Goal: Task Accomplishment & Management: Use online tool/utility

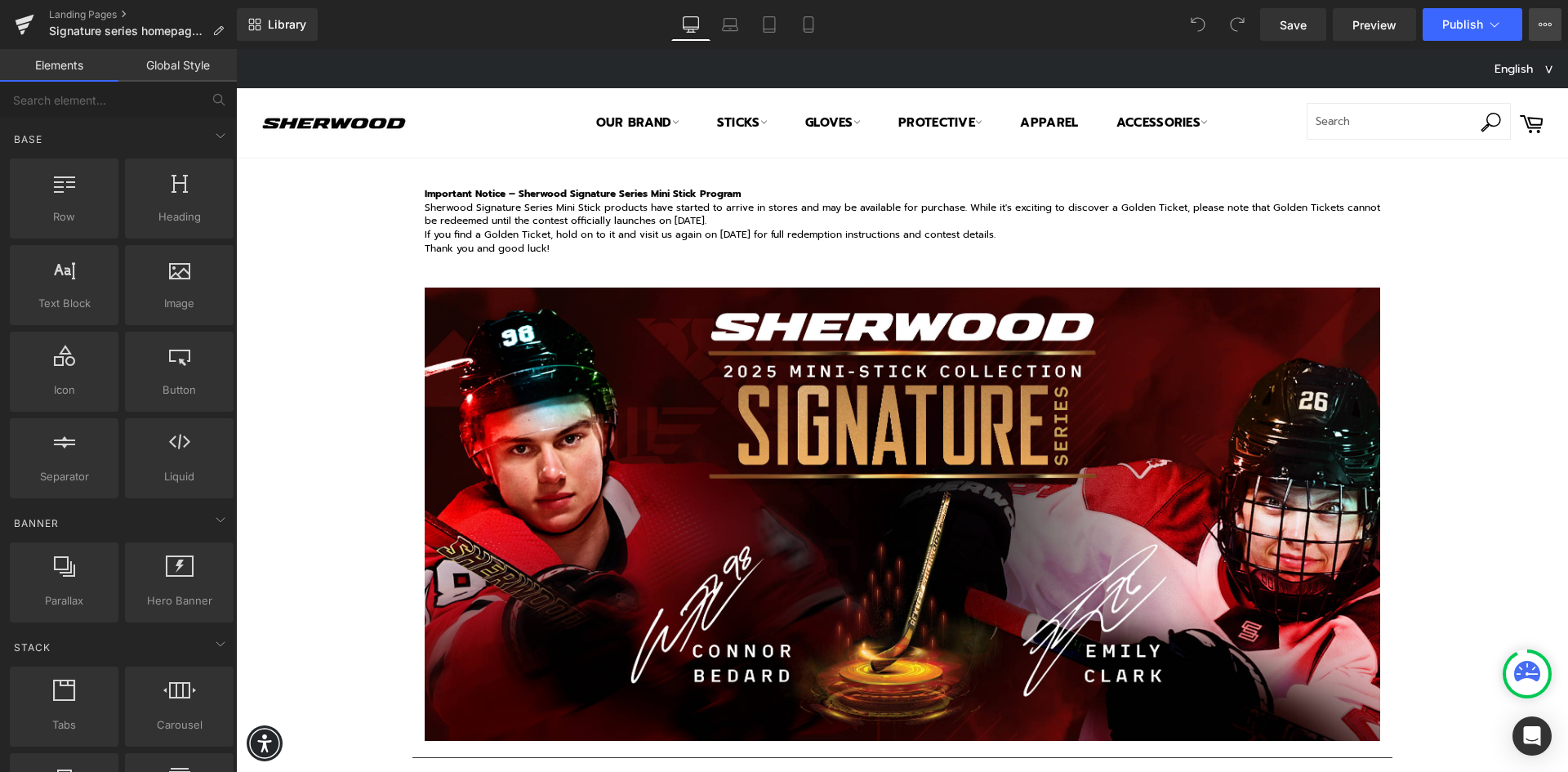
click at [1541, 25] on icon at bounding box center [1544, 24] width 13 height 13
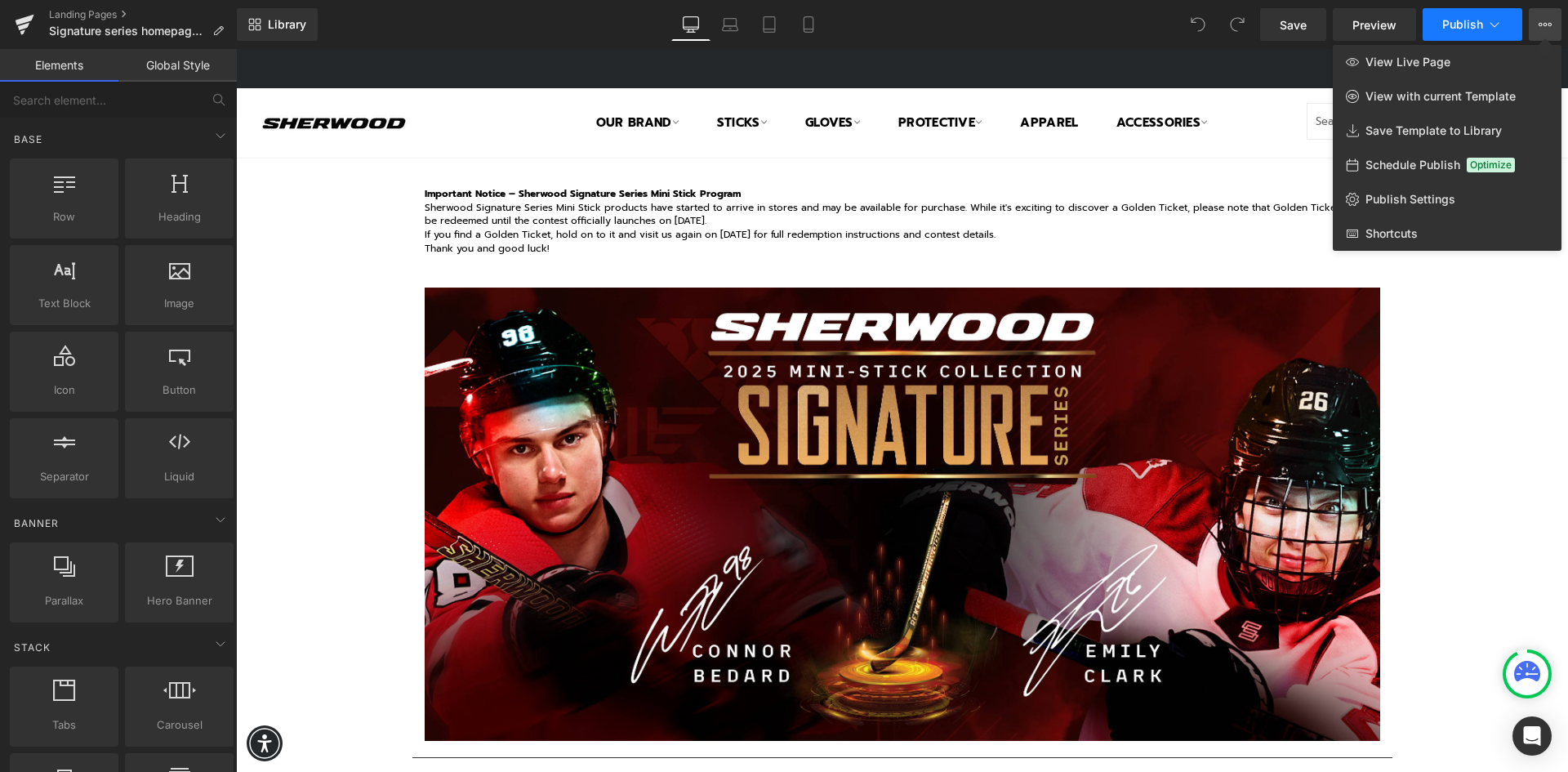
click at [1493, 24] on icon at bounding box center [1494, 24] width 16 height 16
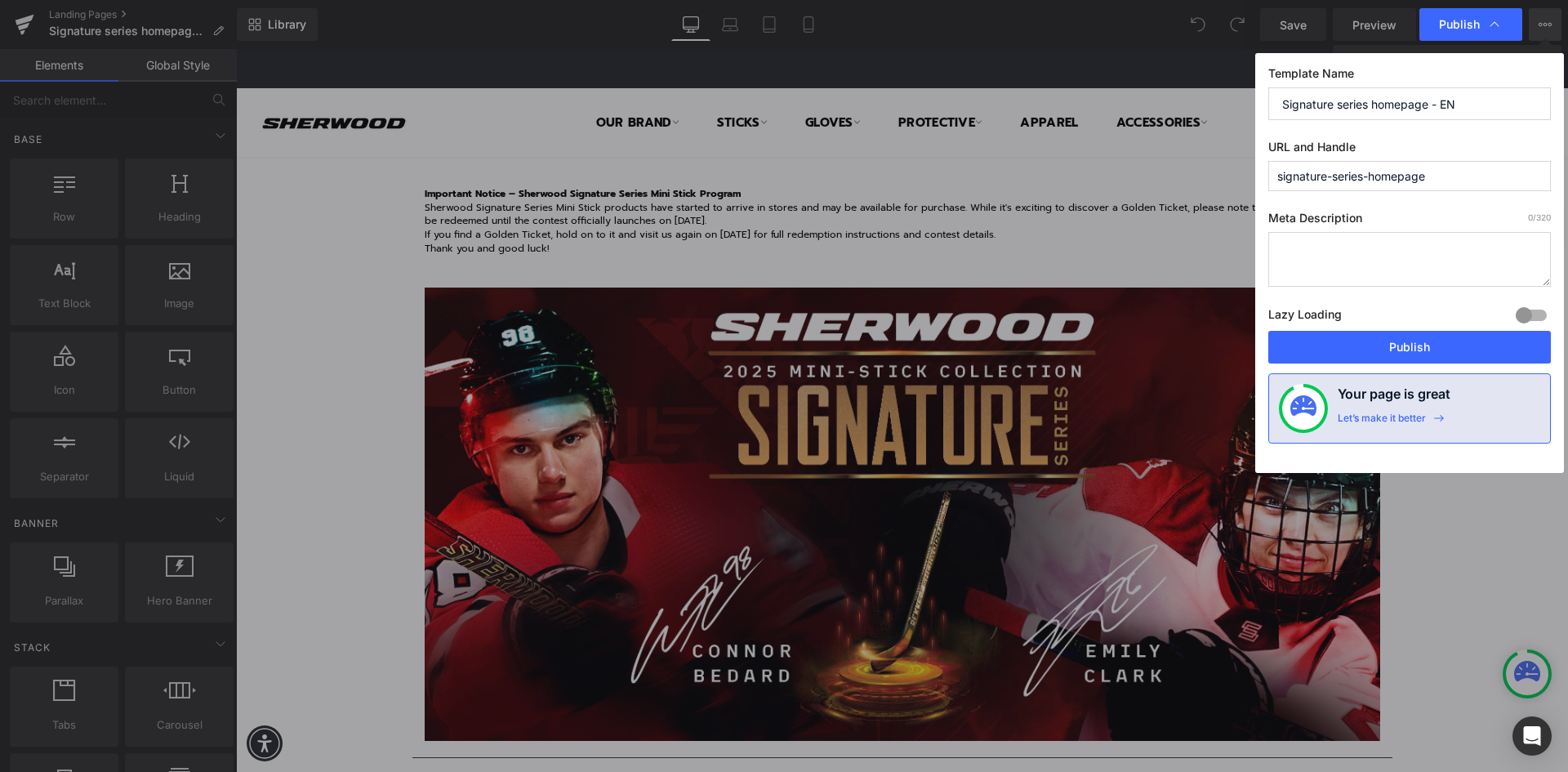
click at [1458, 180] on input "signature-series-homepage" at bounding box center [1408, 175] width 282 height 30
drag, startPoint x: 1459, startPoint y: 174, endPoint x: 1264, endPoint y: 173, distance: 195.0
click at [1264, 173] on div "Template Name Signature series homepage - EN URL and Handle signature-series-ho…" at bounding box center [1408, 263] width 308 height 419
paste input "Signature-Series-Contest-en"
type input "signature-series-contest-en"
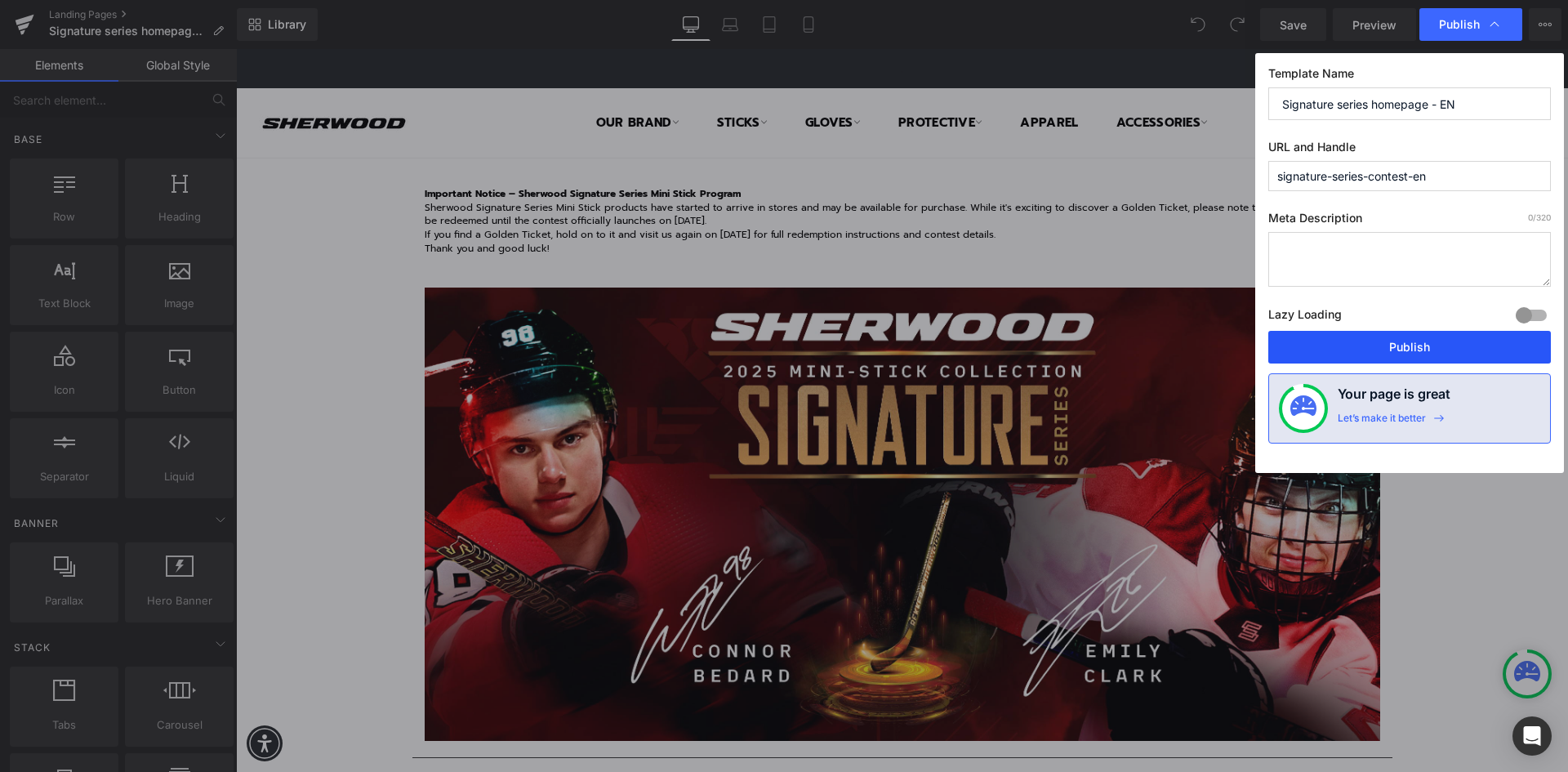
click at [1389, 346] on button "Publish" at bounding box center [1408, 347] width 282 height 33
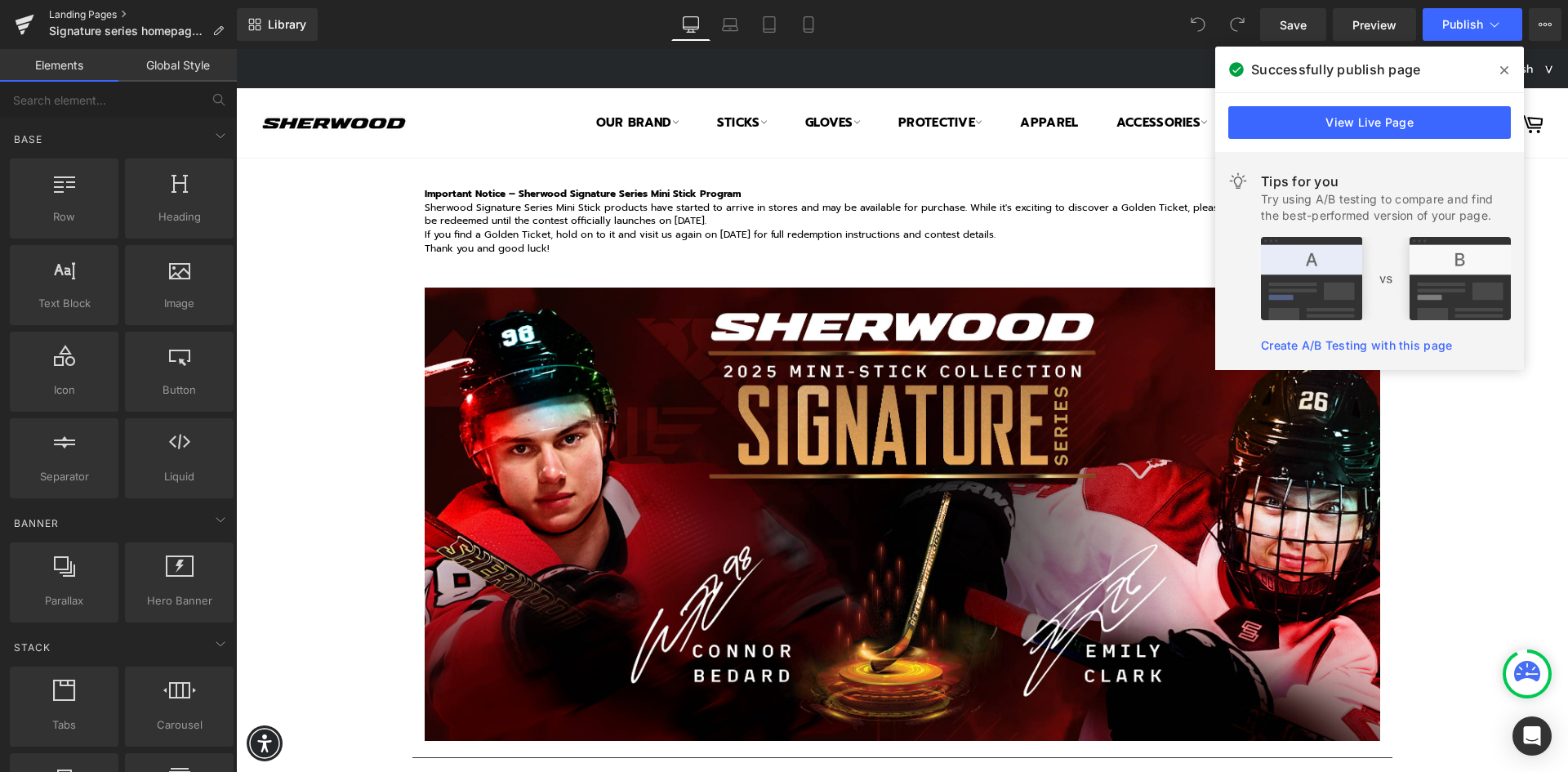
click at [95, 15] on link "Landing Pages" at bounding box center [142, 14] width 187 height 13
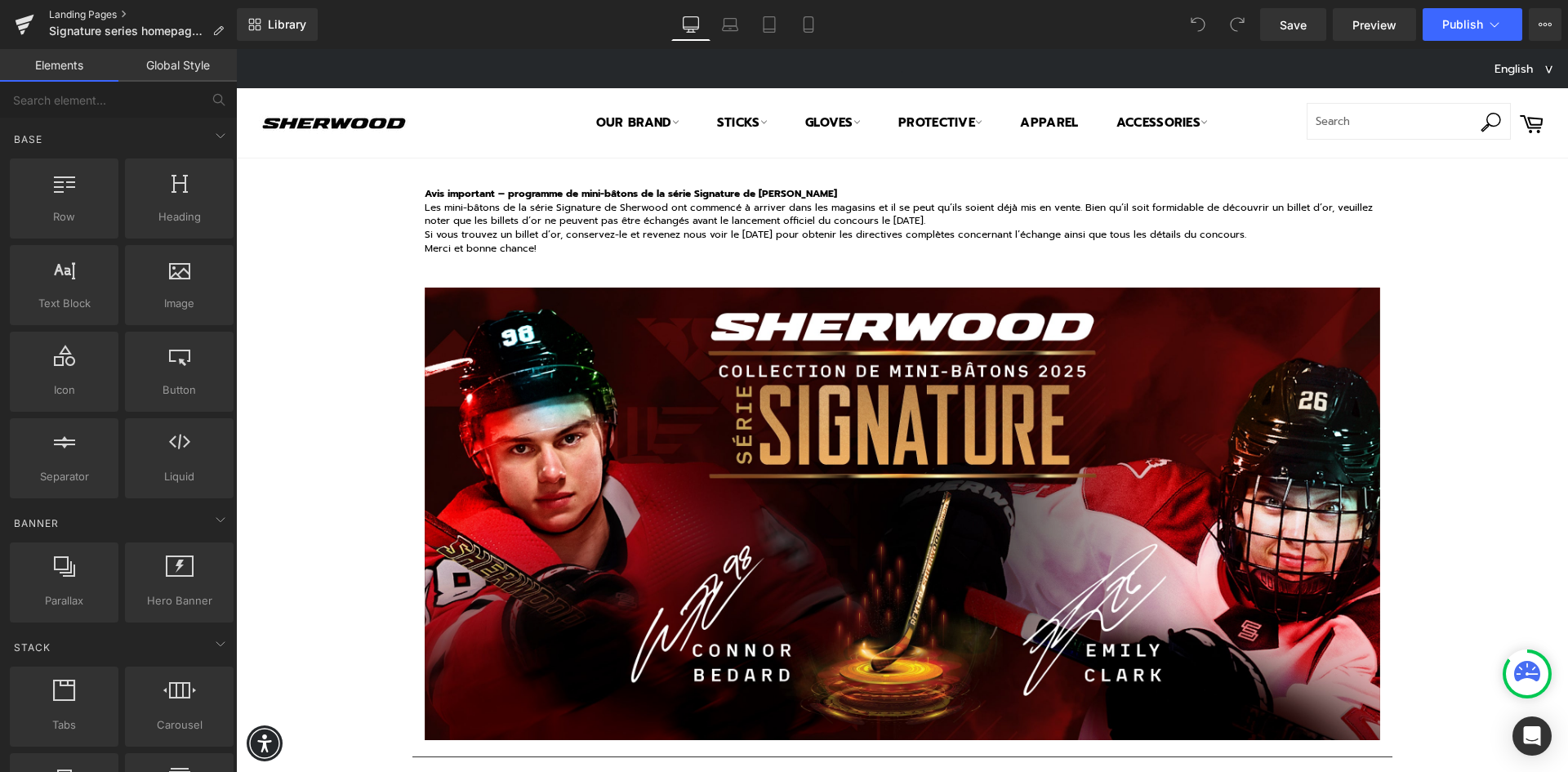
click at [84, 13] on link "Landing Pages" at bounding box center [142, 14] width 187 height 13
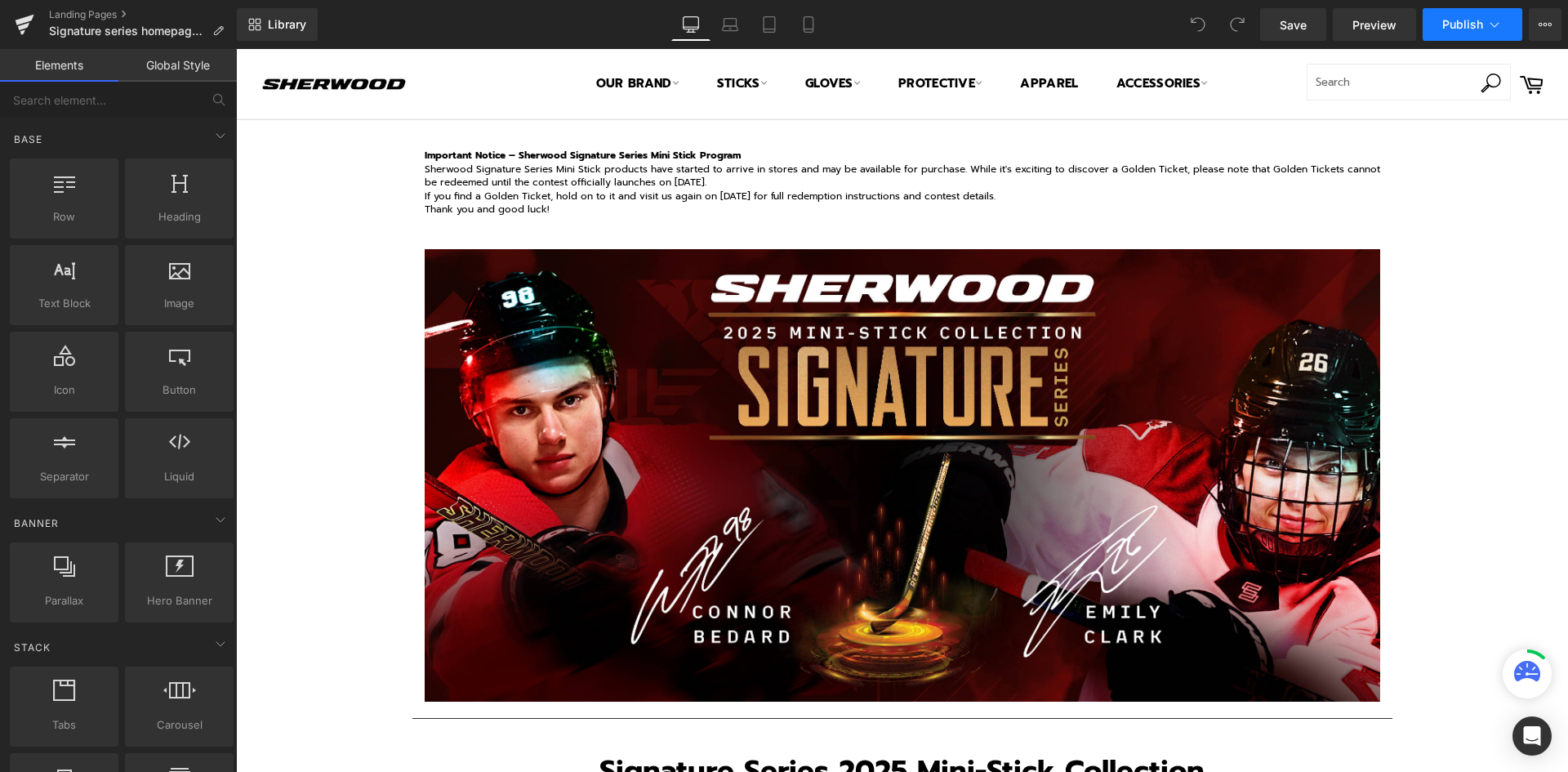
click at [1482, 21] on span "Publish" at bounding box center [1462, 24] width 41 height 13
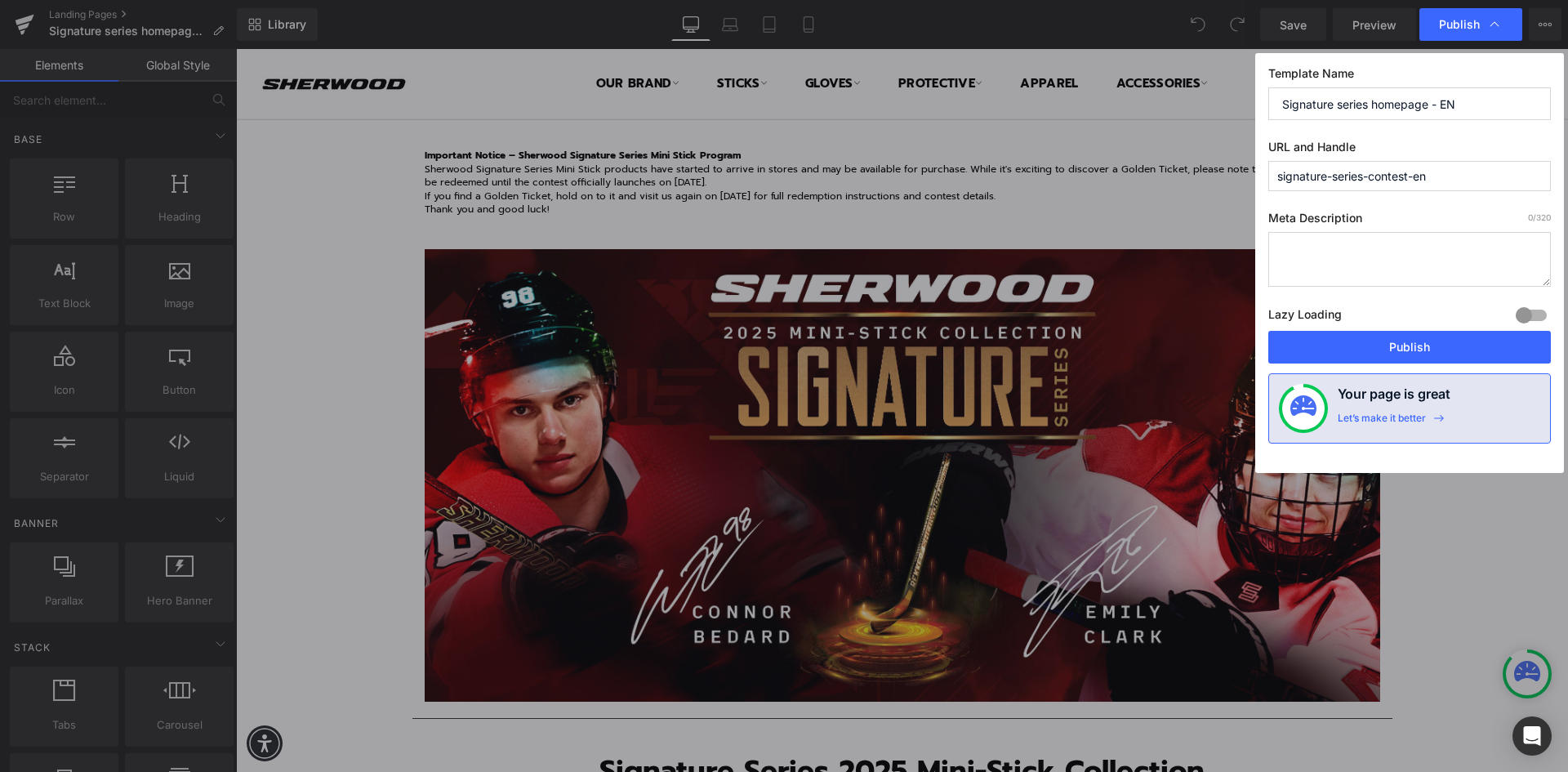
drag, startPoint x: 1444, startPoint y: 183, endPoint x: 1236, endPoint y: 189, distance: 208.1
click at [1236, 189] on div "Publish Template Name Signature series homepage - EN URL and Handle signature-s…" at bounding box center [784, 386] width 1568 height 772
paste input "homepage"
type input "signature-series-homepage"
click at [1386, 345] on button "Publish" at bounding box center [1408, 347] width 282 height 33
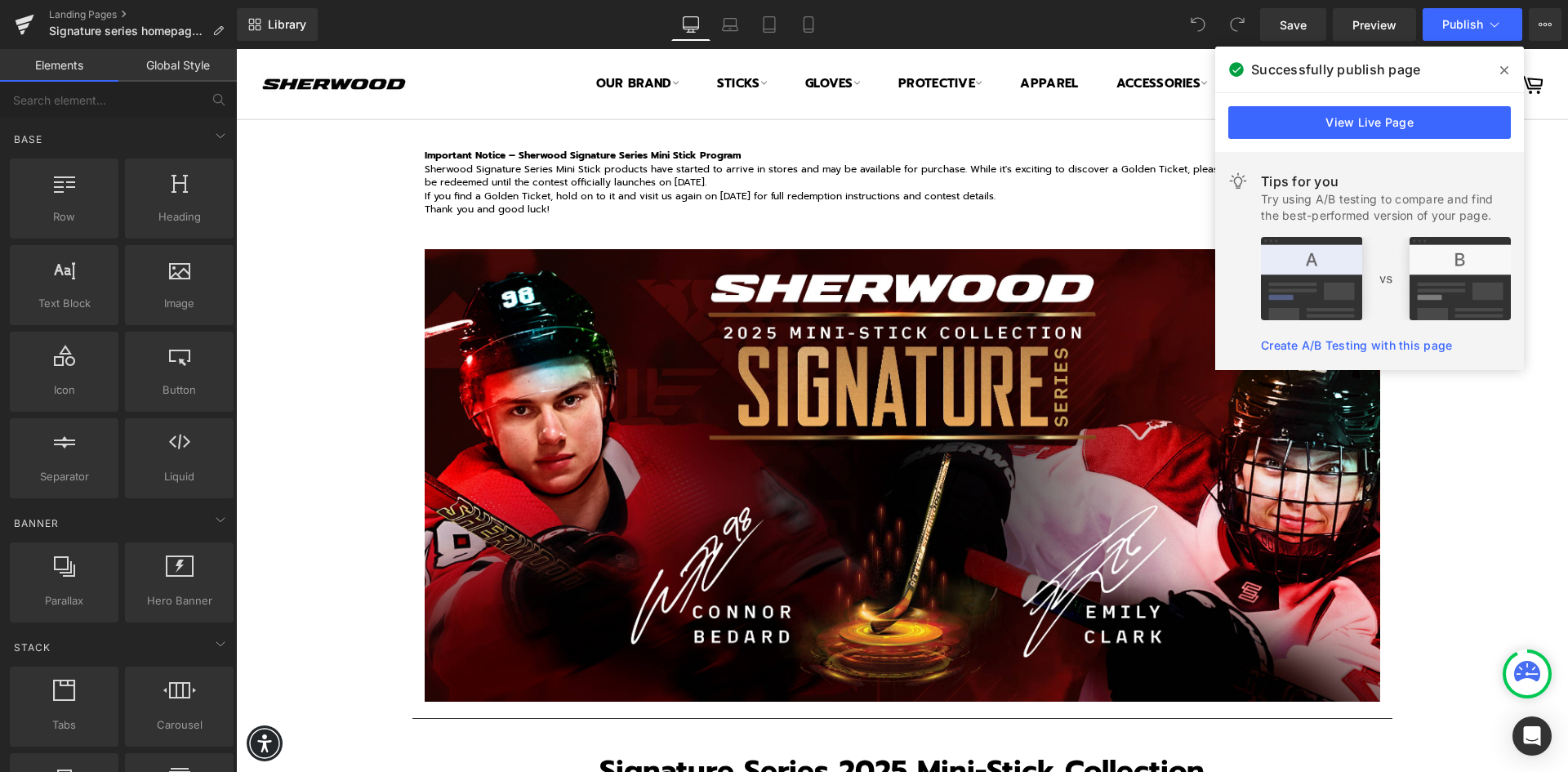
click at [1508, 71] on icon at bounding box center [1504, 69] width 8 height 13
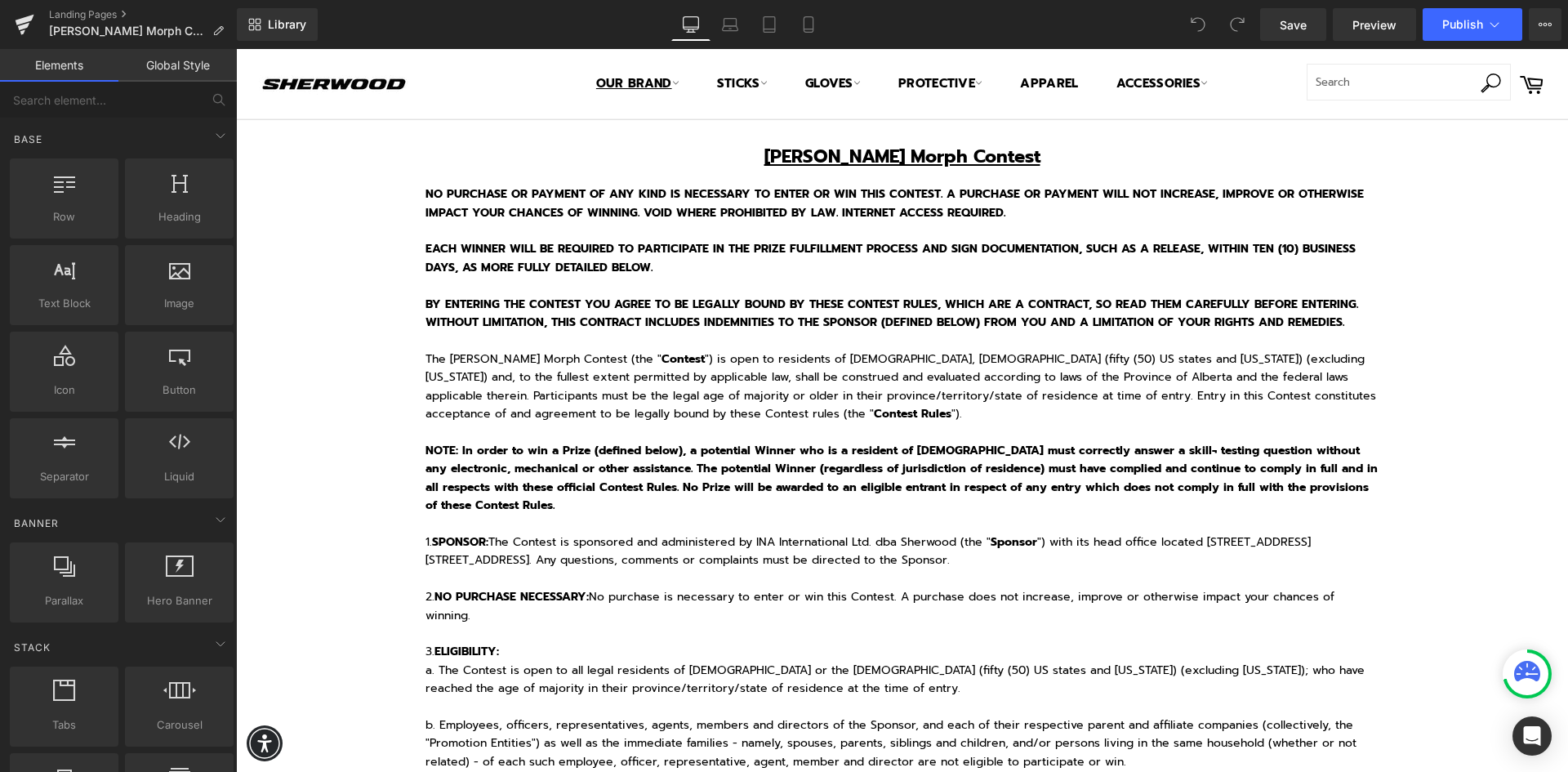
click at [672, 83] on icon at bounding box center [675, 82] width 7 height 7
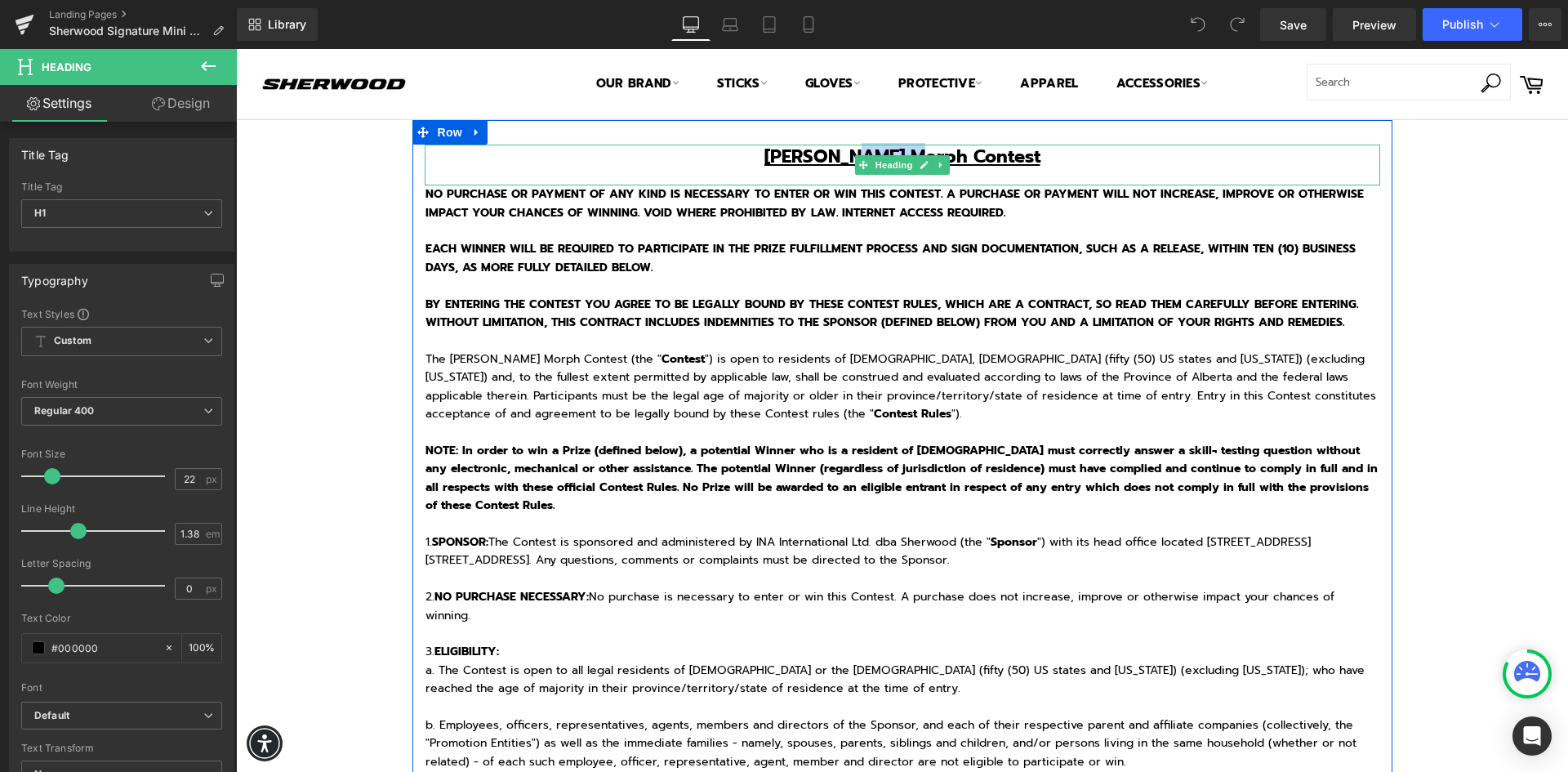
drag, startPoint x: 908, startPoint y: 150, endPoint x: 838, endPoint y: 158, distance: 70.5
click at [838, 158] on u "Sherwood REKKER Morph Contest" at bounding box center [902, 156] width 276 height 27
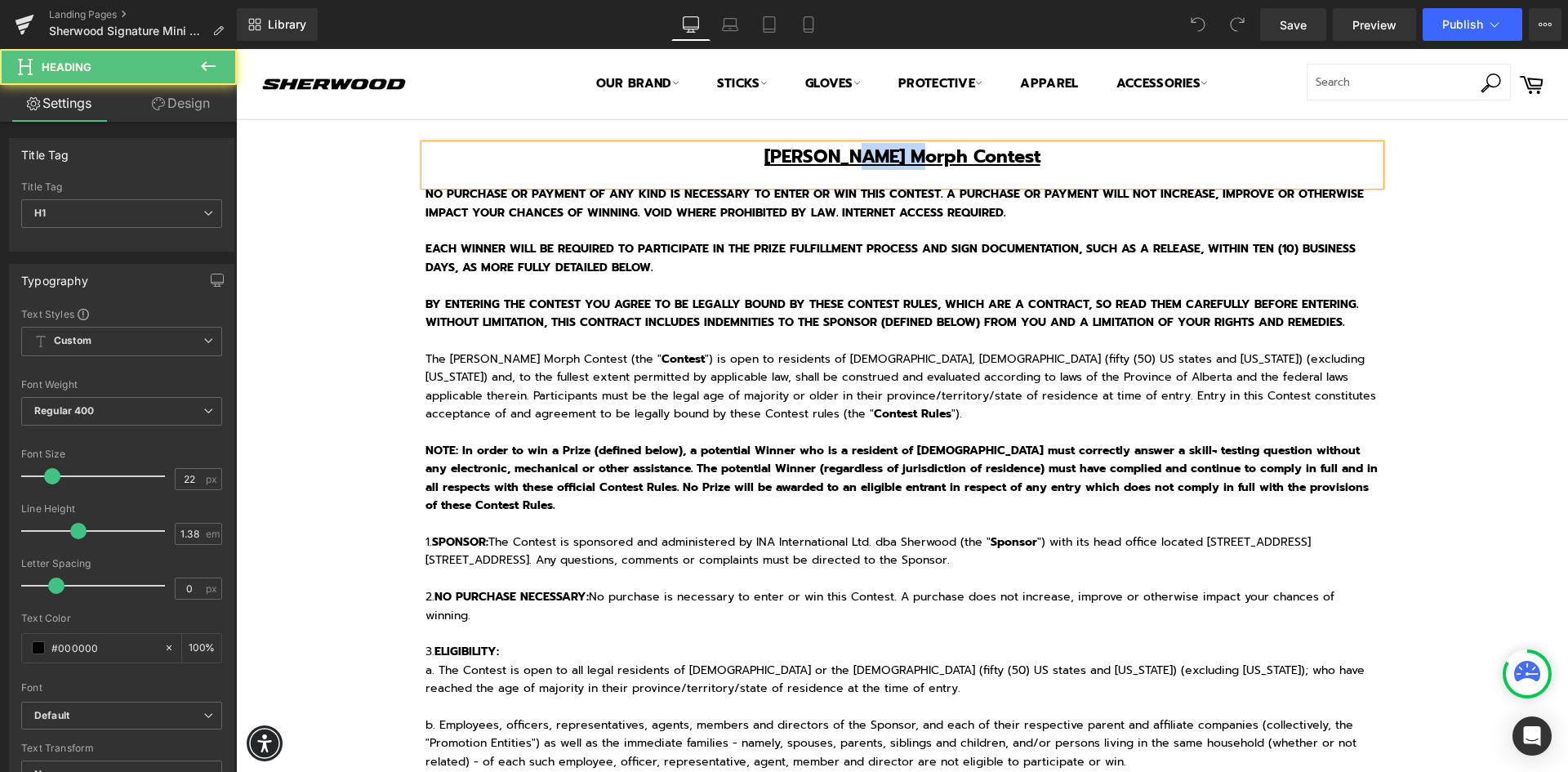
click at [896, 156] on u "Sherwood REKKER Morph Contest" at bounding box center [902, 156] width 276 height 27
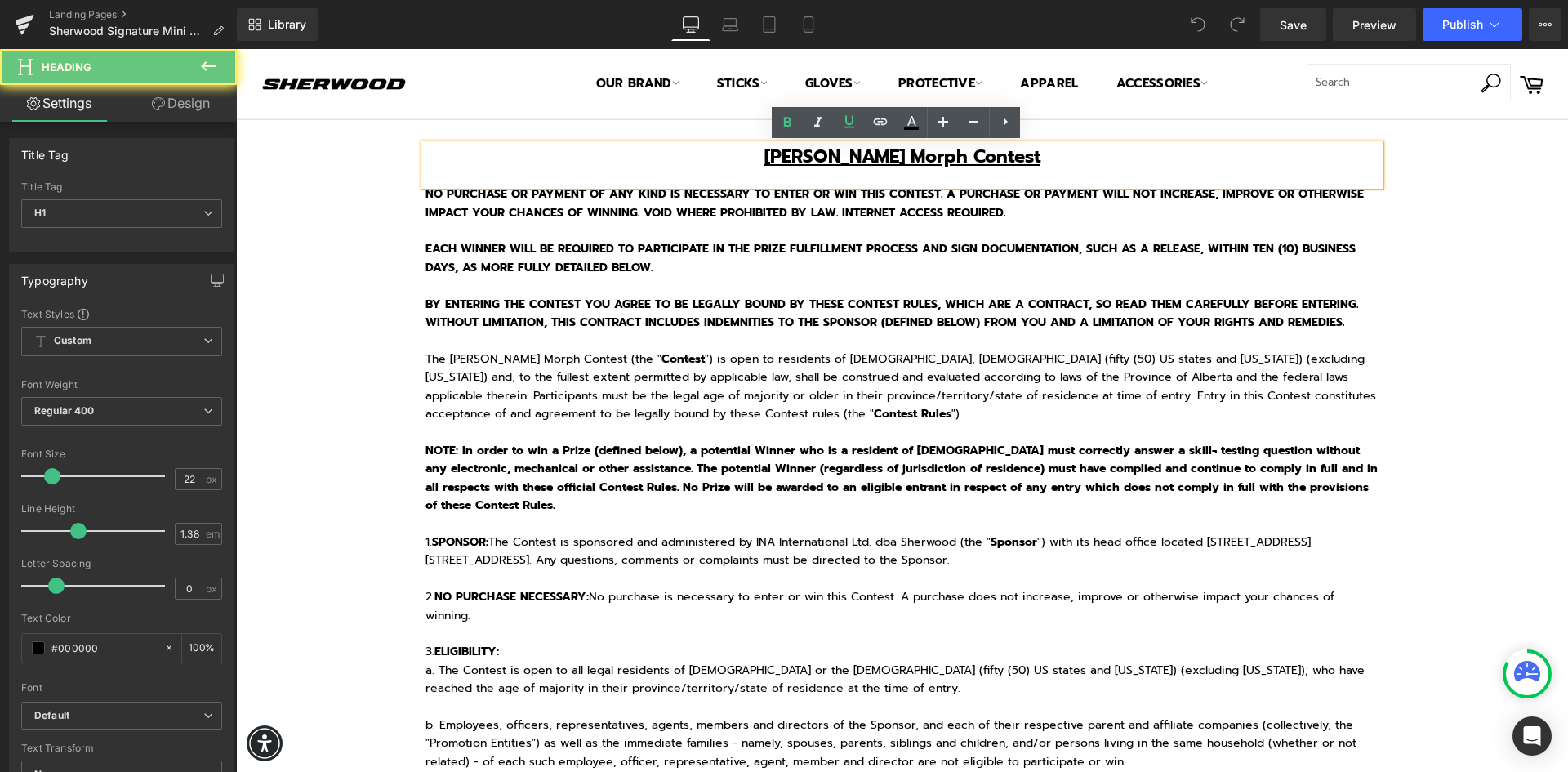
click at [906, 156] on u "Sherwood REKKER Morph Contest" at bounding box center [902, 156] width 276 height 27
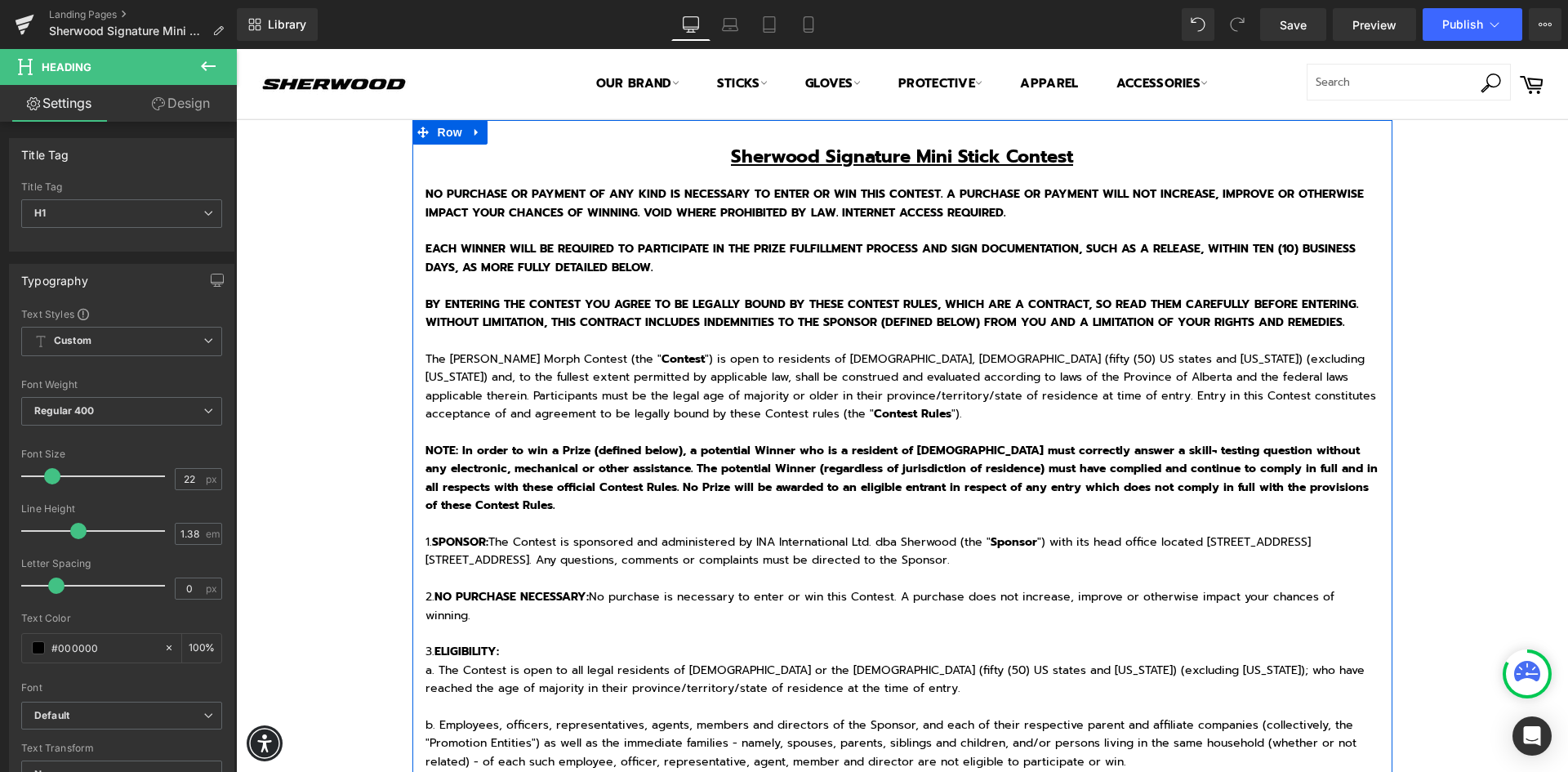
drag, startPoint x: 460, startPoint y: 312, endPoint x: 432, endPoint y: 319, distance: 28.9
click at [460, 312] on strong "BY ENTERING THE CONTEST YOU AGREE TO BE LEGALLY BOUND BY THESE CONTEST RULES, W…" at bounding box center [891, 312] width 933 height 35
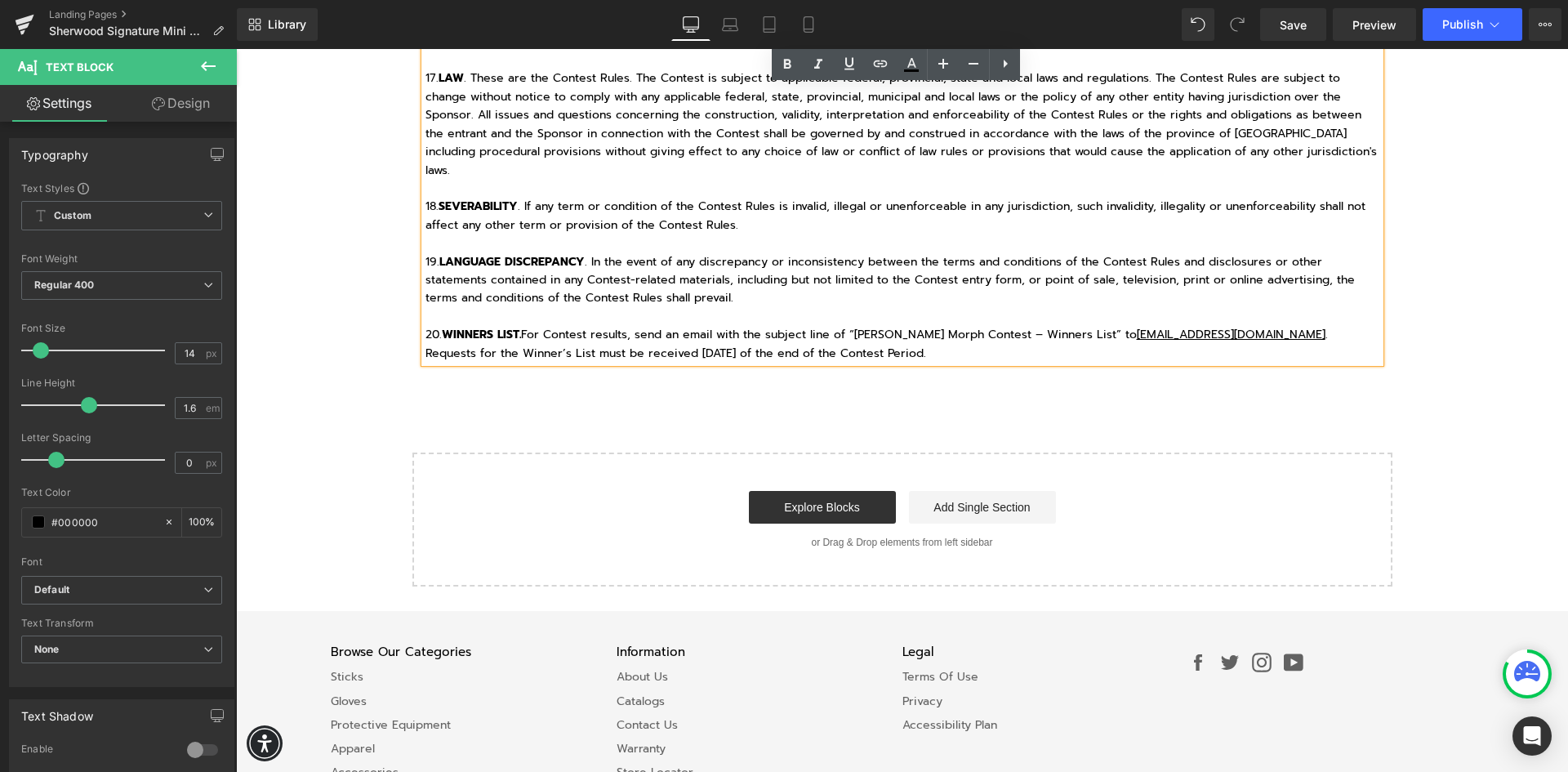
scroll to position [2771, 0]
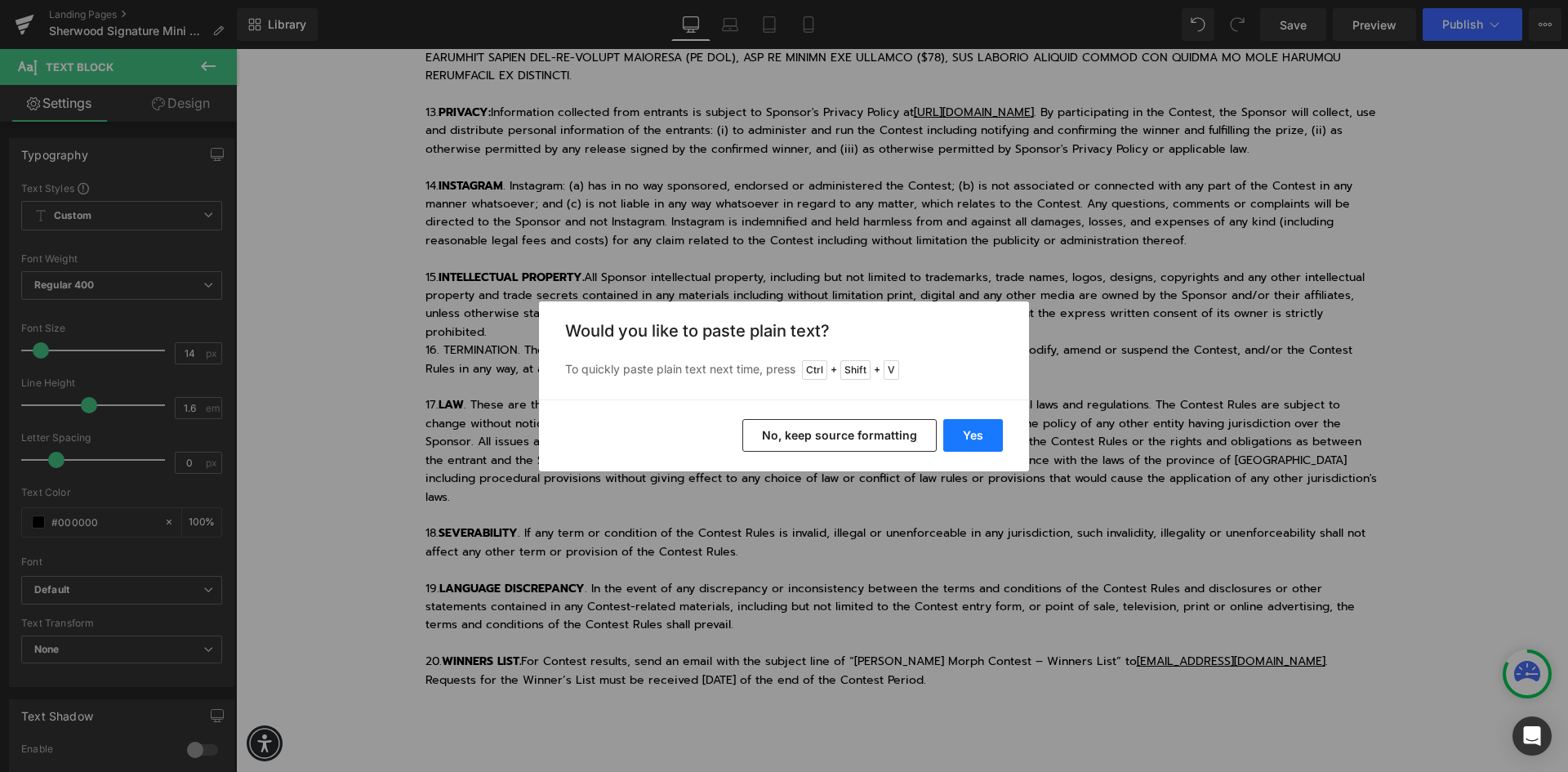
click at [970, 433] on button "Yes" at bounding box center [973, 435] width 59 height 33
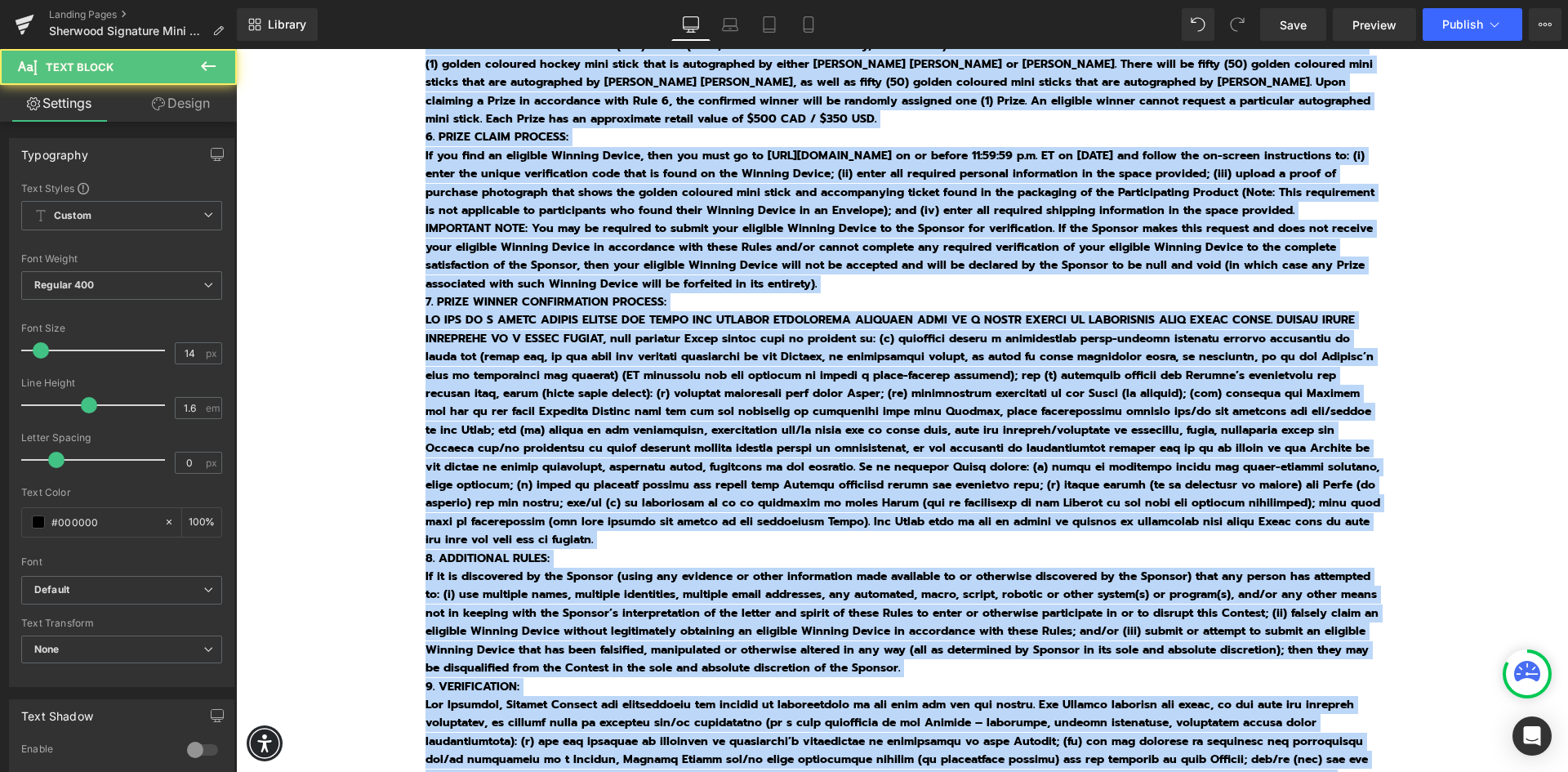
scroll to position [0, 0]
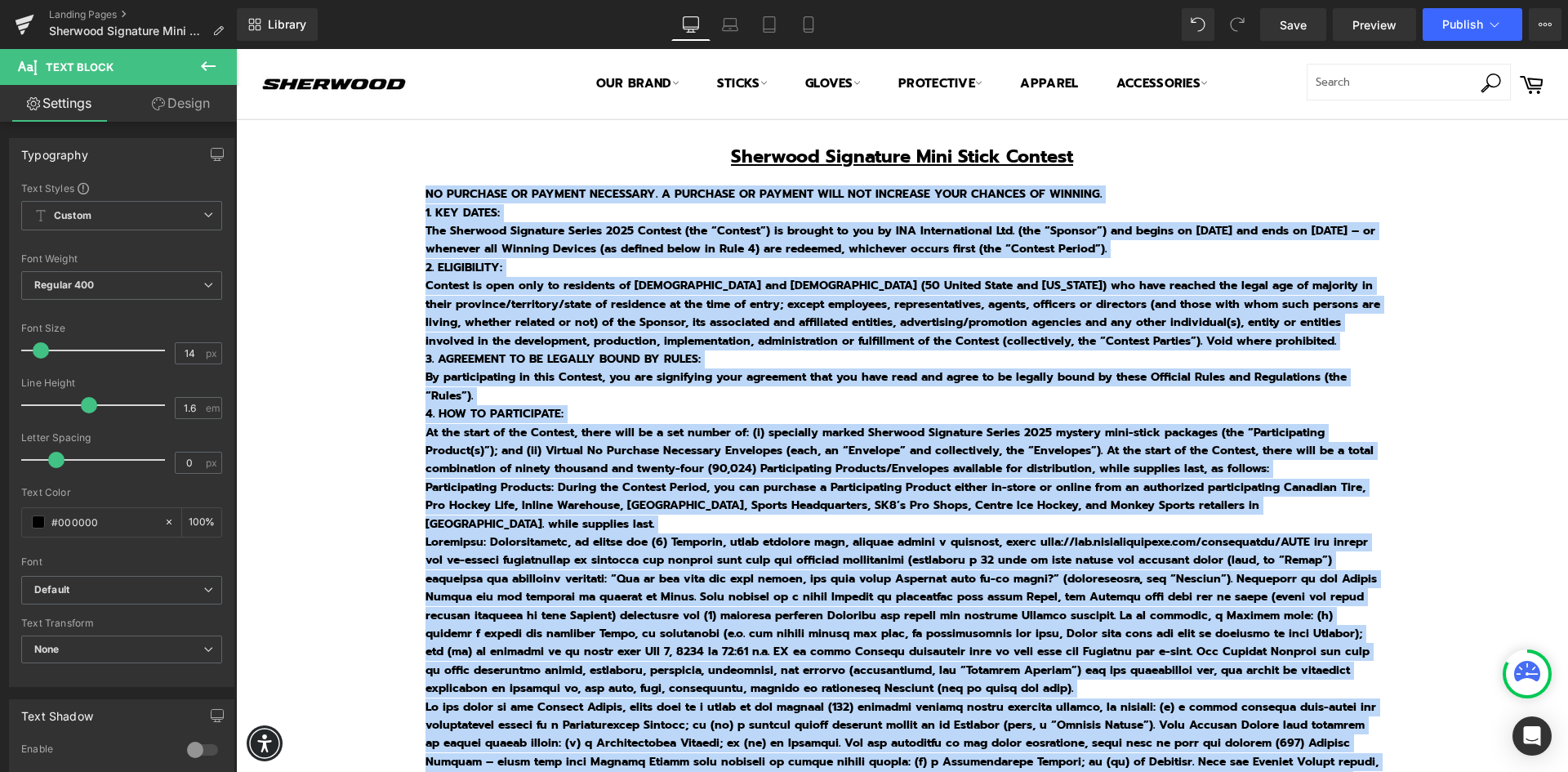
drag, startPoint x: 1001, startPoint y: 607, endPoint x: 389, endPoint y: -7, distance: 866.9
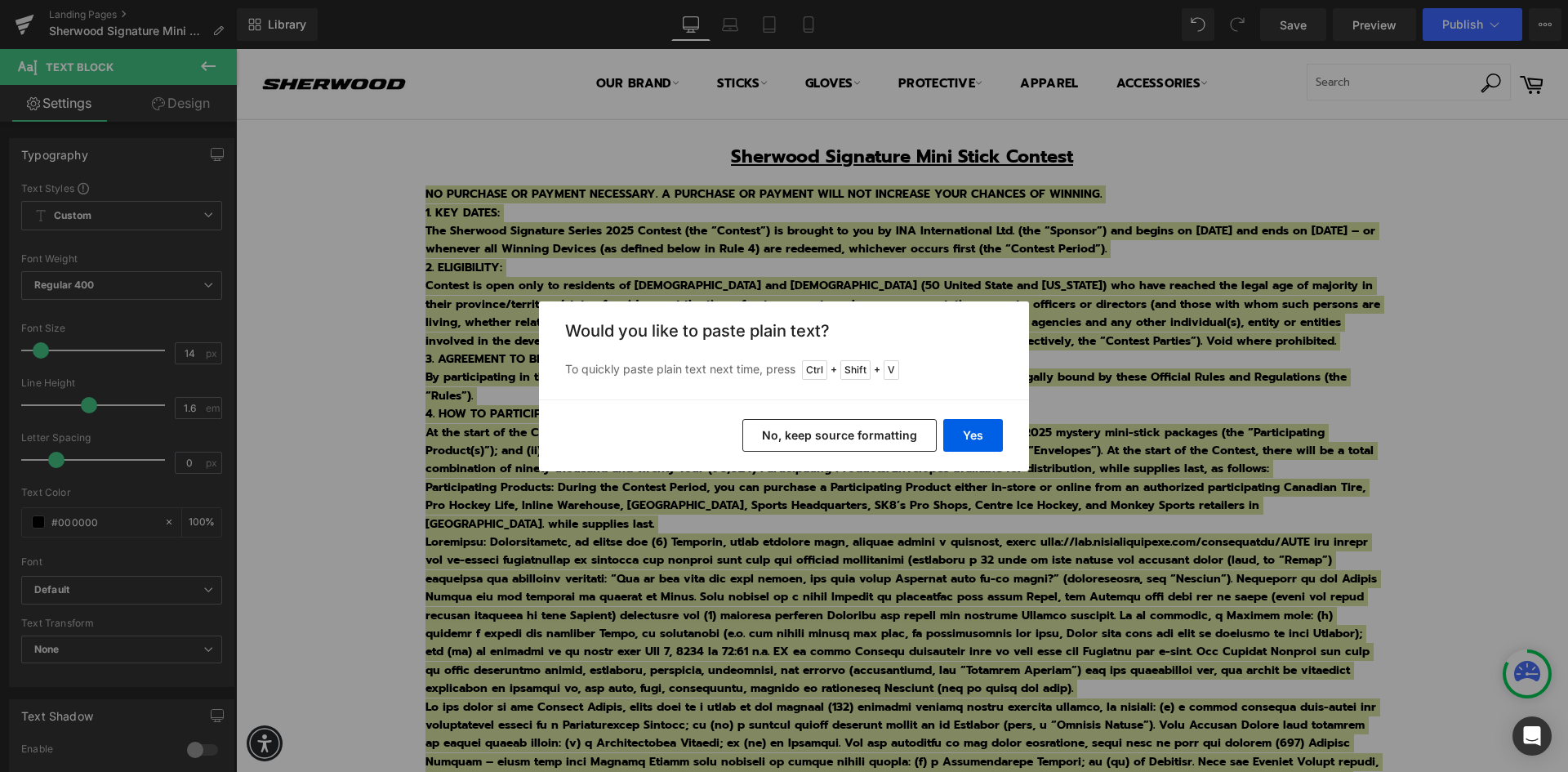
click at [841, 436] on button "No, keep source formatting" at bounding box center [840, 435] width 194 height 33
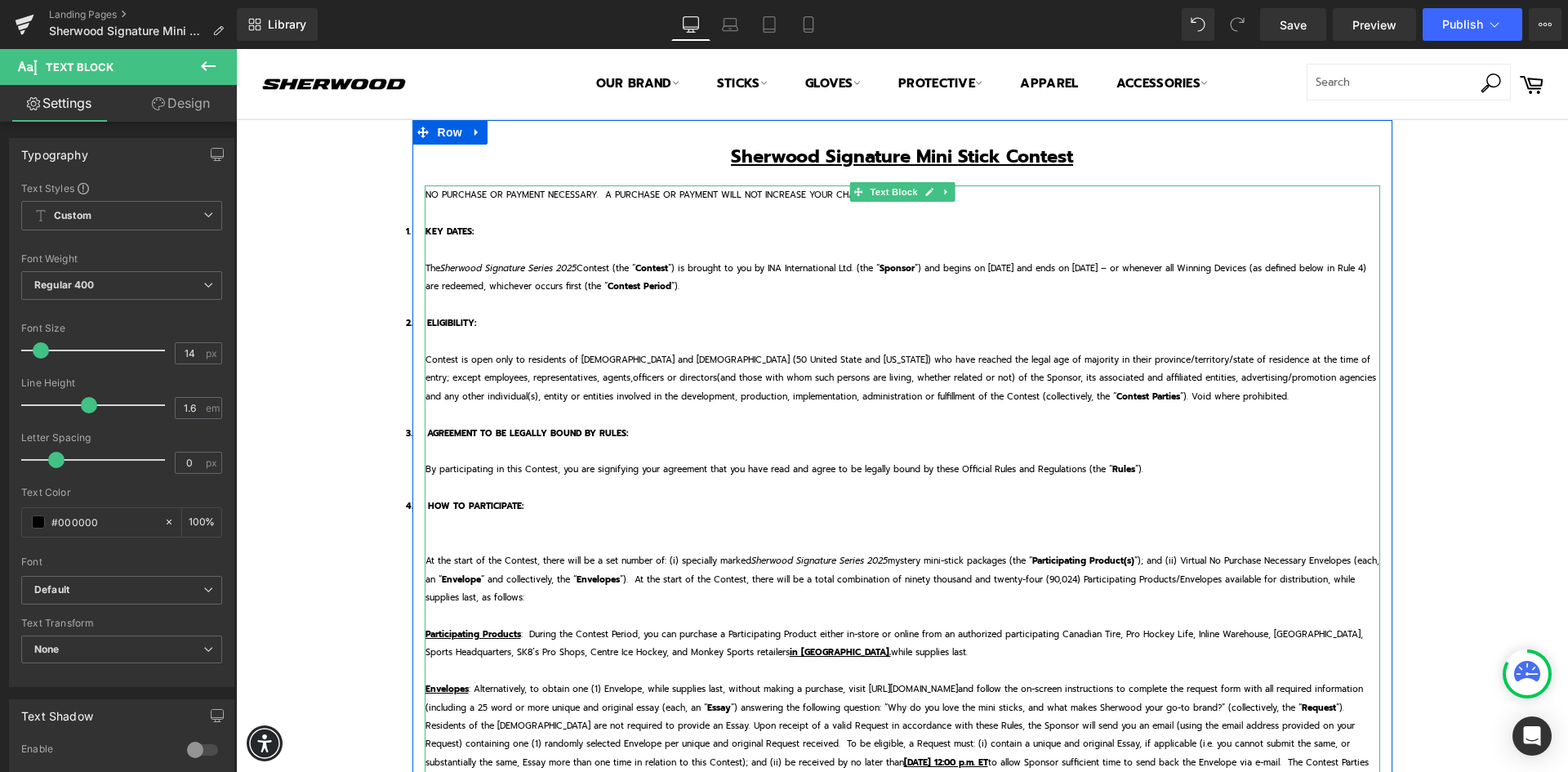
click at [473, 275] on p "The Sherwood Signature Series 2025 Contest (the “ Contest ”) is brought to you …" at bounding box center [902, 276] width 954 height 37
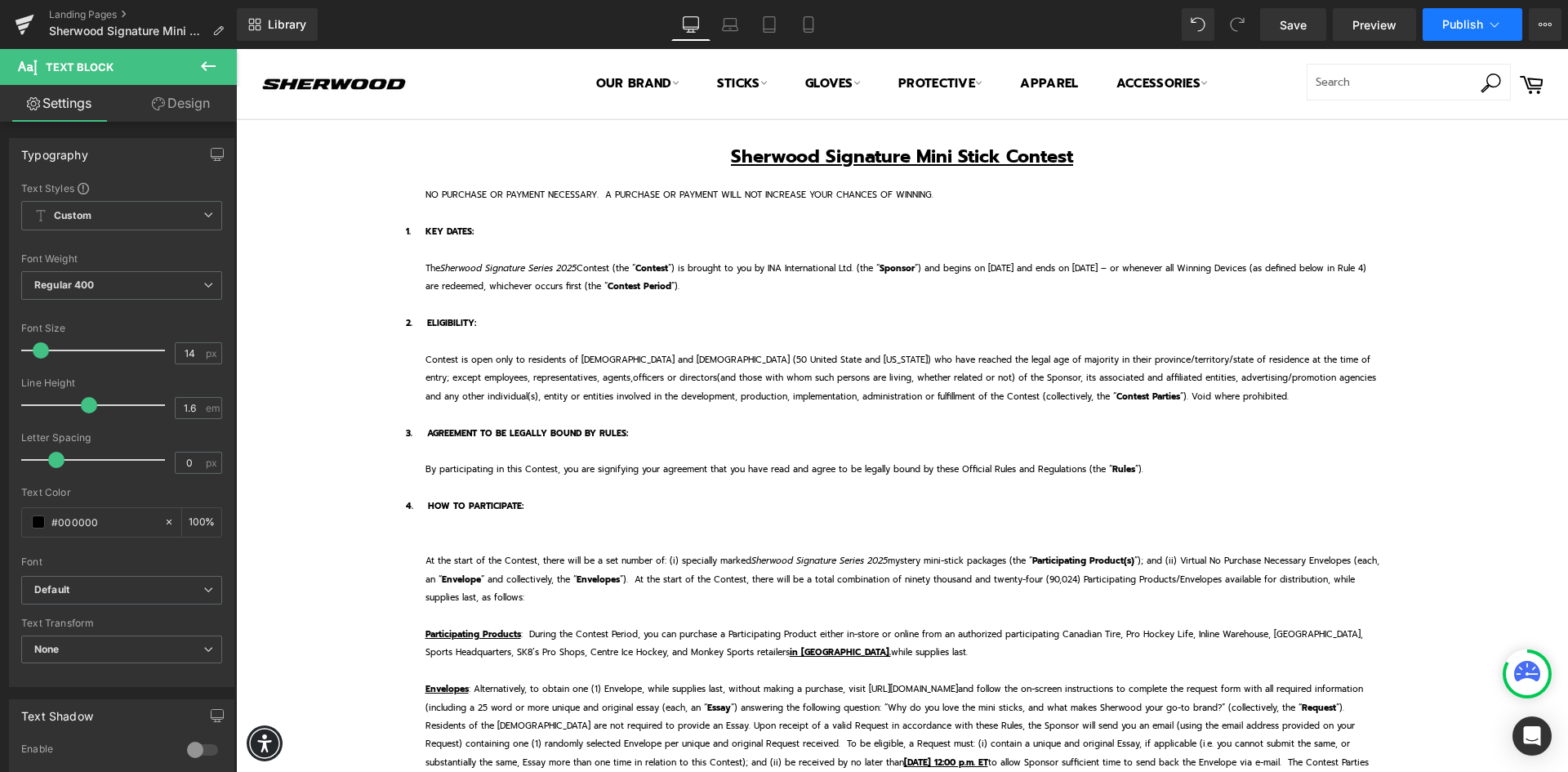
click at [1492, 24] on icon at bounding box center [1494, 24] width 16 height 16
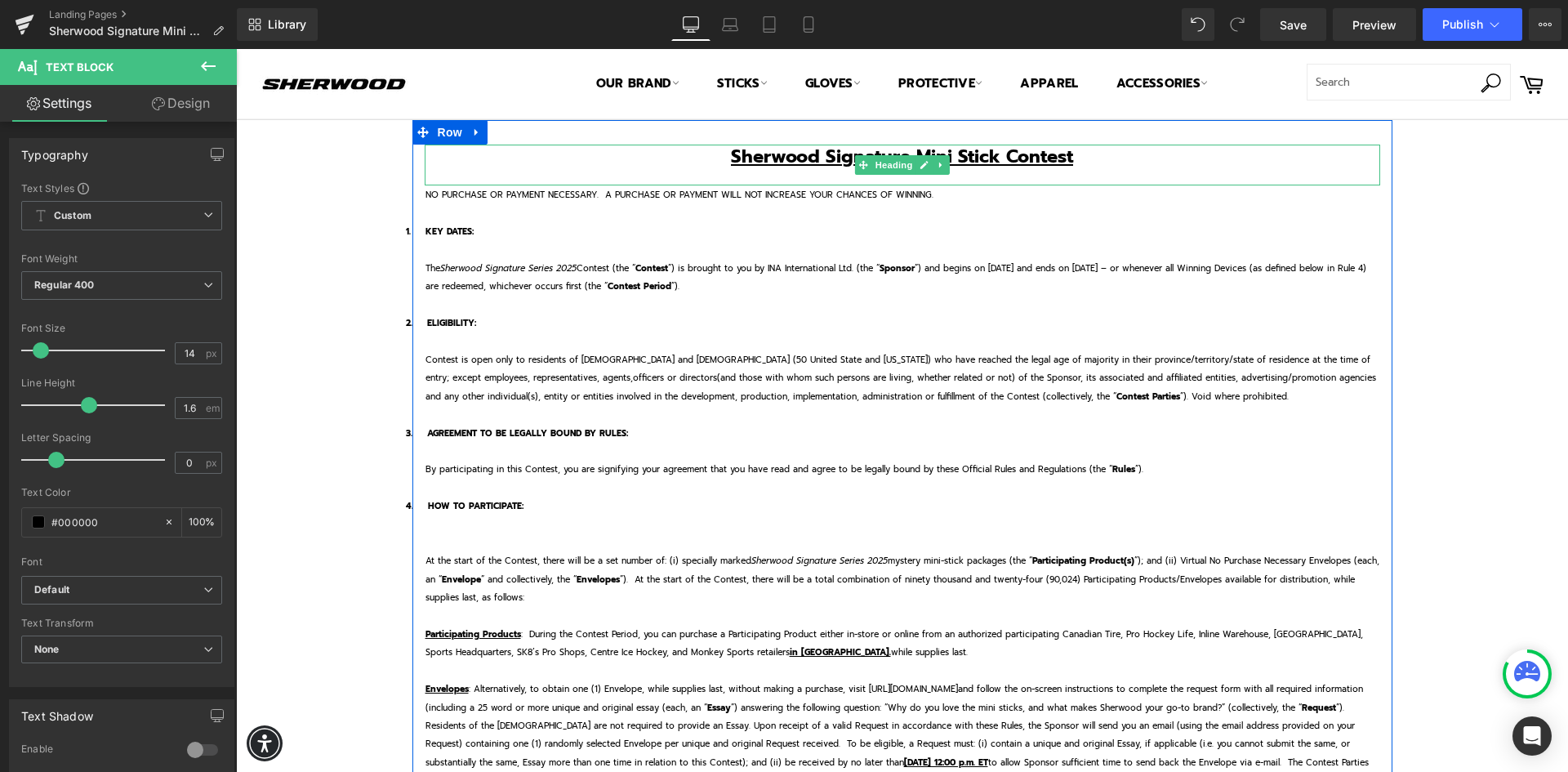
click at [908, 153] on u "Sherwood Signature Mini Stick Contest" at bounding box center [901, 156] width 342 height 27
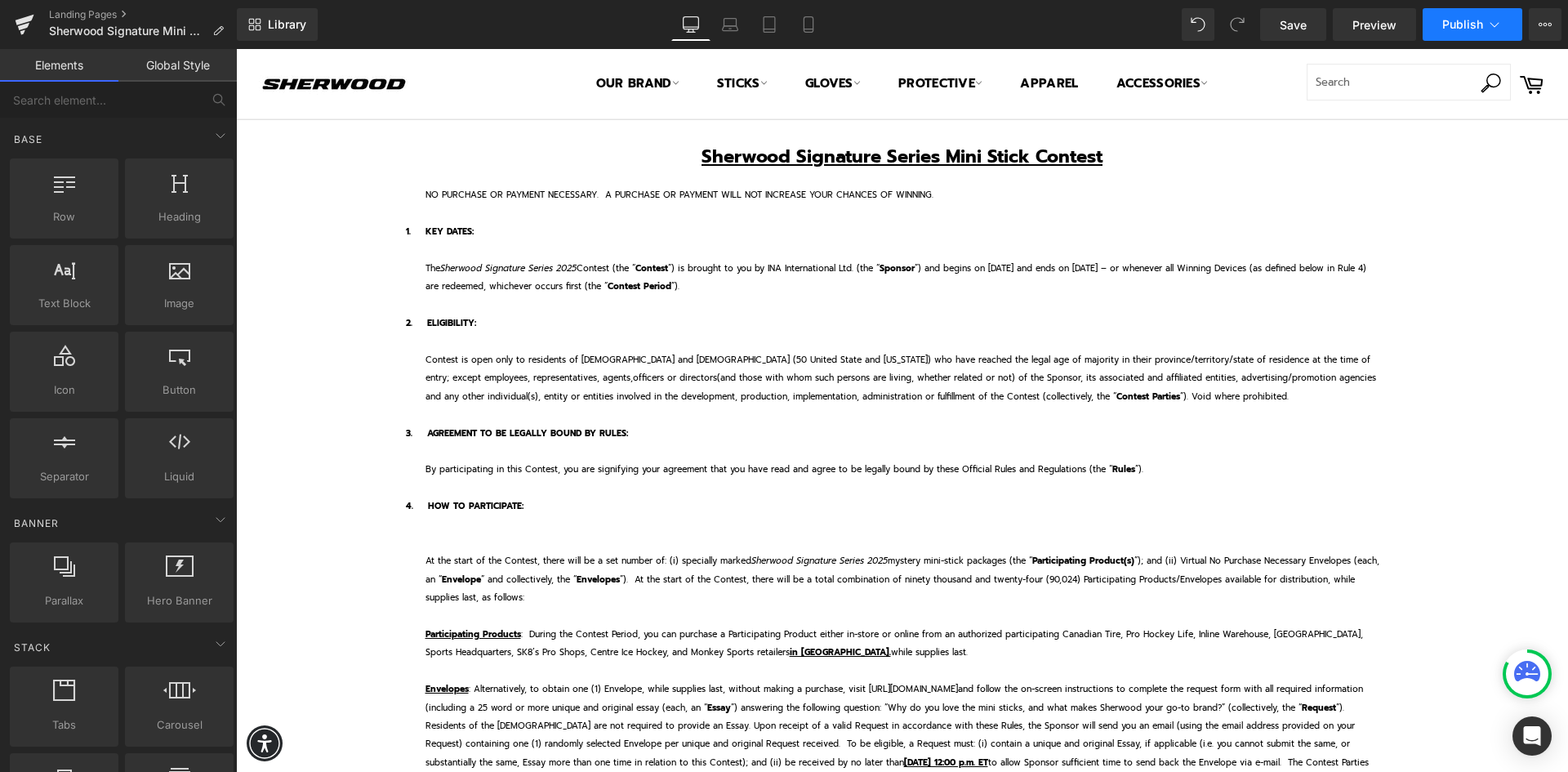
click at [1498, 26] on icon at bounding box center [1494, 24] width 16 height 16
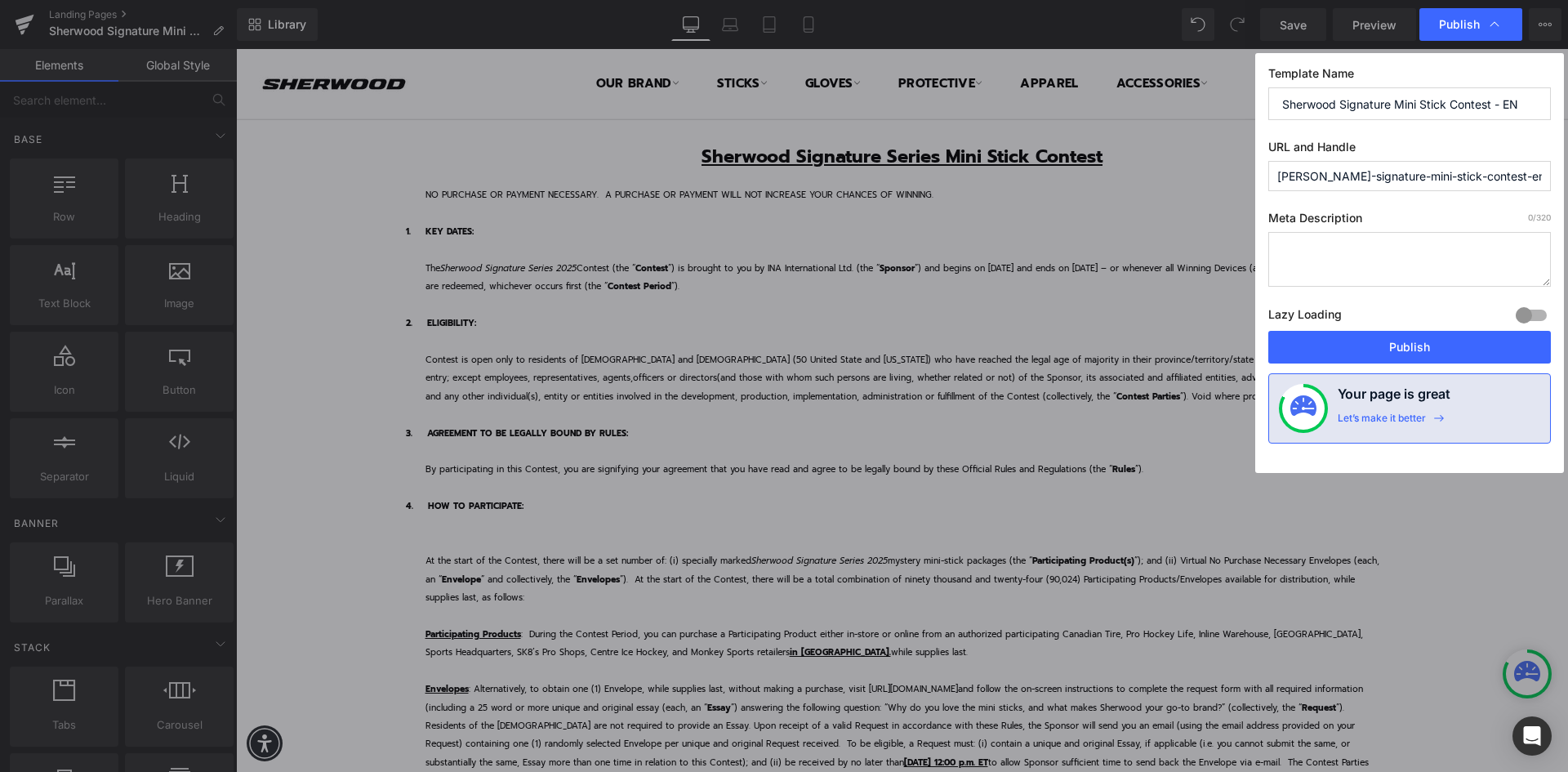
drag, startPoint x: 1510, startPoint y: 178, endPoint x: 1273, endPoint y: 175, distance: 237.0
click at [1273, 175] on input "sherwood-signature-mini-stick-contest-en" at bounding box center [1408, 175] width 282 height 30
paste input "Signature-Series-C"
type input "signature-series-contest-en"
click at [1391, 344] on button "Publish" at bounding box center [1408, 347] width 282 height 33
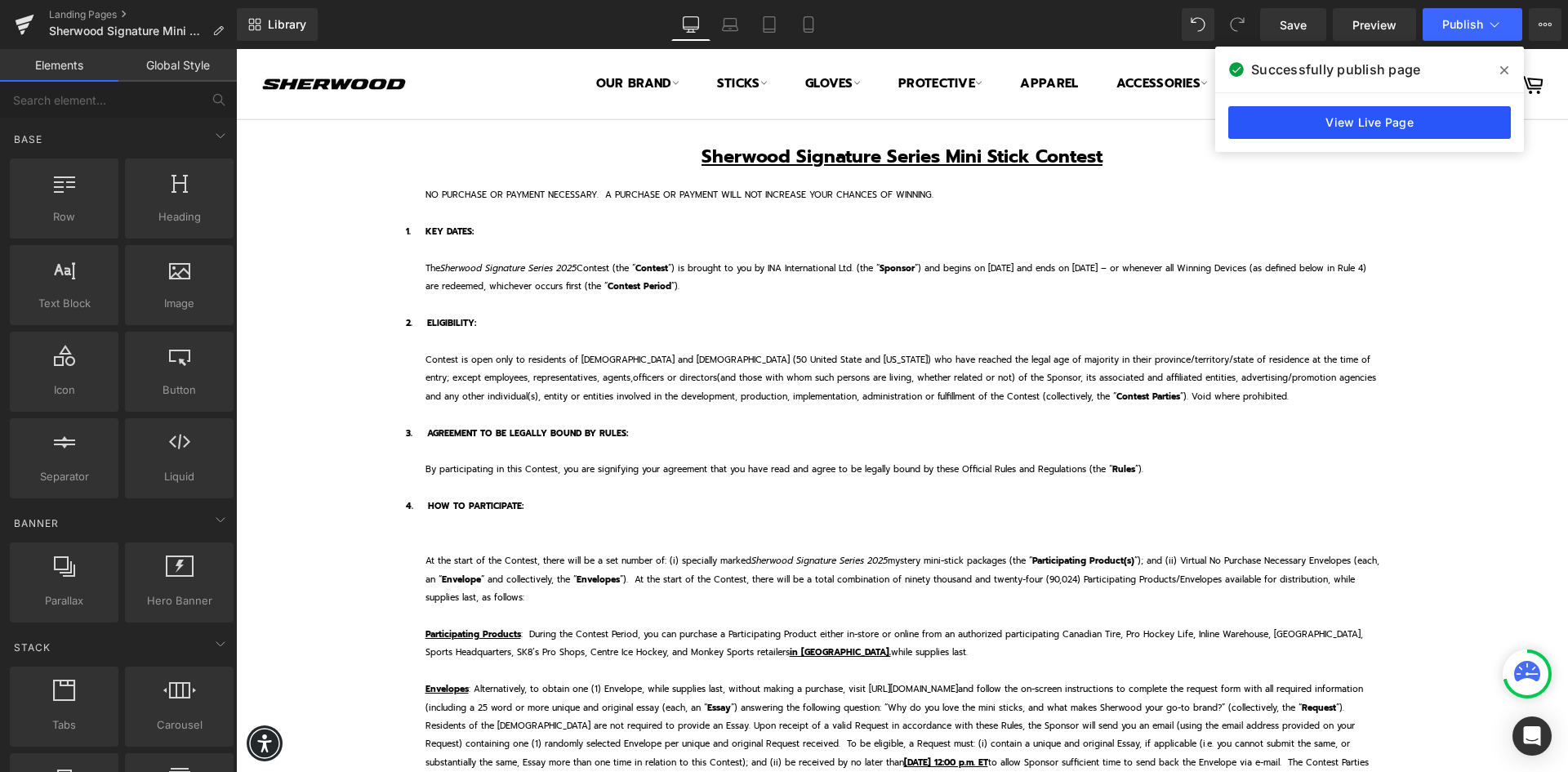
click at [1385, 123] on link "View Live Page" at bounding box center [1369, 122] width 282 height 33
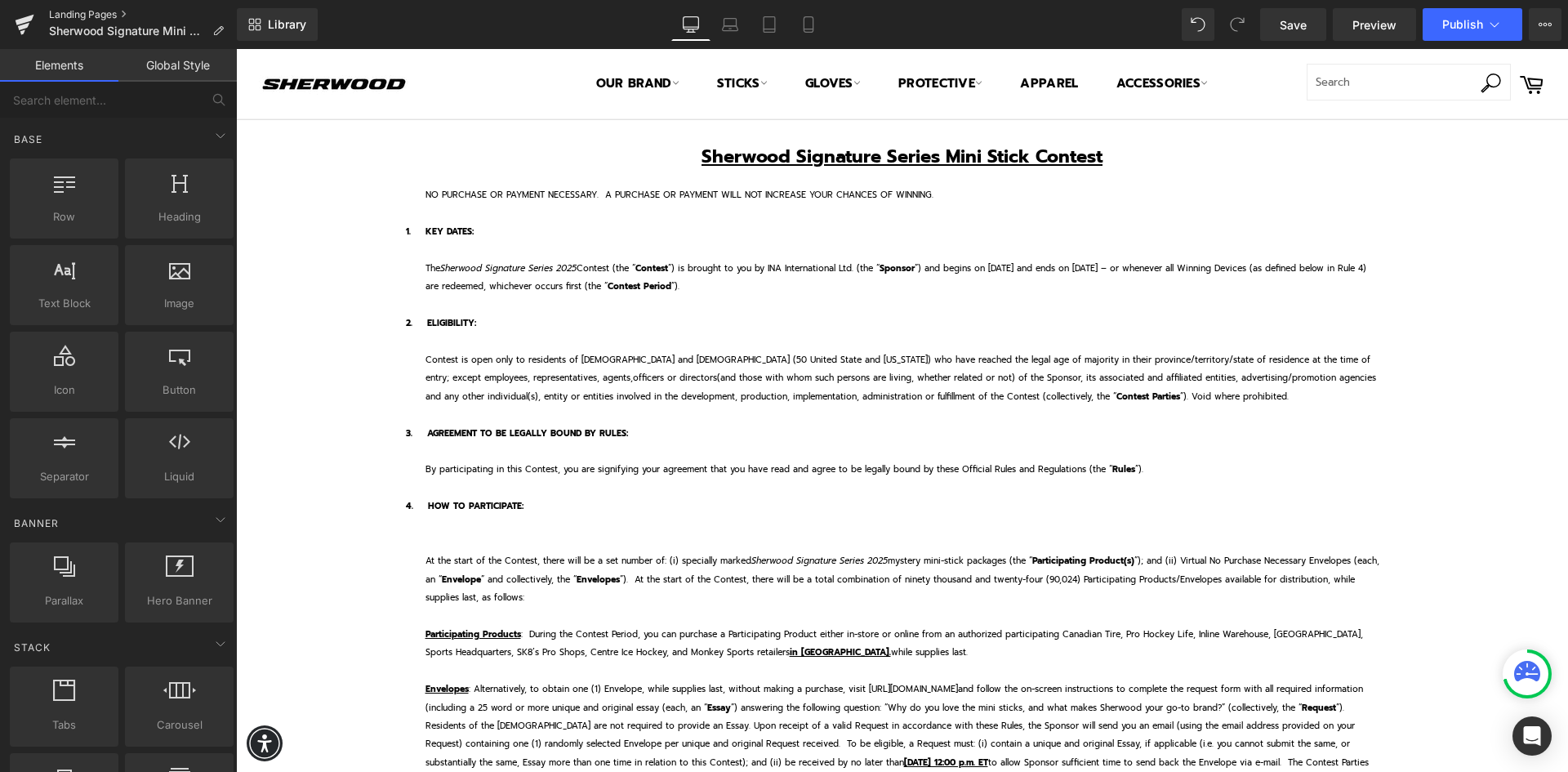
click at [88, 9] on link "Landing Pages" at bounding box center [142, 14] width 187 height 13
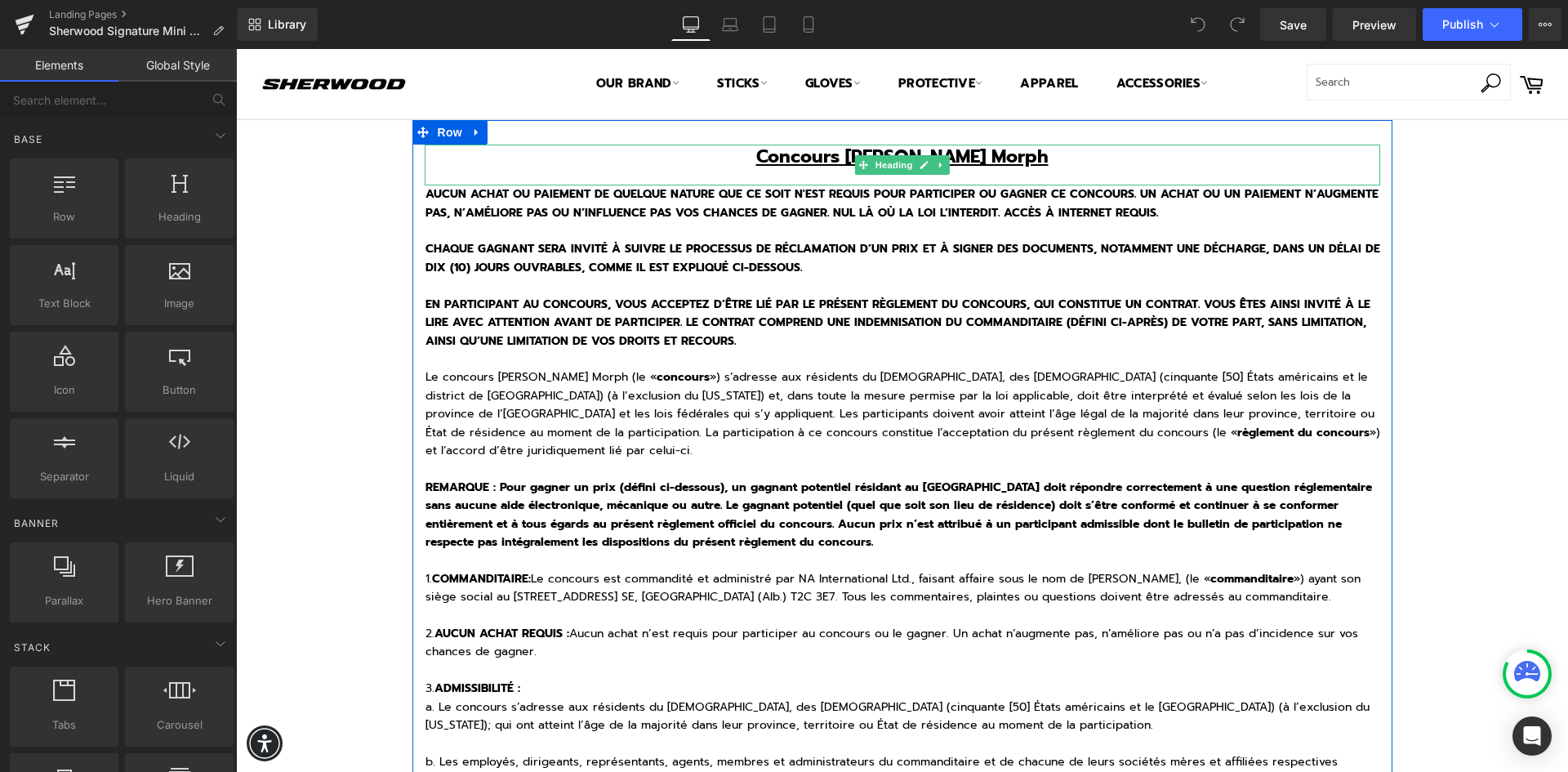
click at [1027, 158] on u "Concours [PERSON_NAME] Morph" at bounding box center [902, 156] width 292 height 27
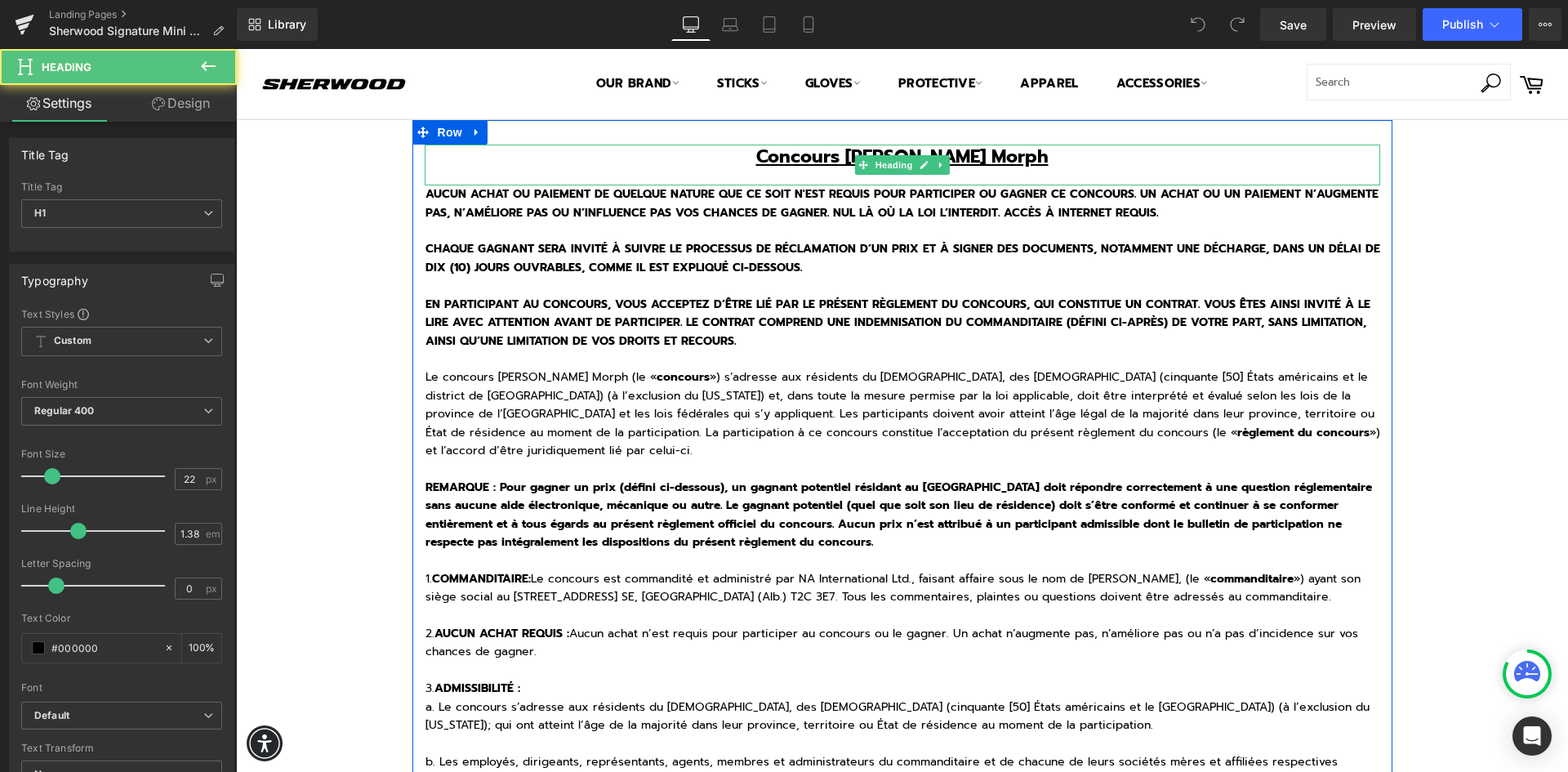
click at [915, 150] on u "Concours [PERSON_NAME] Morph" at bounding box center [902, 156] width 292 height 27
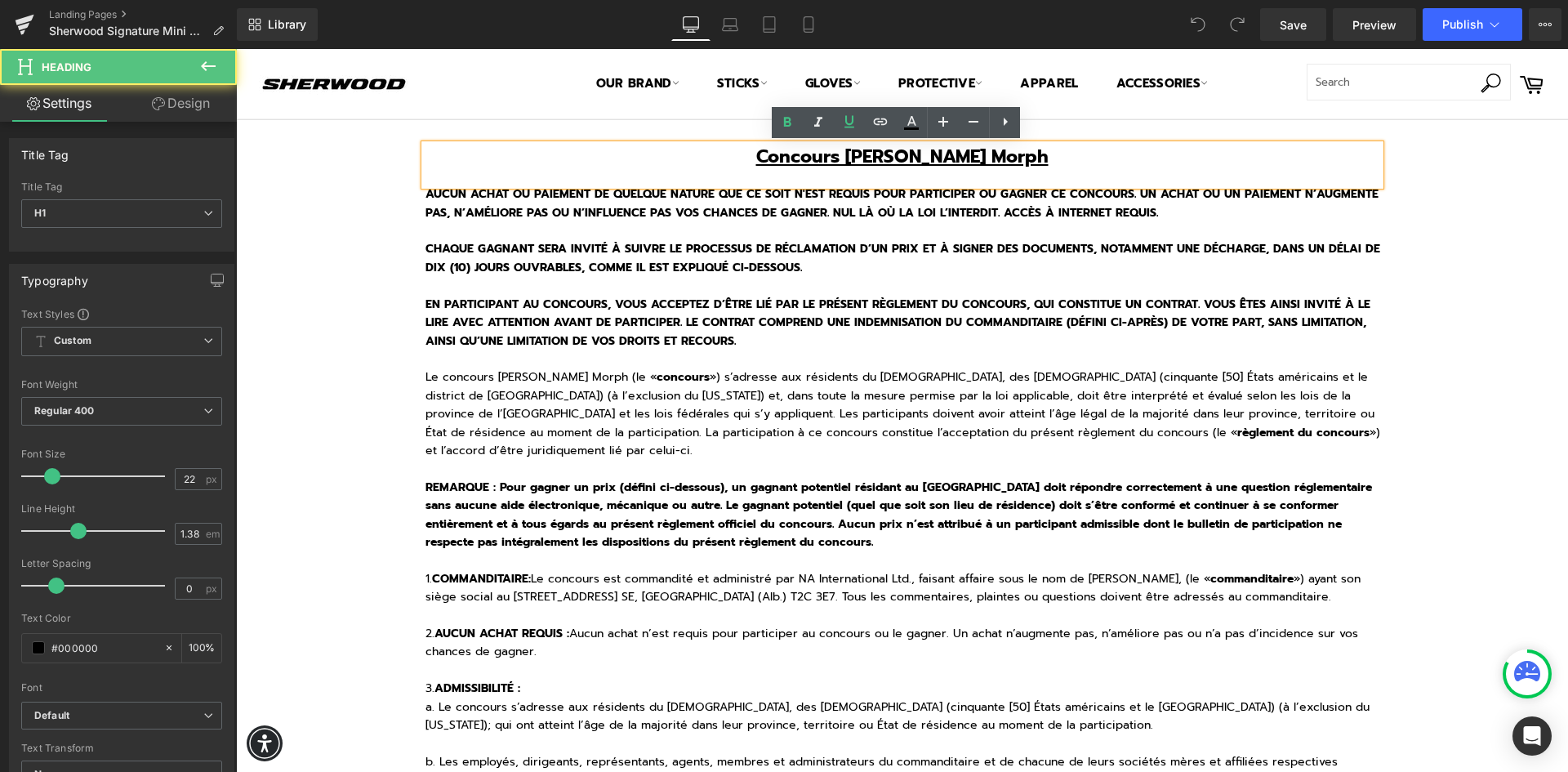
drag, startPoint x: 1054, startPoint y: 159, endPoint x: 832, endPoint y: 155, distance: 222.0
click at [832, 155] on u "Concours [PERSON_NAME] Morph" at bounding box center [902, 156] width 292 height 27
paste div
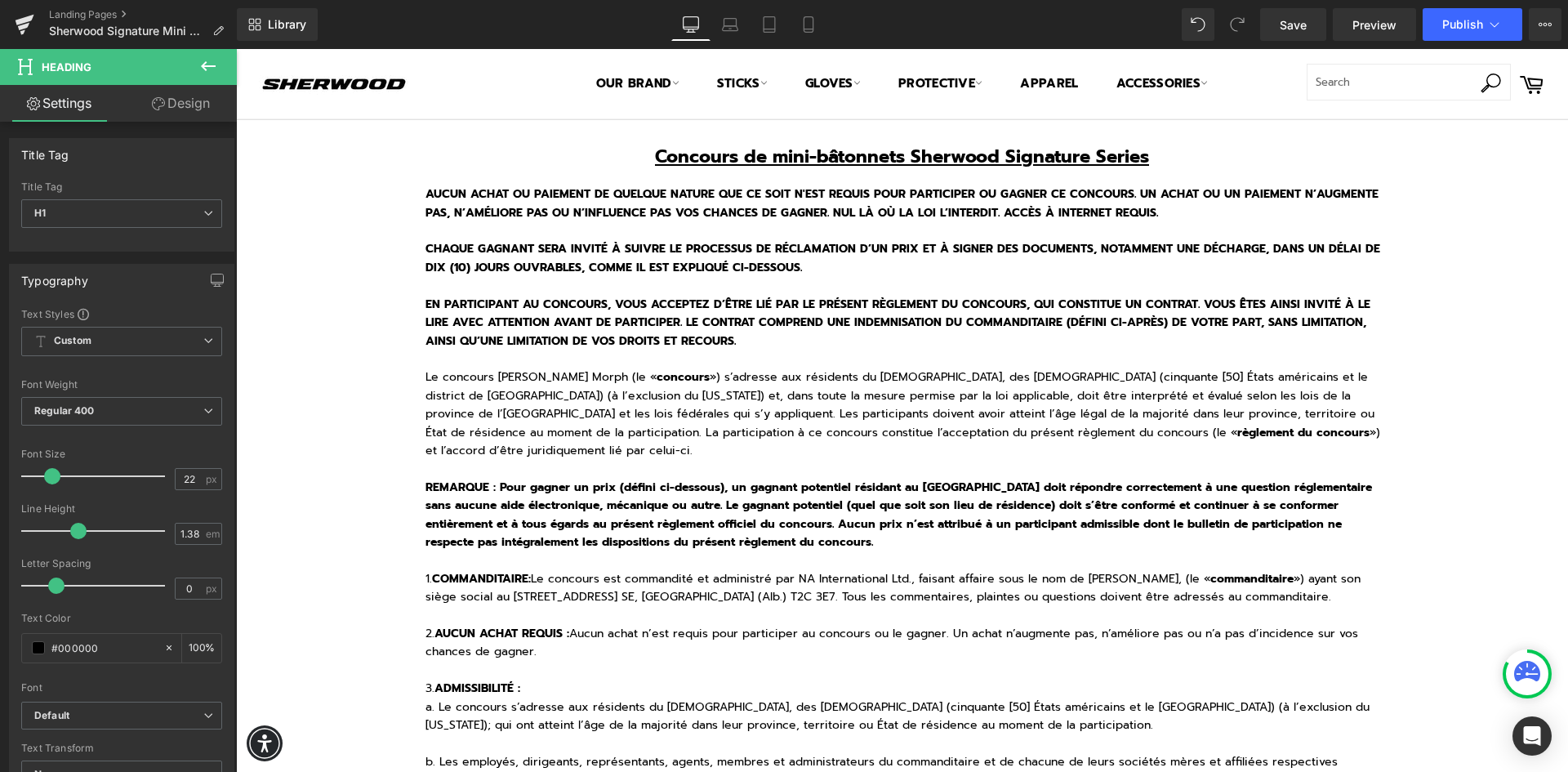
click at [659, 289] on p at bounding box center [902, 285] width 954 height 18
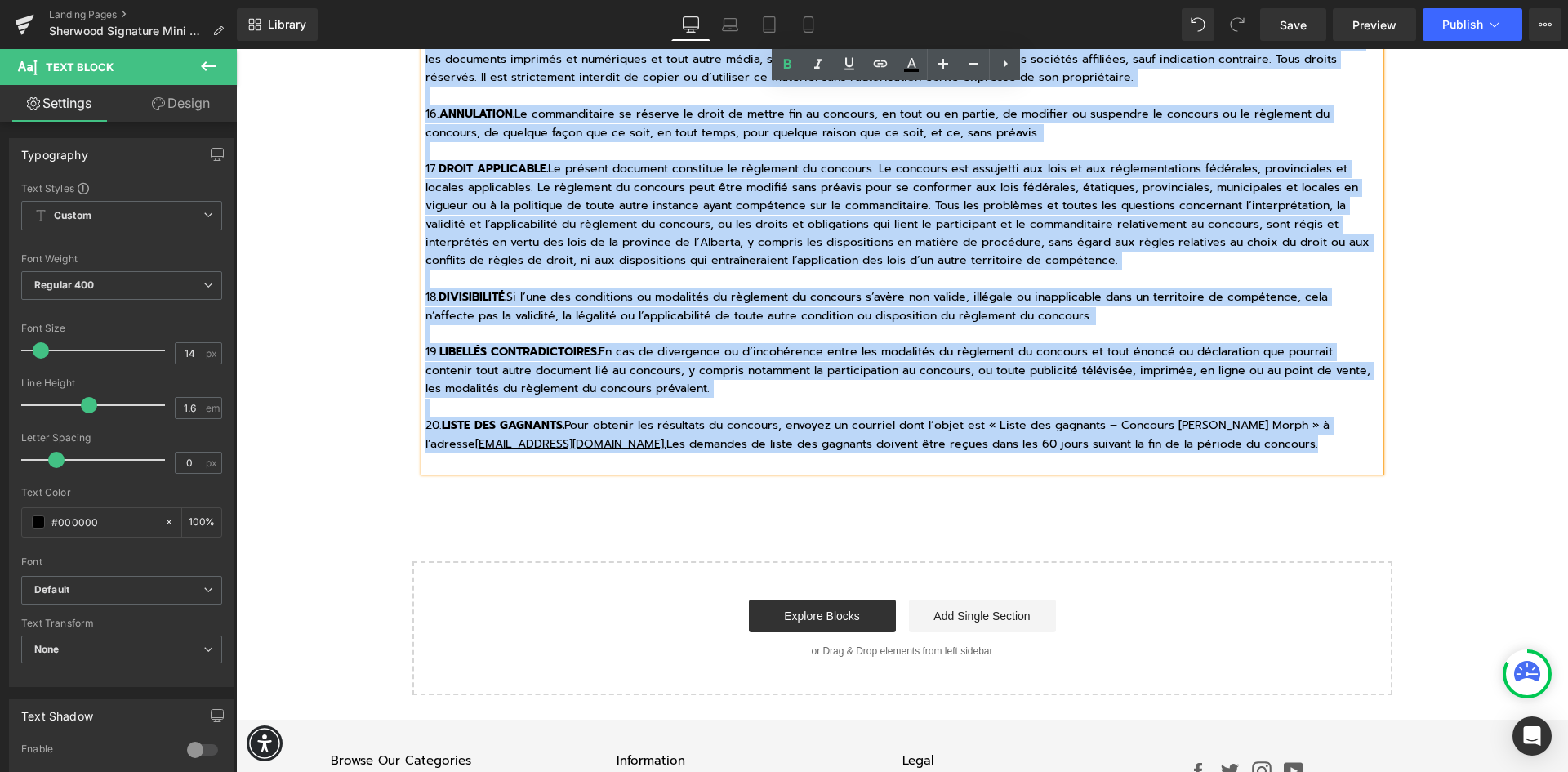
scroll to position [3555, 0]
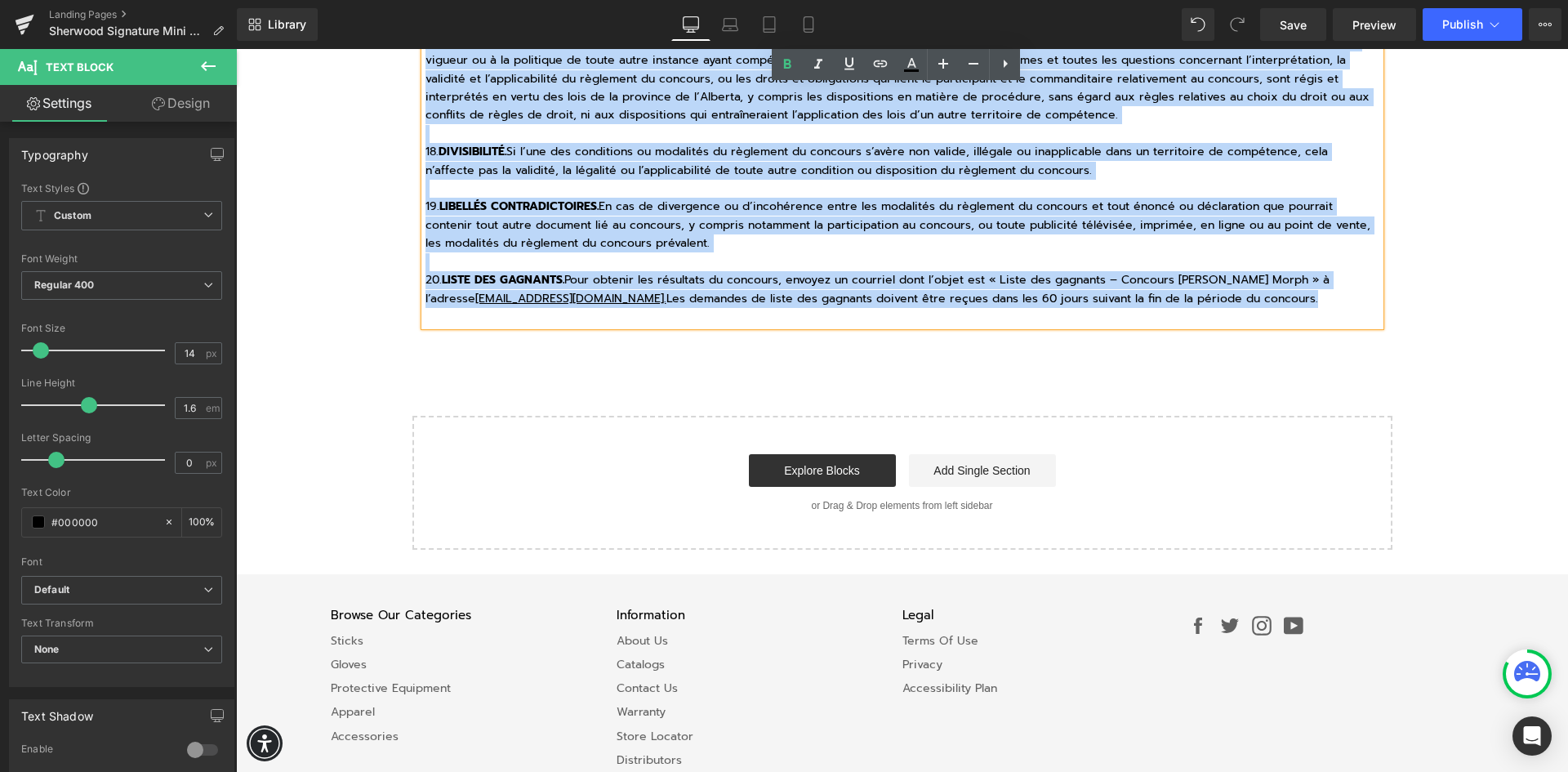
drag, startPoint x: 420, startPoint y: 192, endPoint x: 961, endPoint y: 810, distance: 821.3
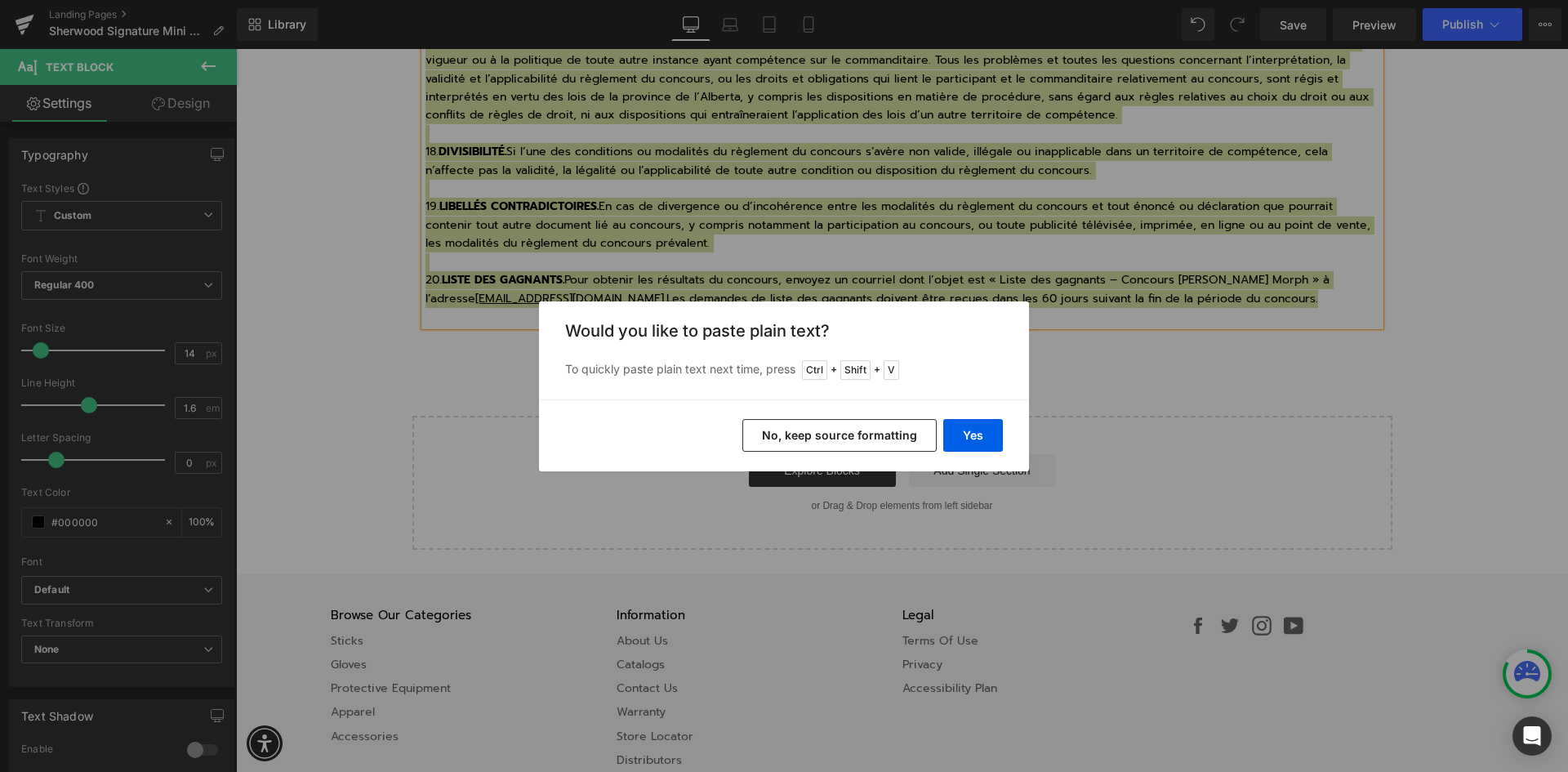
click at [829, 436] on button "No, keep source formatting" at bounding box center [840, 435] width 194 height 33
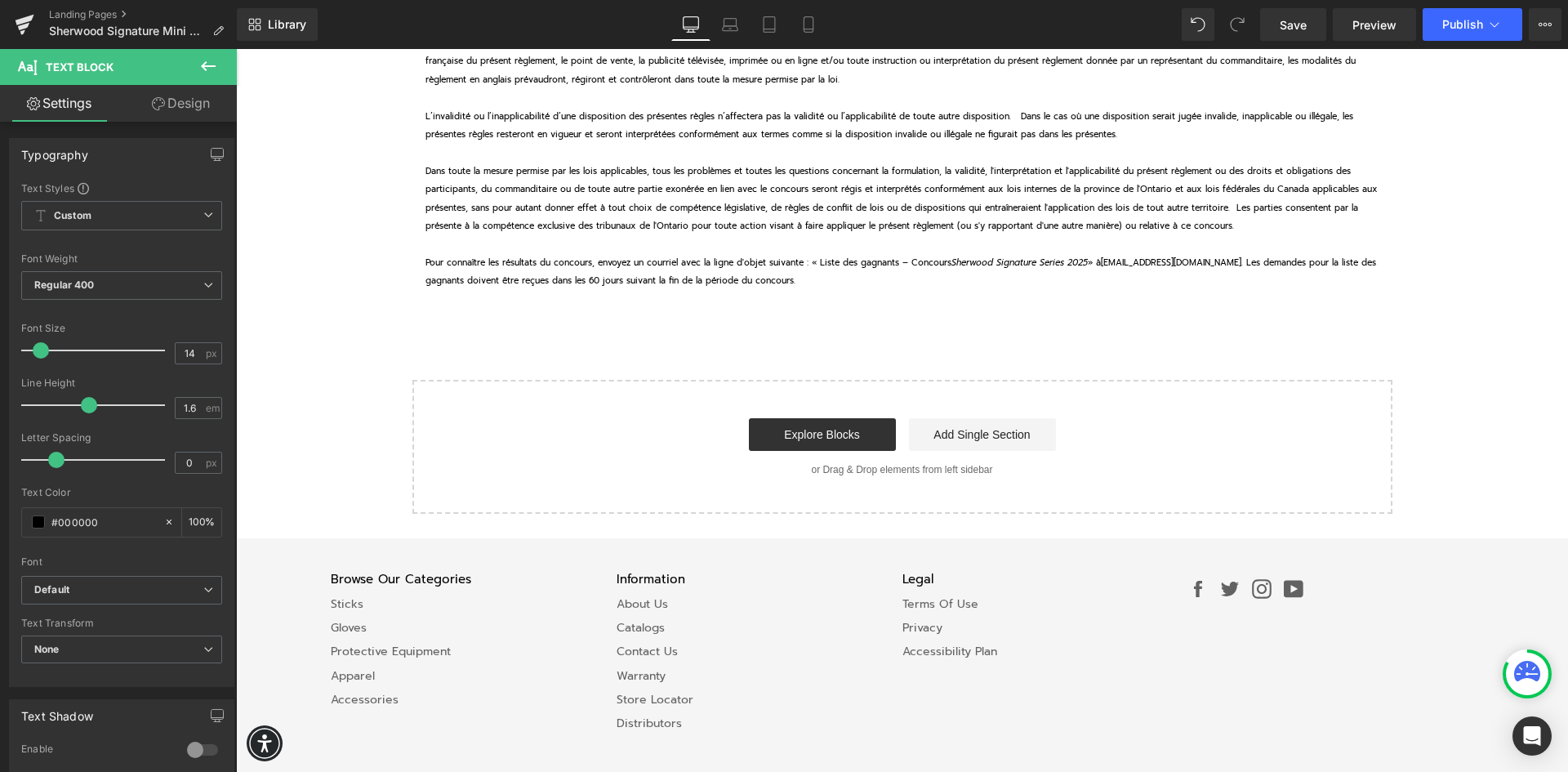
scroll to position [0, 0]
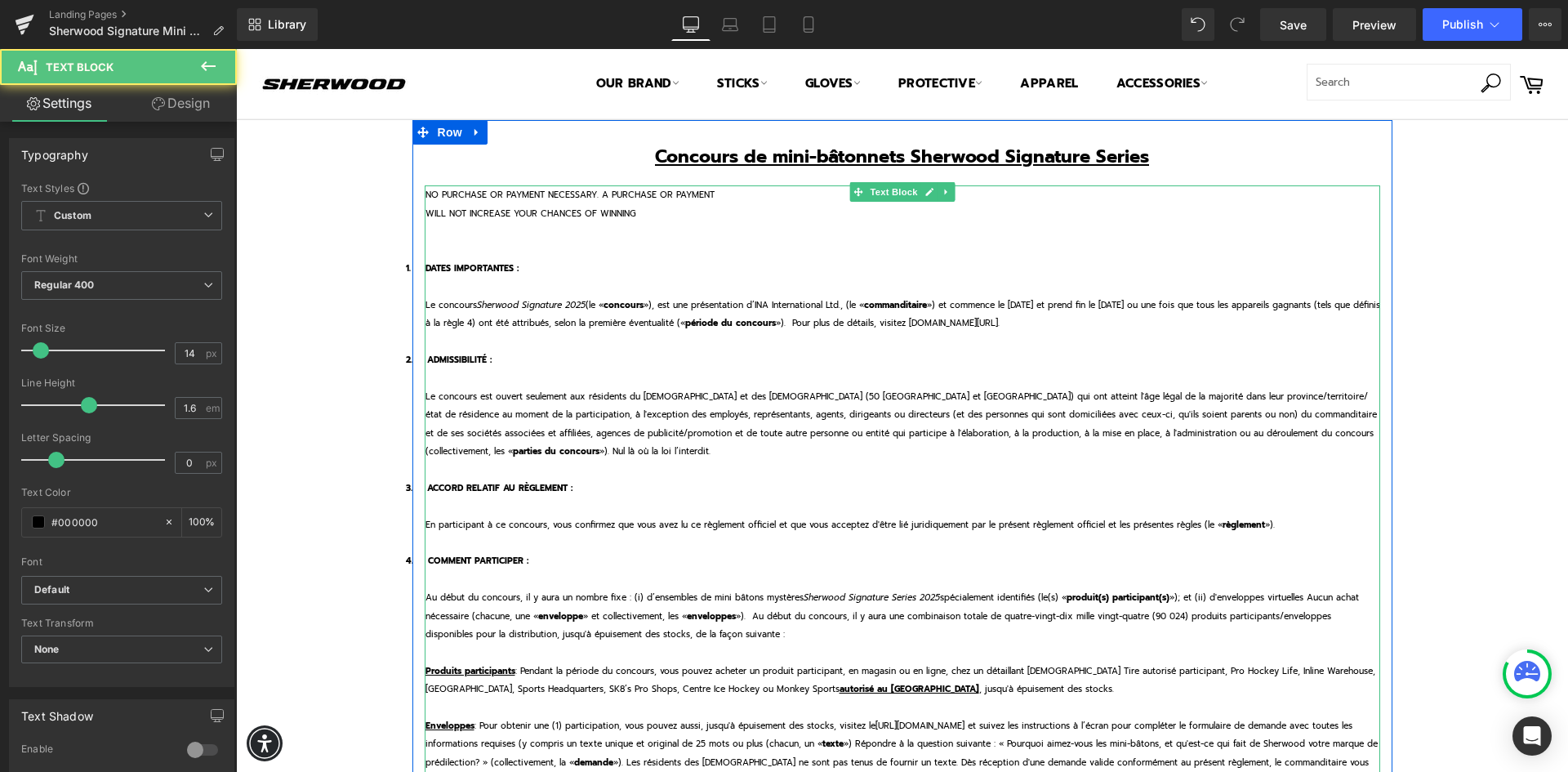
click at [755, 431] on span "Le concours est ouvert seulement aux résidents du [DEMOGRAPHIC_DATA] et des [DE…" at bounding box center [901, 423] width 952 height 67
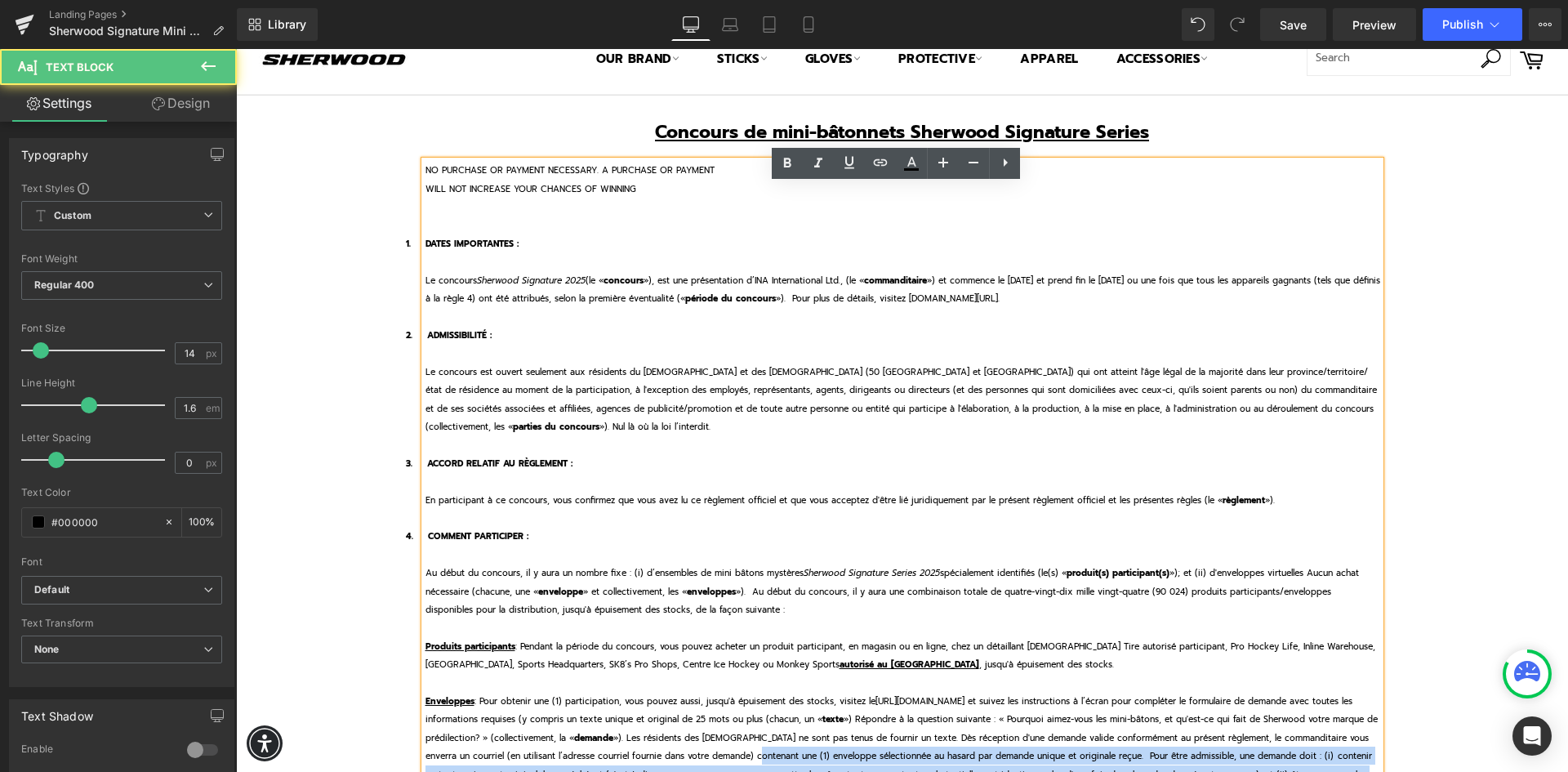
scroll to position [75, 0]
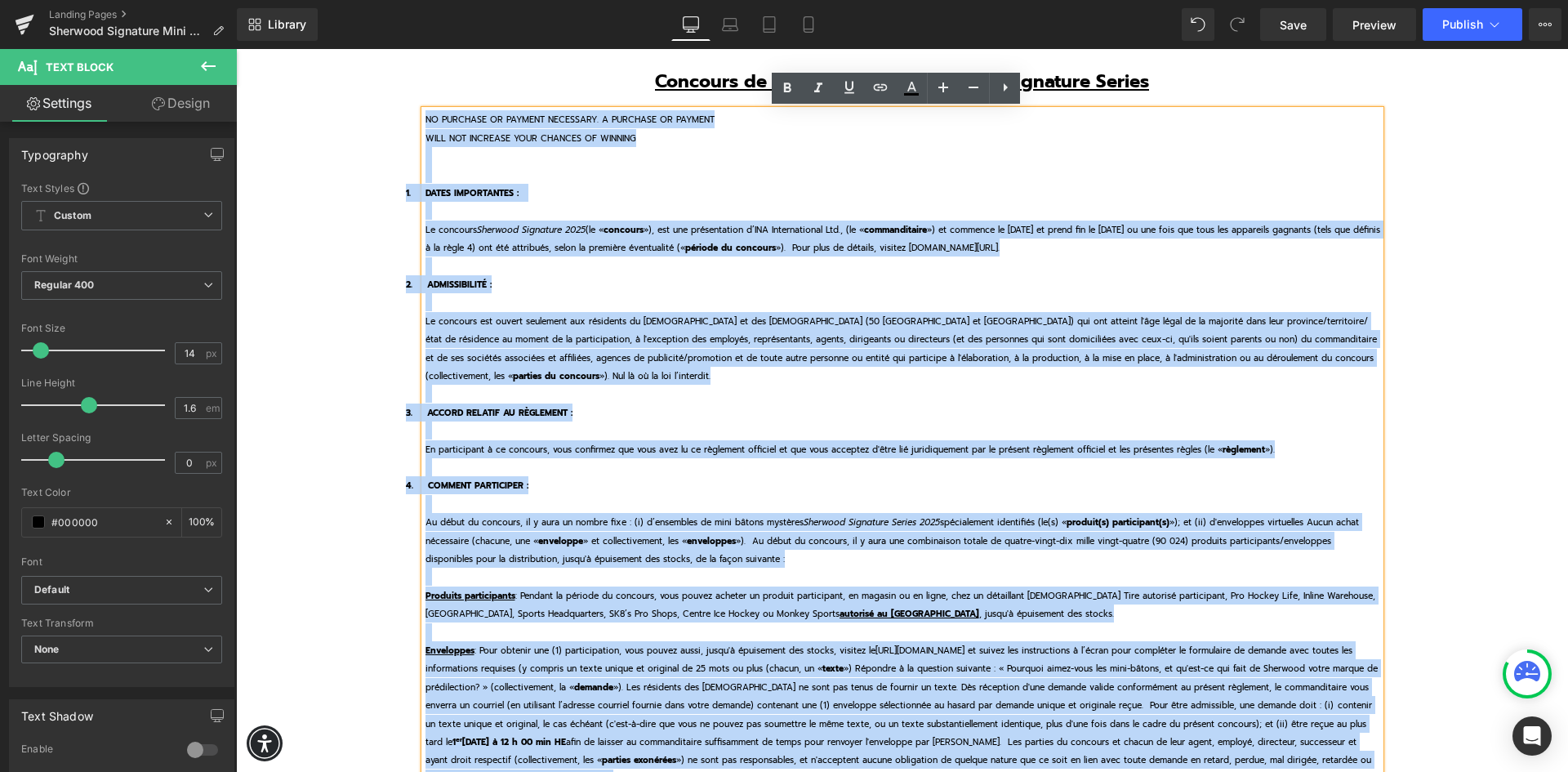
drag, startPoint x: 416, startPoint y: 194, endPoint x: 405, endPoint y: 94, distance: 100.6
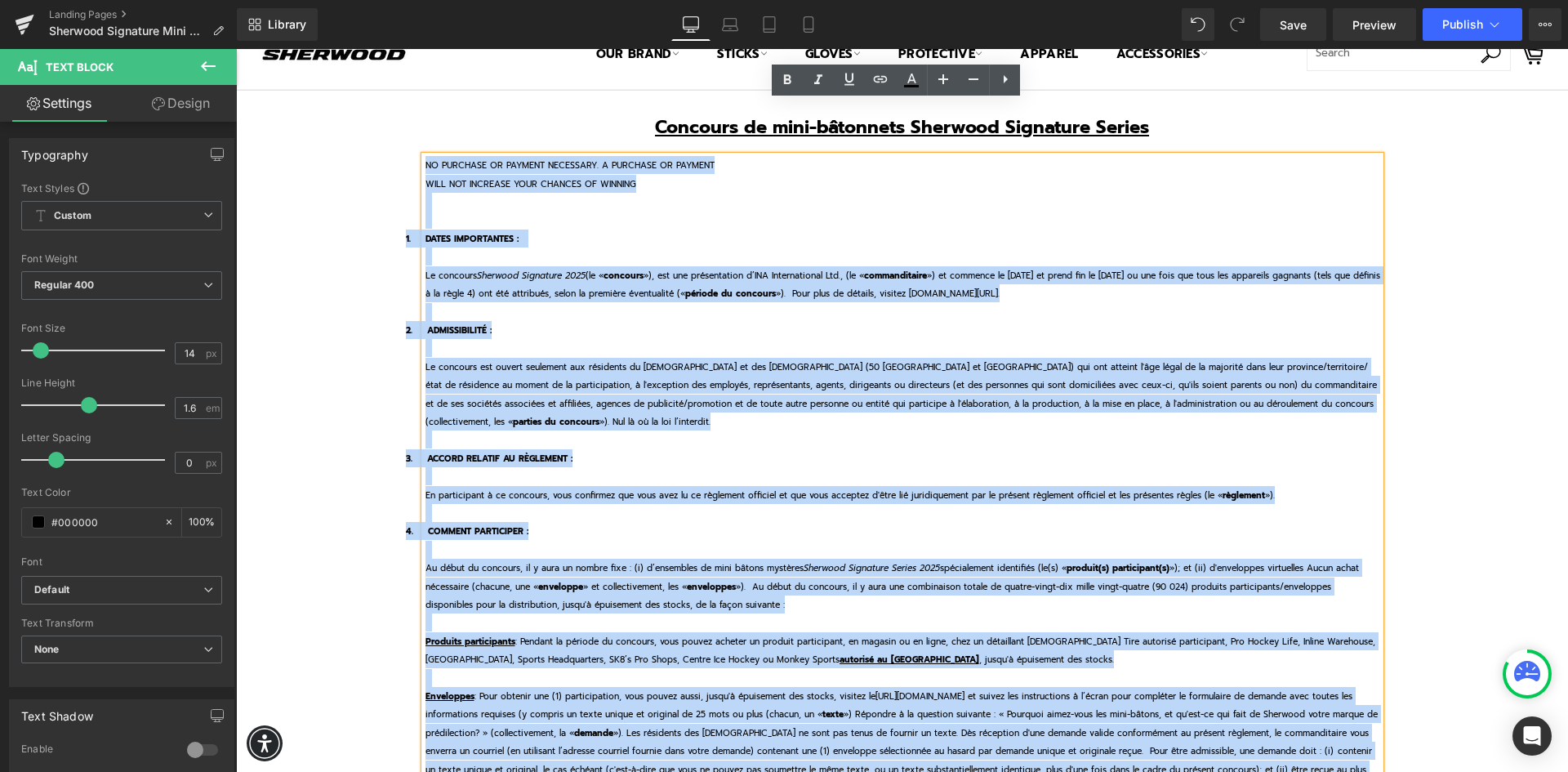
scroll to position [0, 0]
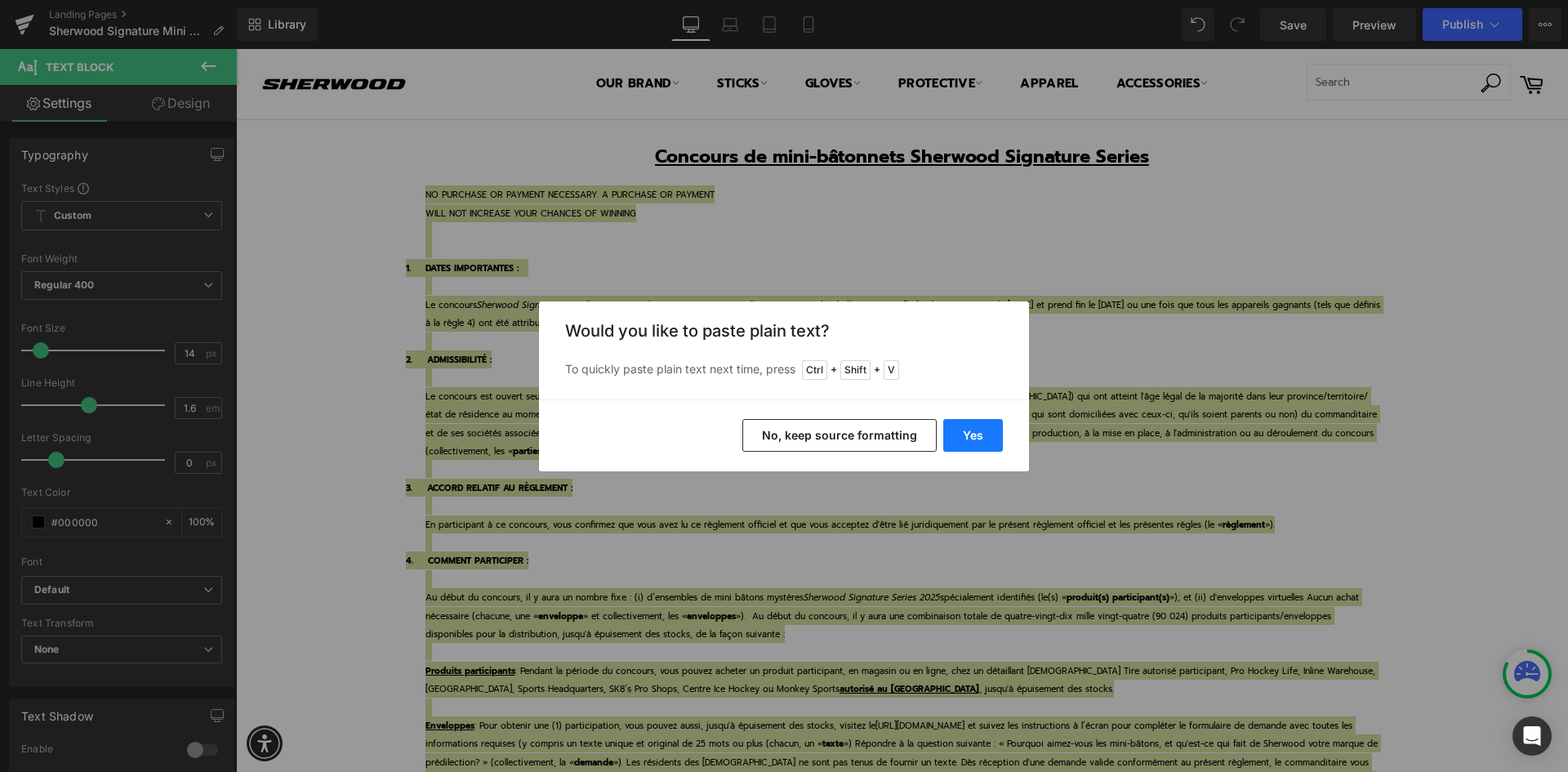
click at [967, 427] on button "Yes" at bounding box center [973, 435] width 59 height 33
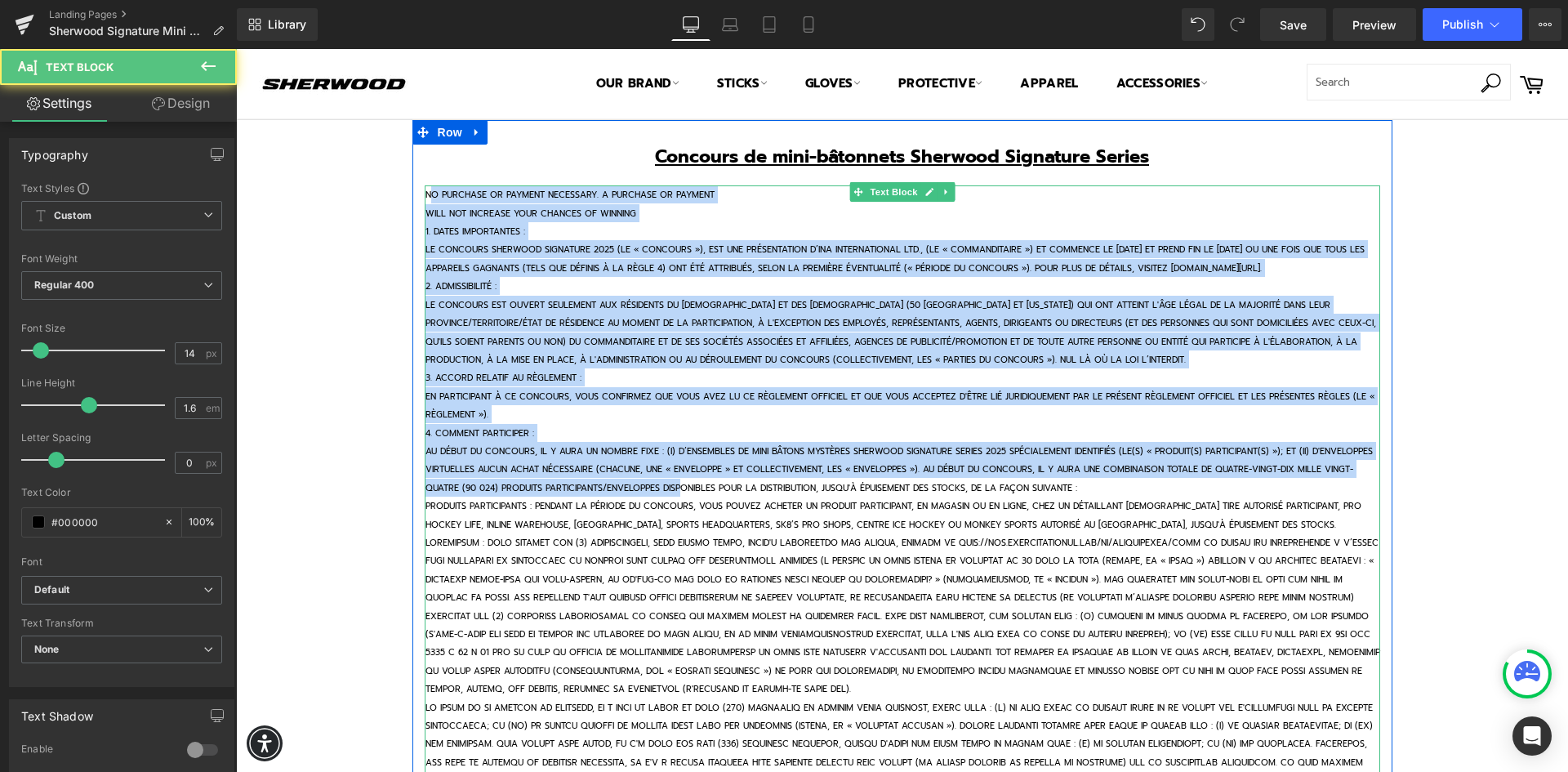
drag, startPoint x: 423, startPoint y: 196, endPoint x: 668, endPoint y: 490, distance: 382.7
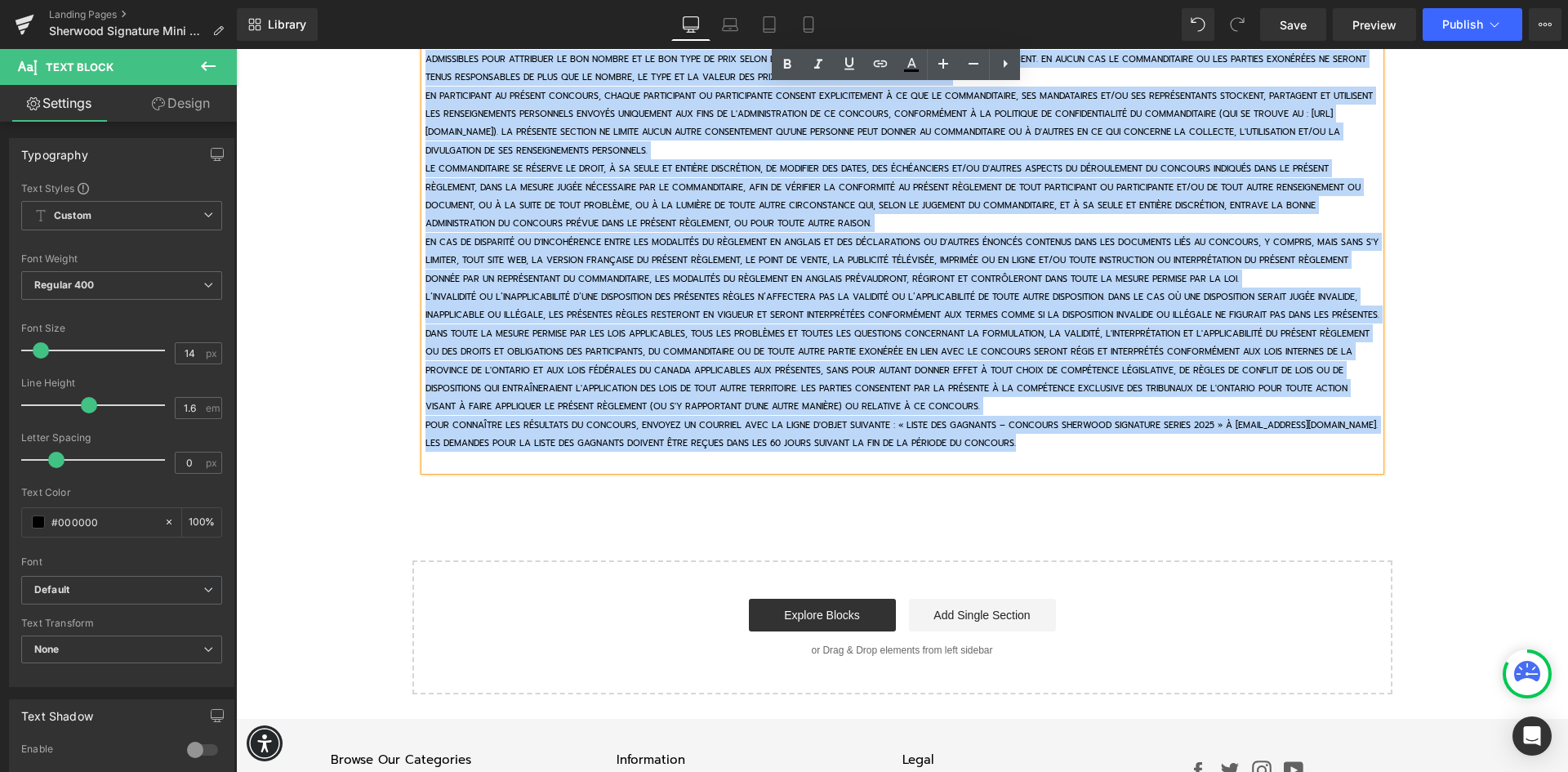
scroll to position [2402, 0]
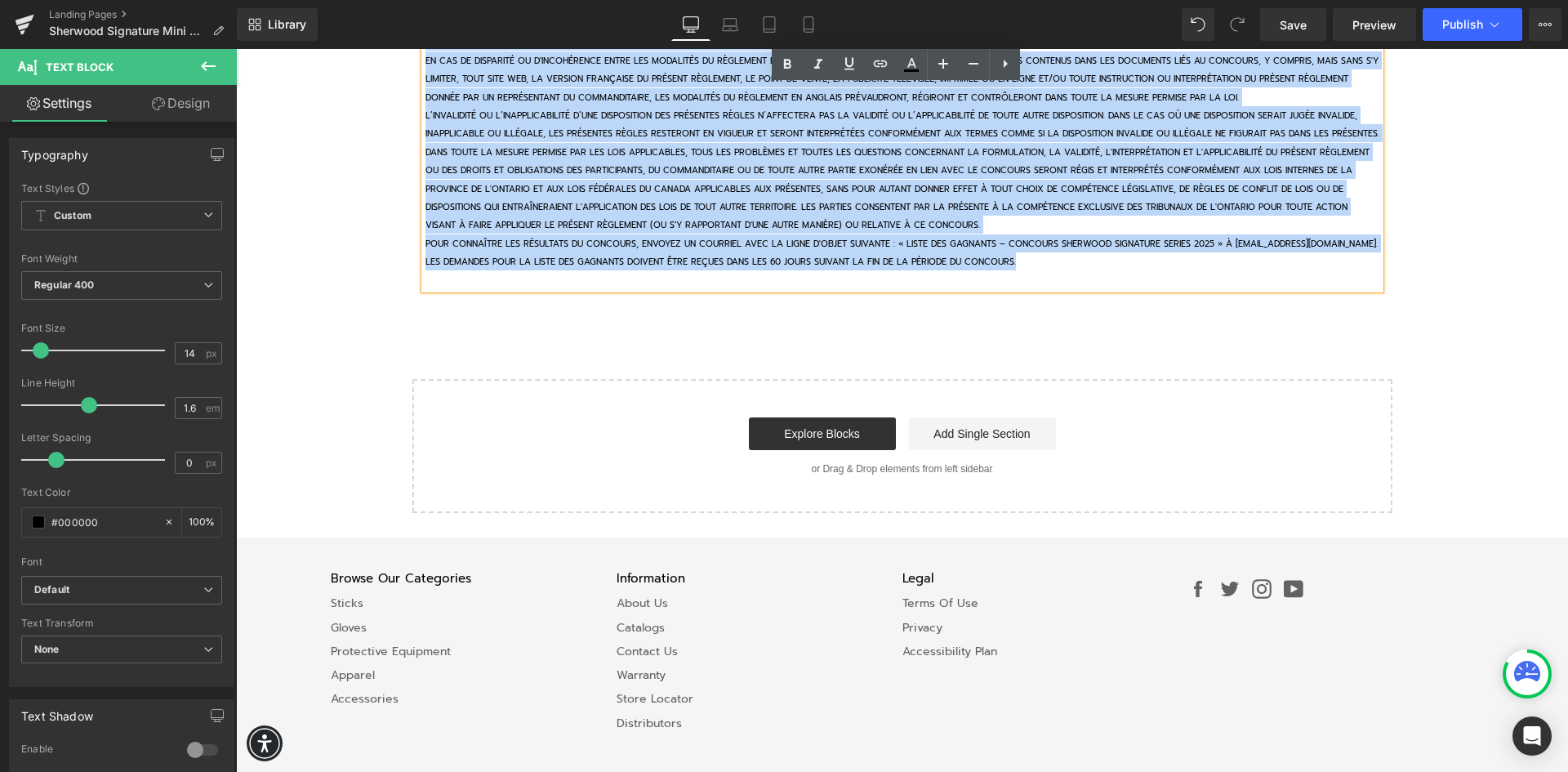
drag, startPoint x: 419, startPoint y: 194, endPoint x: 1031, endPoint y: 810, distance: 868.3
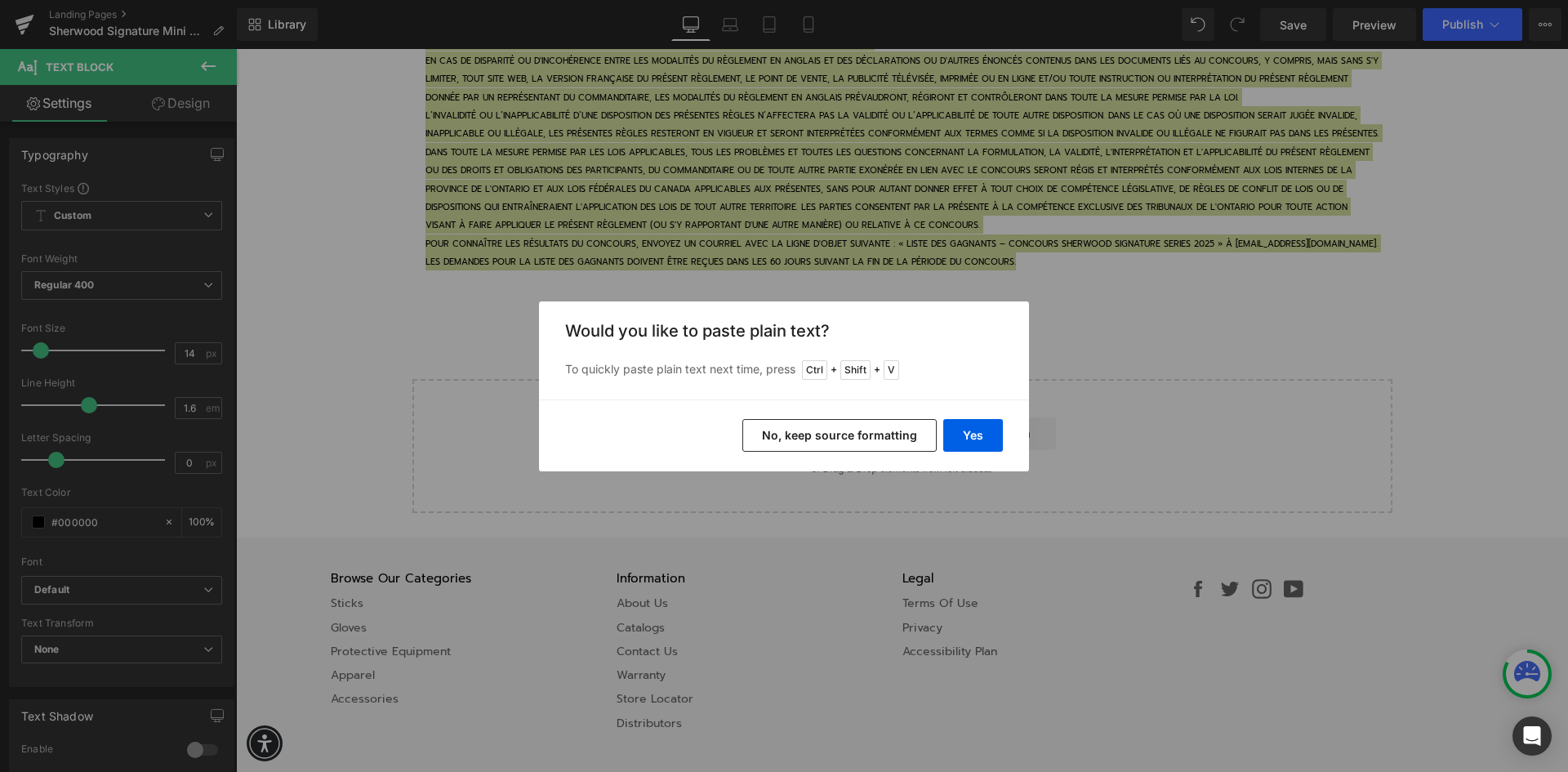
click at [822, 428] on button "No, keep source formatting" at bounding box center [840, 435] width 194 height 33
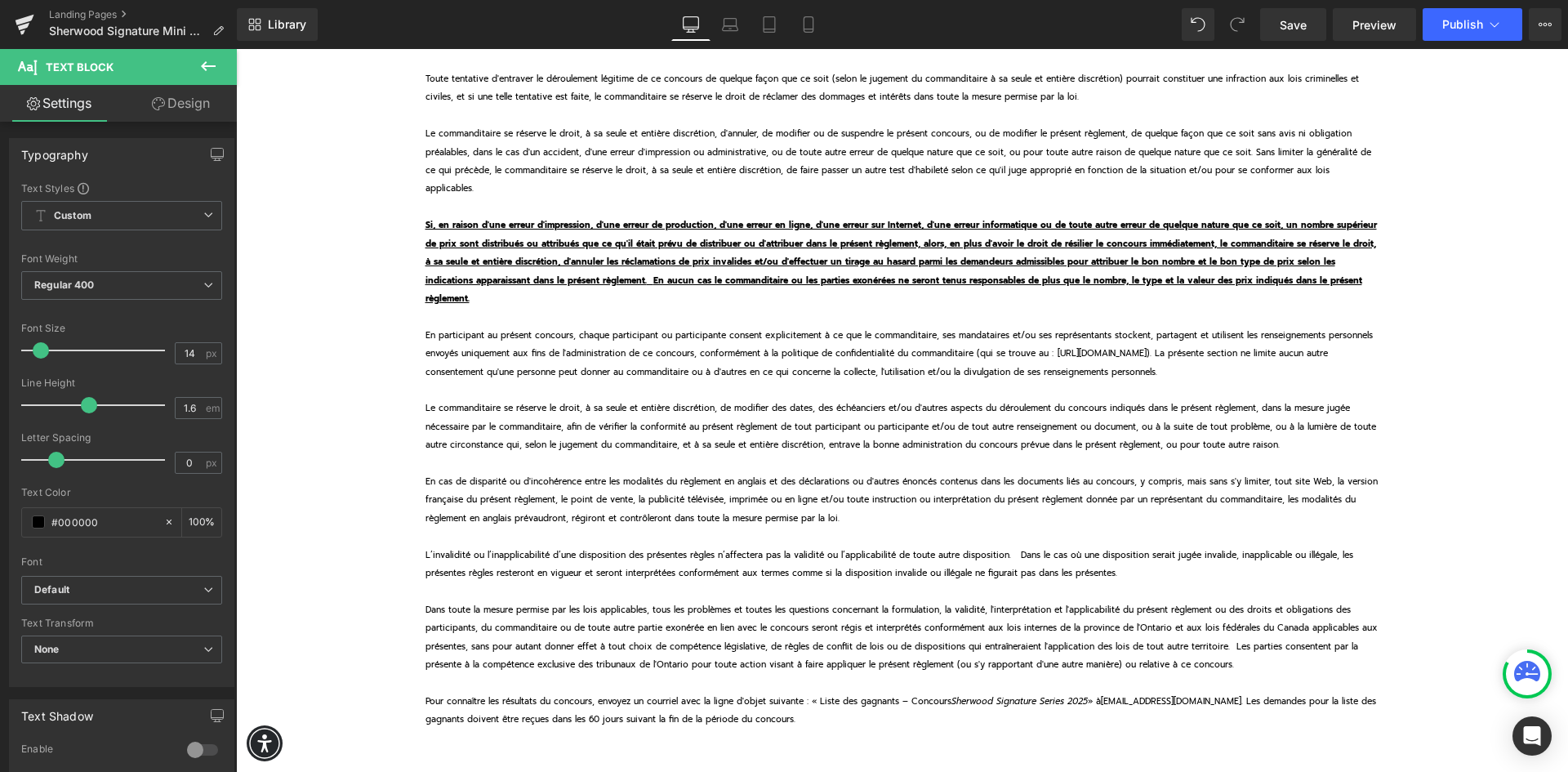
scroll to position [0, 0]
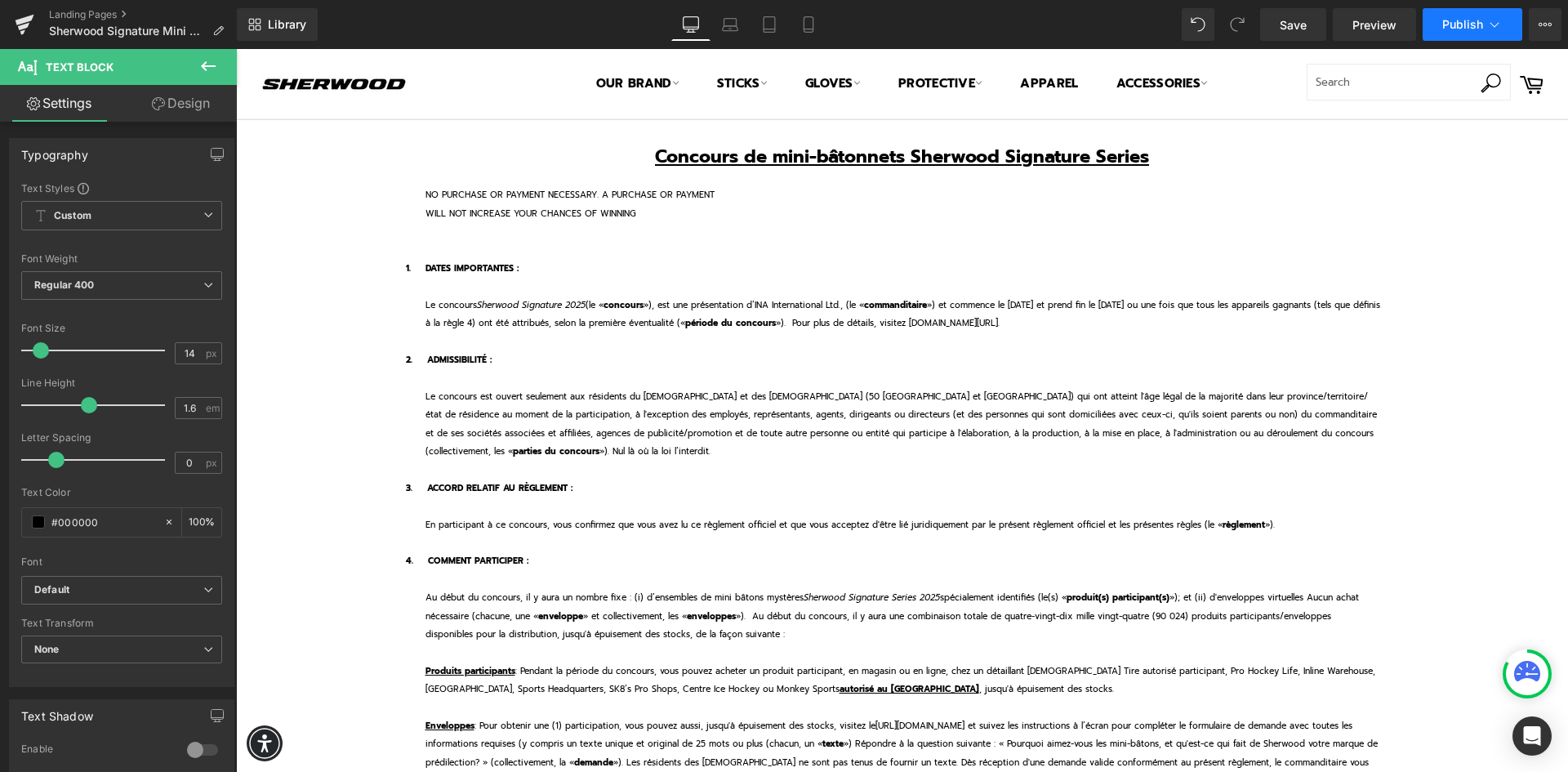
click at [1483, 29] on button "Publish" at bounding box center [1472, 24] width 100 height 33
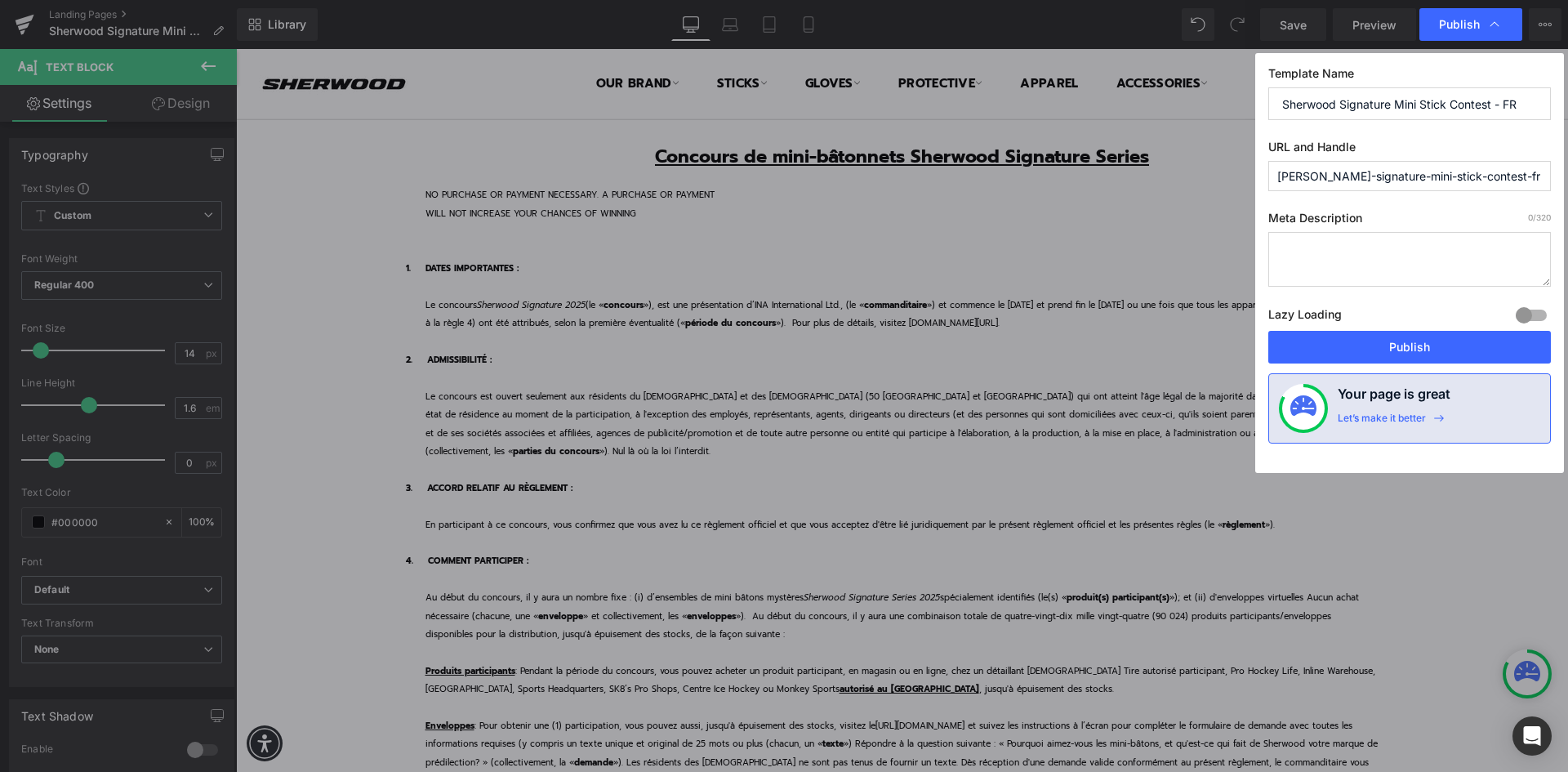
drag, startPoint x: 1510, startPoint y: 178, endPoint x: 1250, endPoint y: 188, distance: 260.2
click at [1250, 188] on div "Publish Template Name Sherwood Signature Mini Stick Contest - FR URL and Handle…" at bounding box center [784, 386] width 1568 height 772
paste input "Signature-Series-Contest-fr."
type input "signature-series-contest-fr"
click at [1403, 348] on button "Publish" at bounding box center [1408, 347] width 282 height 33
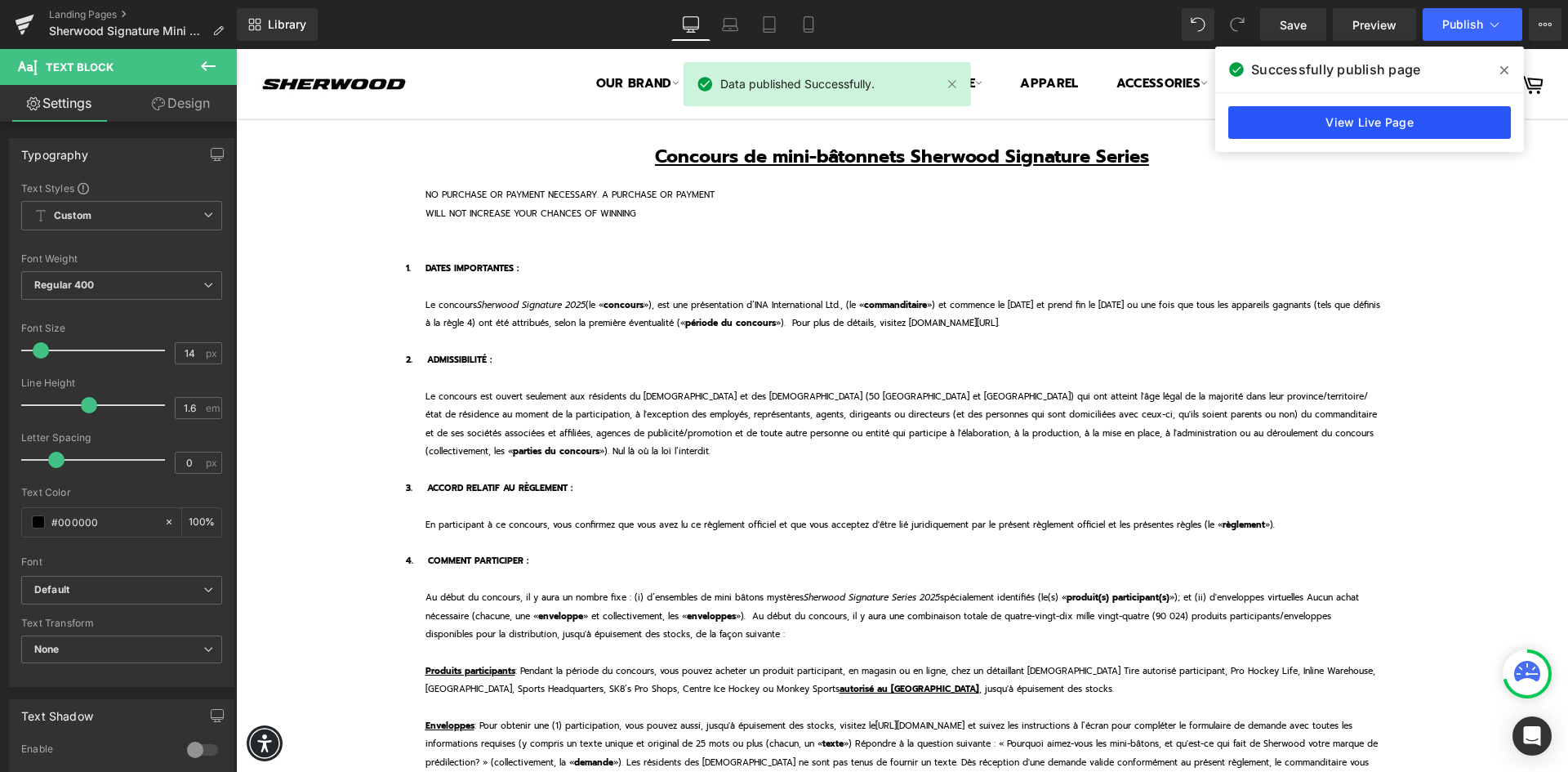
click at [1360, 118] on link "View Live Page" at bounding box center [1369, 122] width 282 height 33
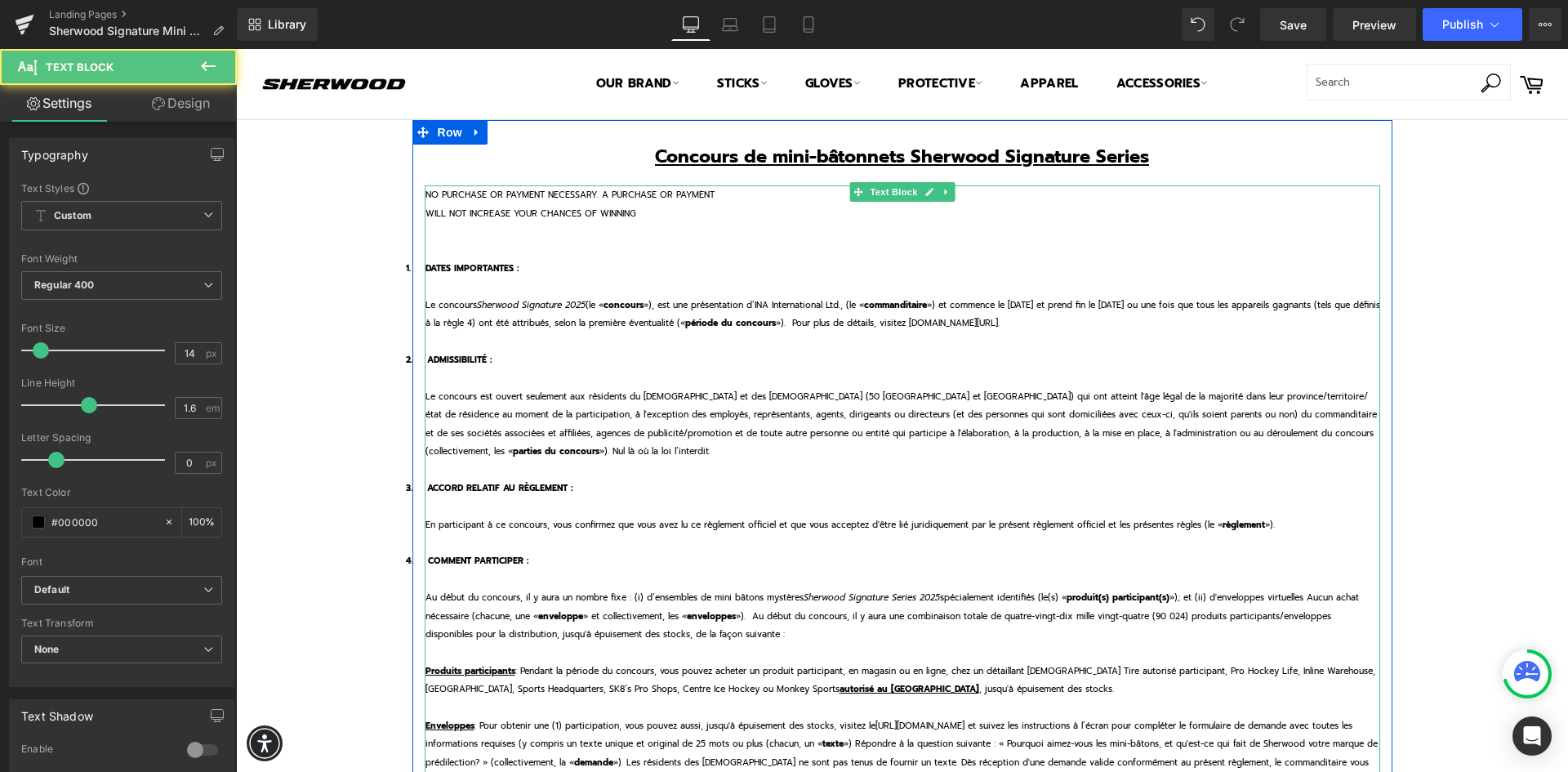
click at [555, 221] on p "WILL NOT INCREASE YOUR CHANCES OF WINNING" at bounding box center [902, 213] width 954 height 18
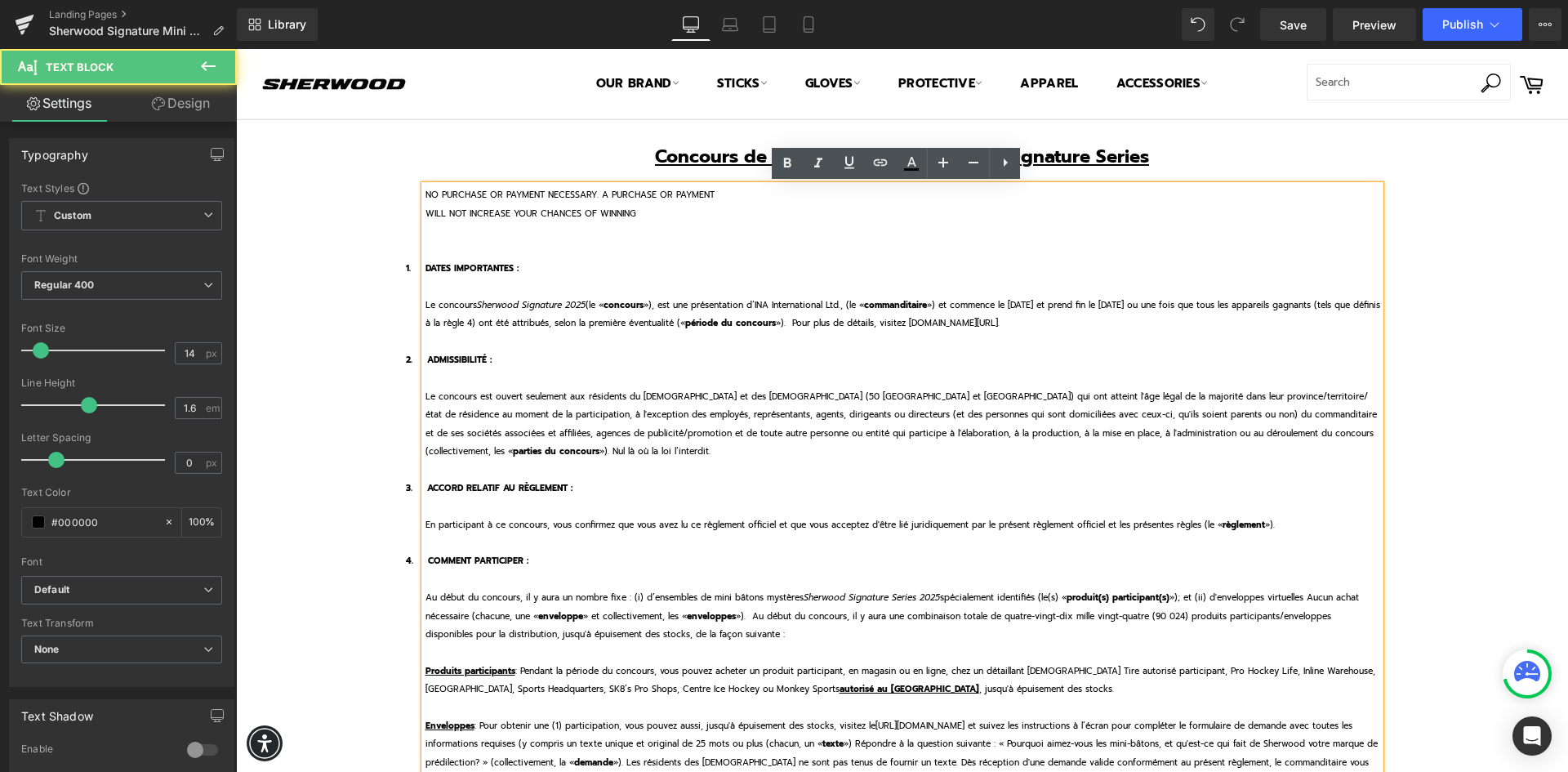
click at [641, 210] on p "WILL NOT INCREASE YOUR CHANCES OF WINNING" at bounding box center [902, 213] width 954 height 18
click at [425, 211] on span "WILL NOT INCREASE YOUR CHANCES OF WINNING" at bounding box center [530, 212] width 211 height 13
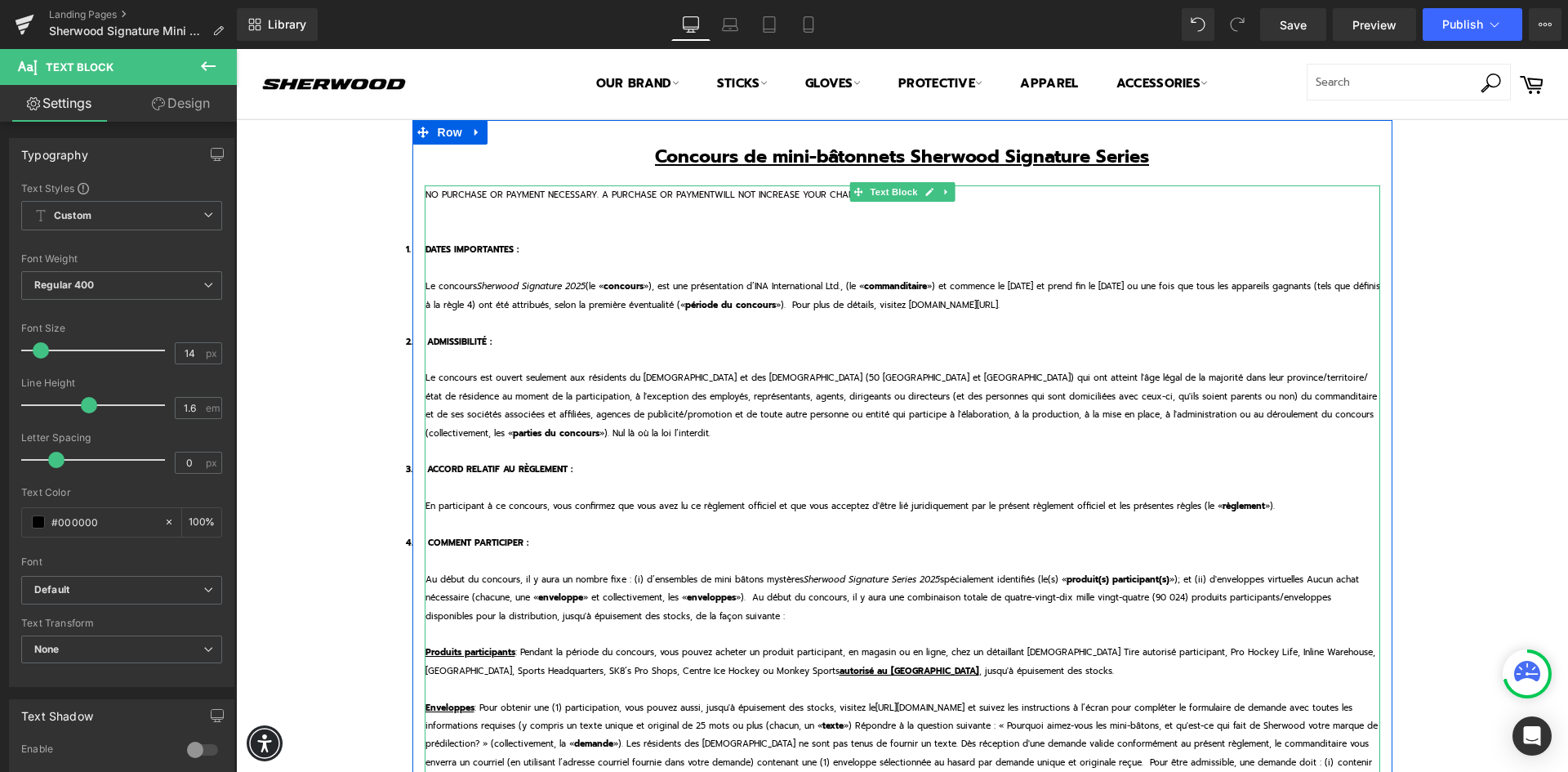
click at [603, 192] on span "NO PURCHASE OR PAYMENT NECESSARY. A PURCHASE OR PAYMENT" at bounding box center [570, 193] width 289 height 13
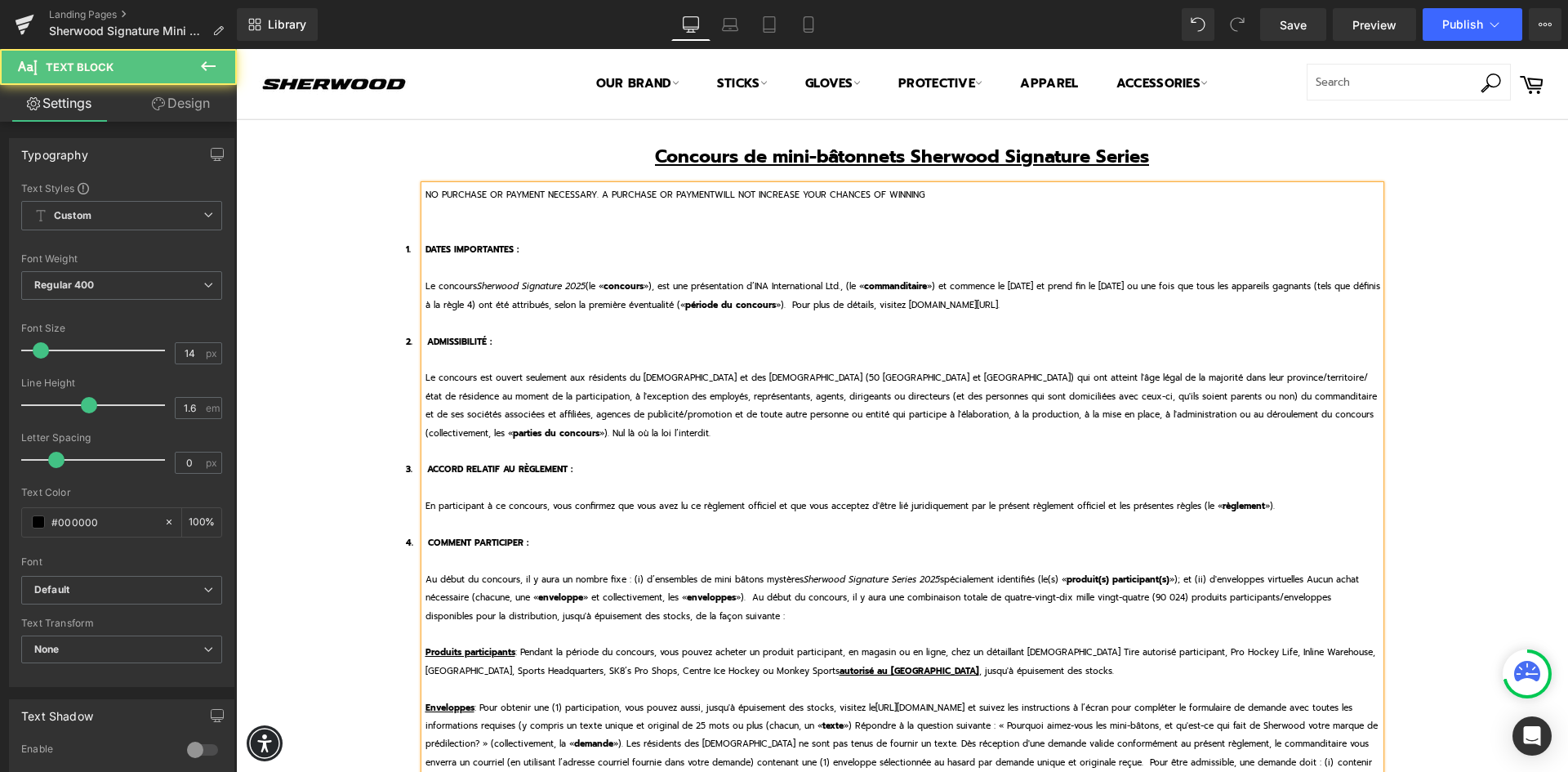
click at [928, 196] on p "NO PURCHASE OR PAYMENT NECESSARY. A PURCHASE OR PAYMENT WILL NOT INCREASE YOUR …" at bounding box center [902, 194] width 954 height 18
click at [1475, 19] on span "Publish" at bounding box center [1462, 24] width 41 height 13
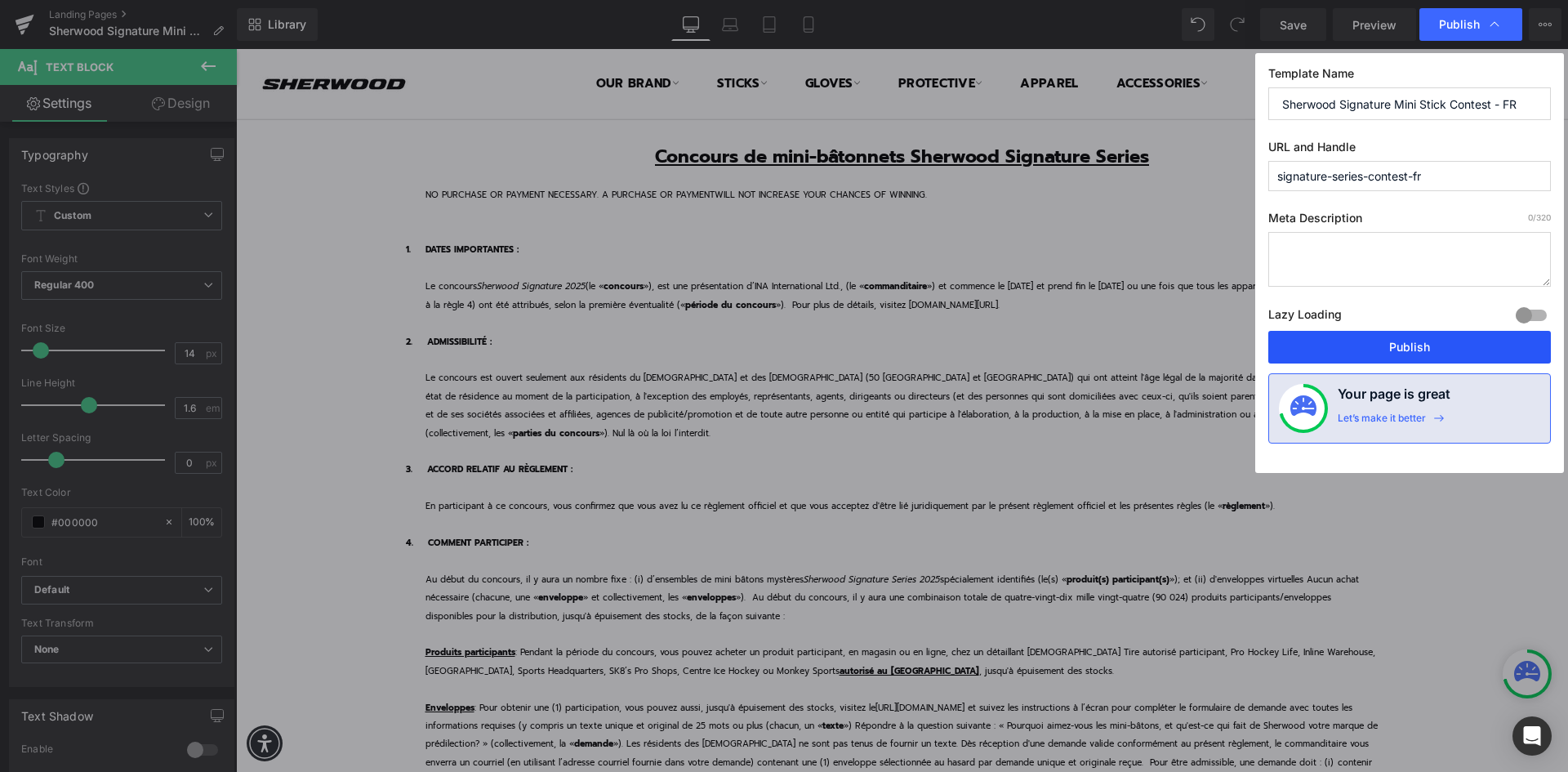
click at [1401, 347] on button "Publish" at bounding box center [1408, 347] width 282 height 33
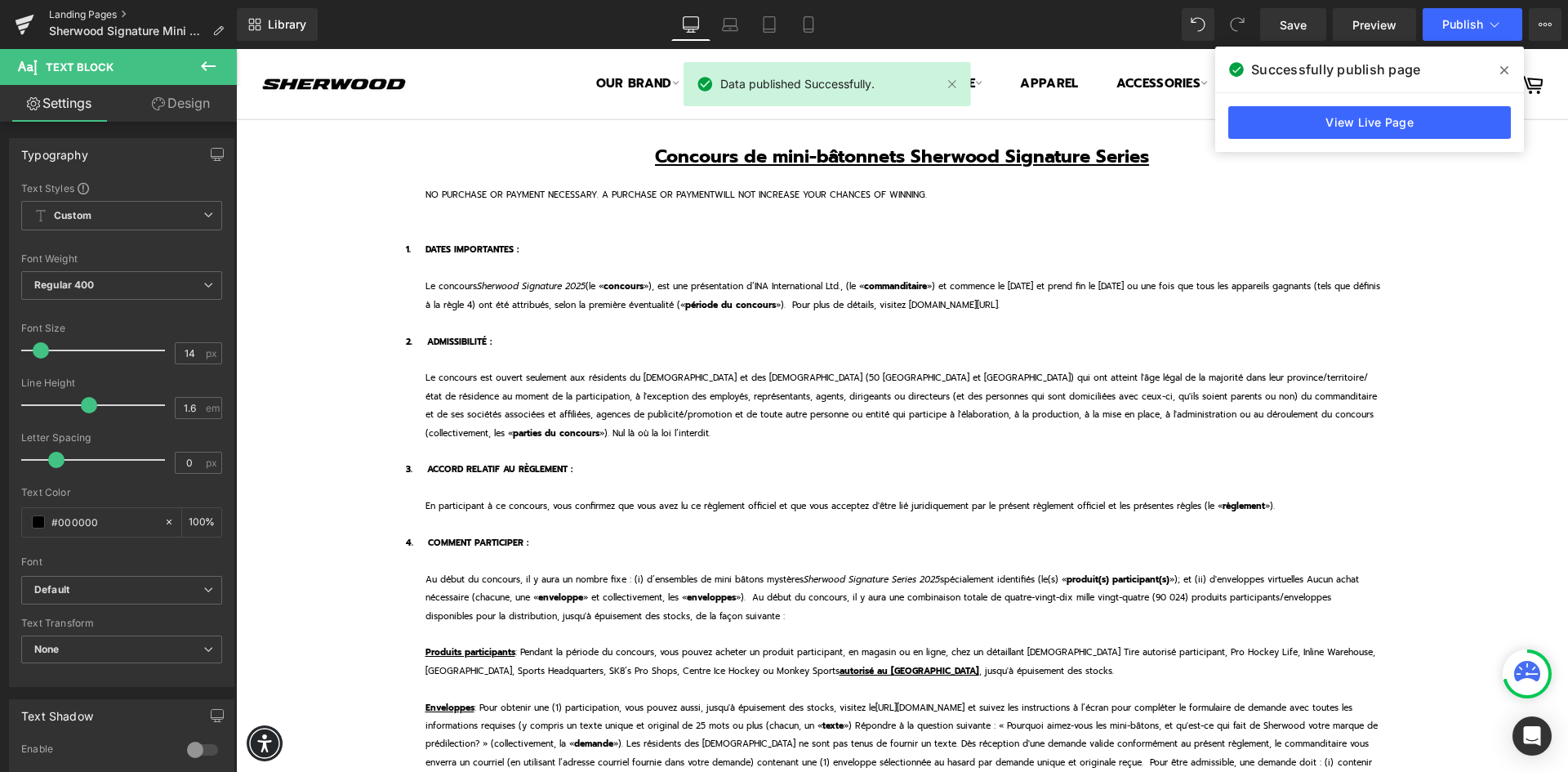
click at [89, 16] on link "Landing Pages" at bounding box center [142, 14] width 187 height 13
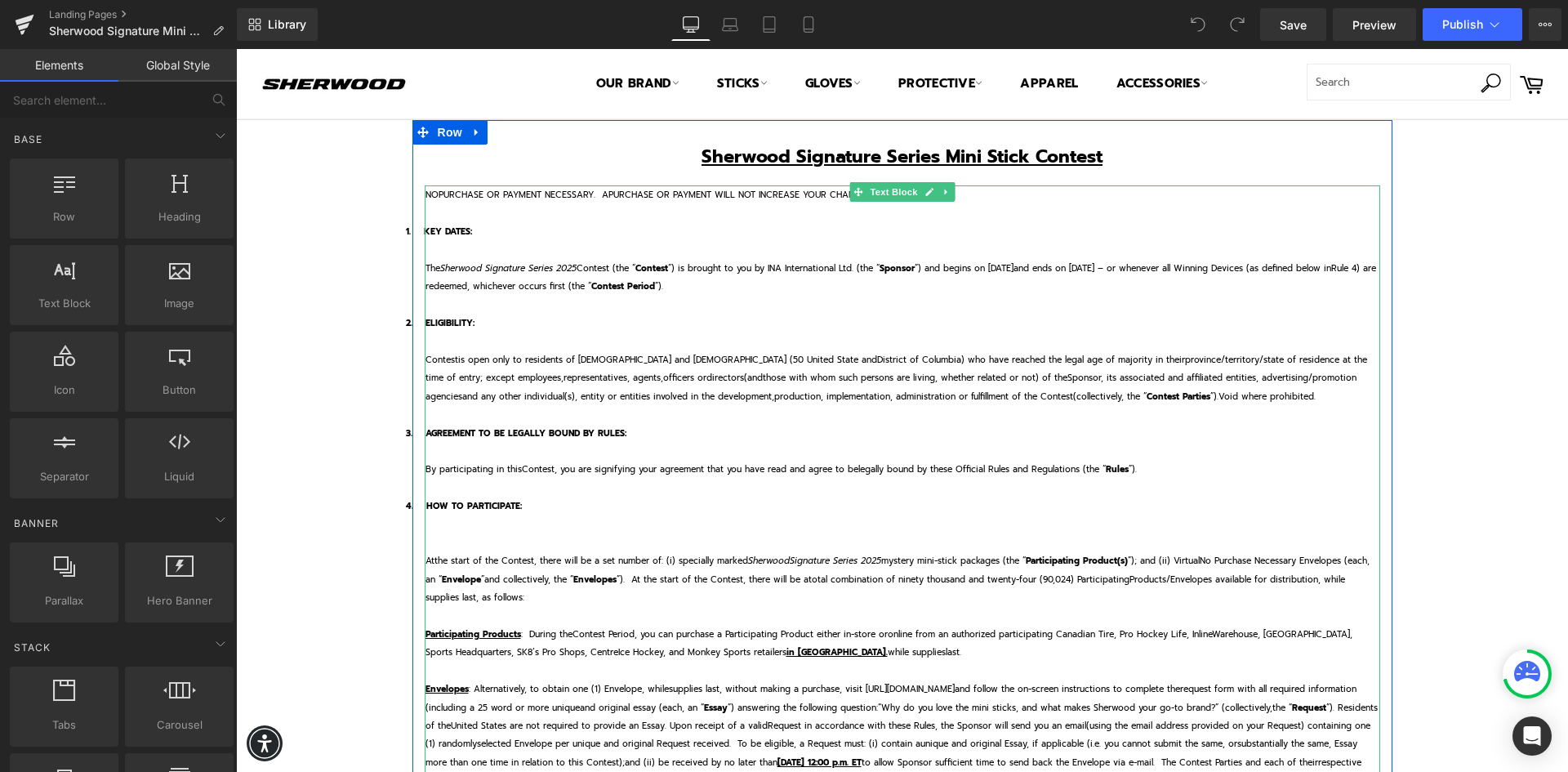
click at [601, 195] on span "NOPURCHASE OR PAYMENT NECESSARY. APURCHASE OR PAYMENT WILL NOT INCREASE YOUR CH…" at bounding box center [679, 193] width 507 height 13
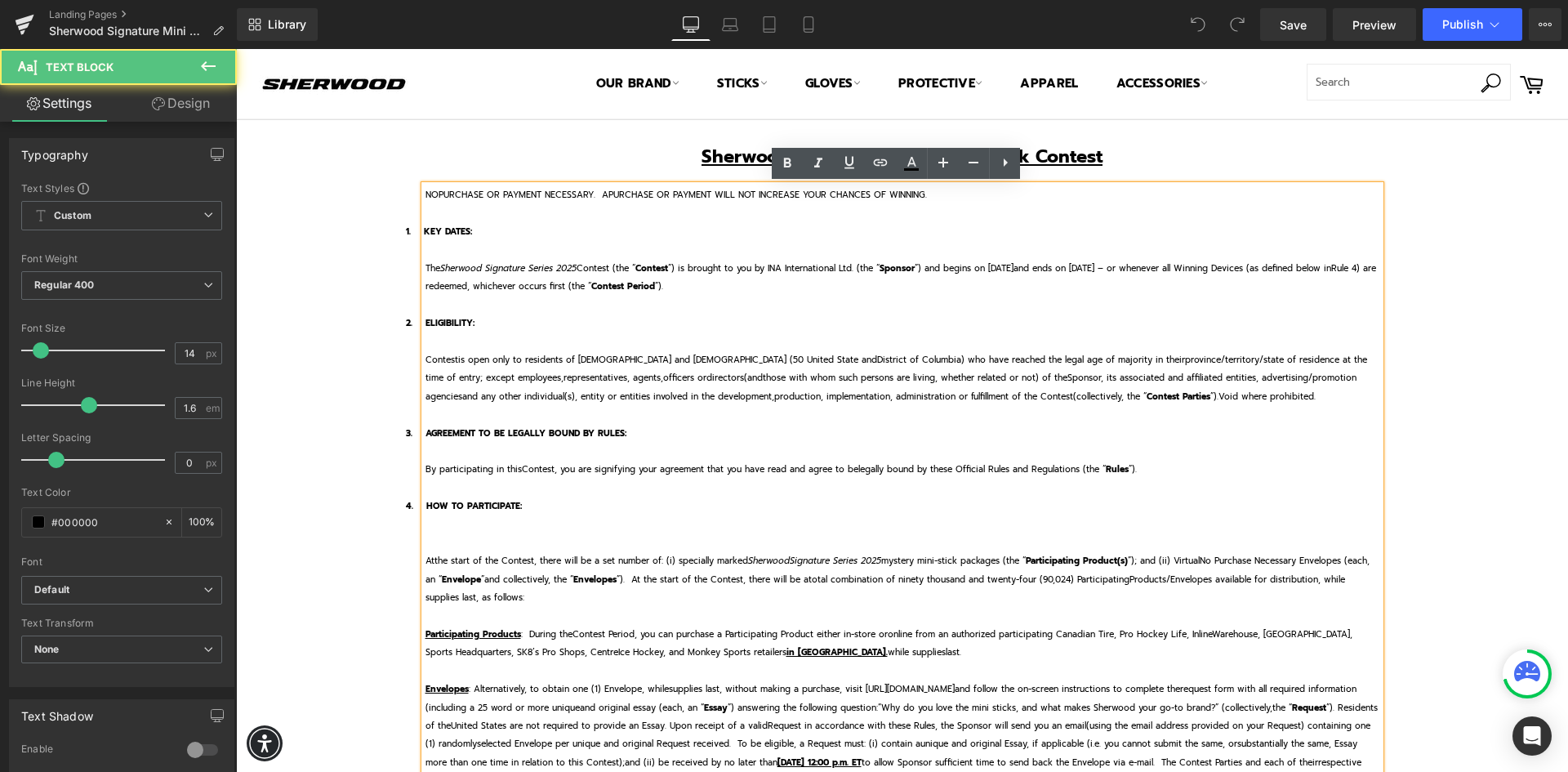
click at [604, 196] on span "NOPURCHASE OR PAYMENT NECESSARY. APURCHASE OR PAYMENT WILL NOT INCREASE YOUR CH…" at bounding box center [679, 193] width 507 height 13
click at [601, 196] on span "NOPURCHASE OR PAYMENT NECESSARY. APURCHASE OR PAYMENT WILL NOT INCREASE YOUR CH…" at bounding box center [679, 193] width 507 height 13
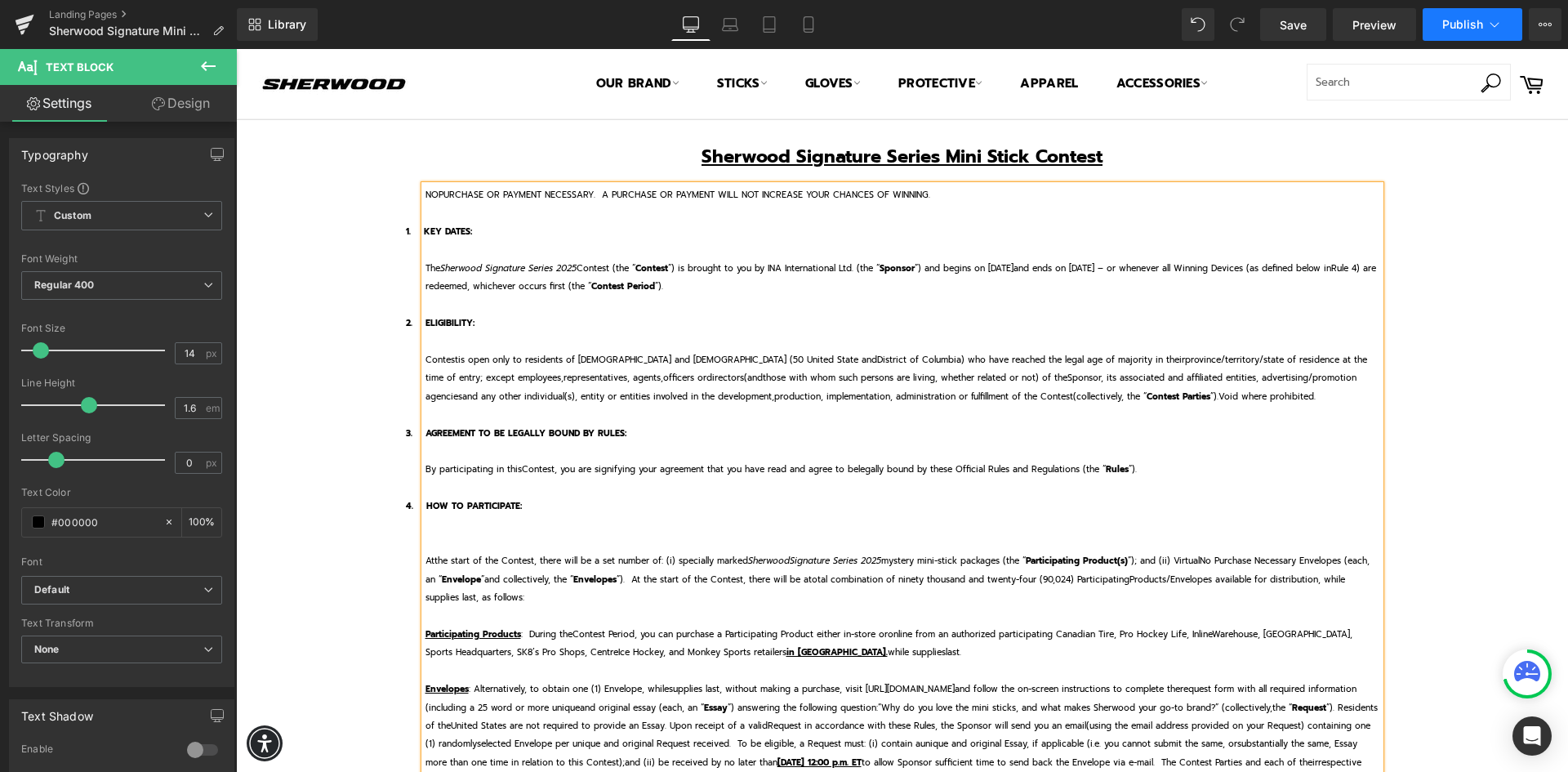
click at [1467, 20] on span "Publish" at bounding box center [1462, 24] width 41 height 13
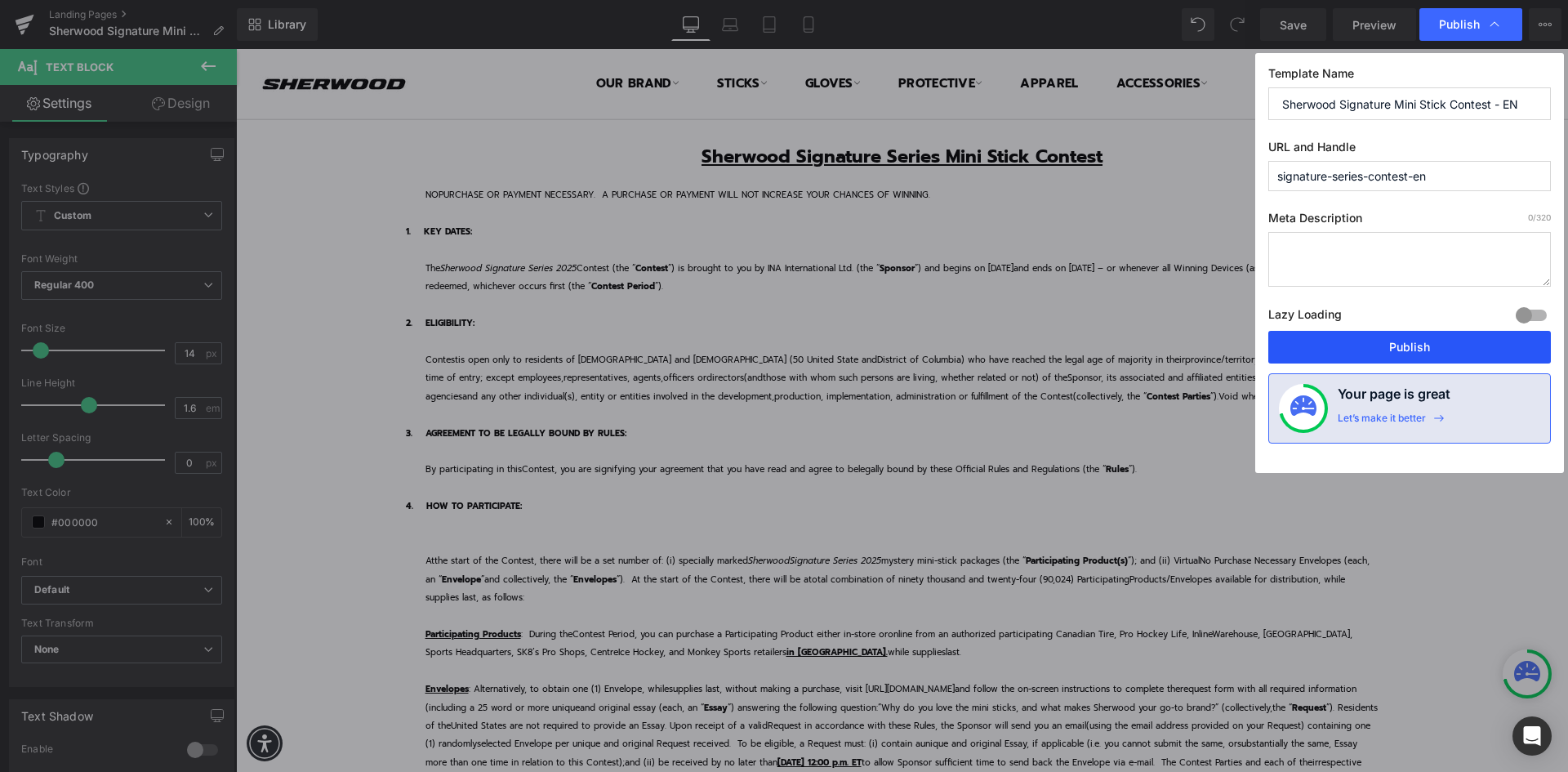
click at [1379, 338] on button "Publish" at bounding box center [1408, 347] width 282 height 33
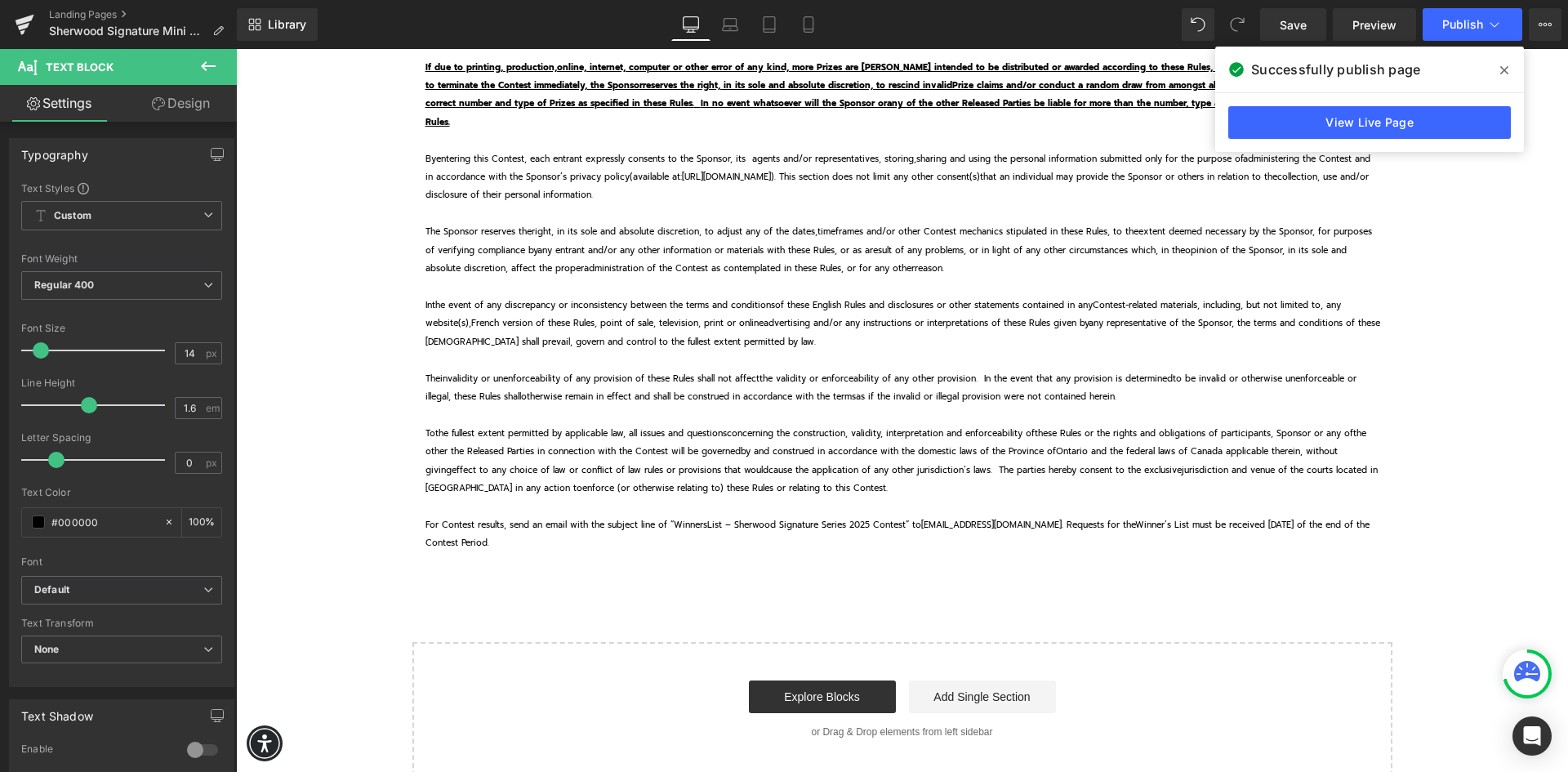
scroll to position [2531, 0]
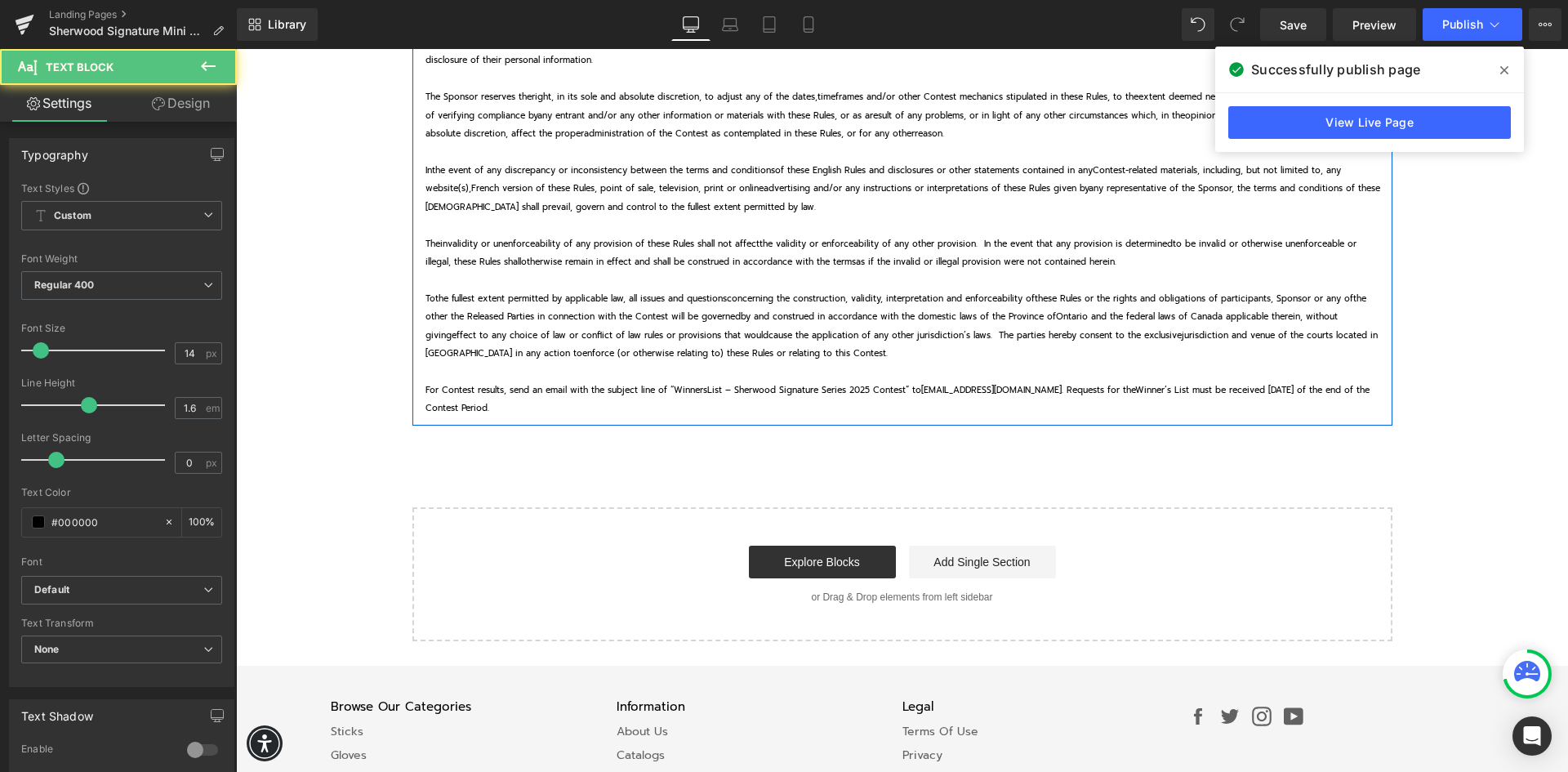
click at [873, 285] on p at bounding box center [902, 279] width 954 height 18
